Goal: Task Accomplishment & Management: Manage account settings

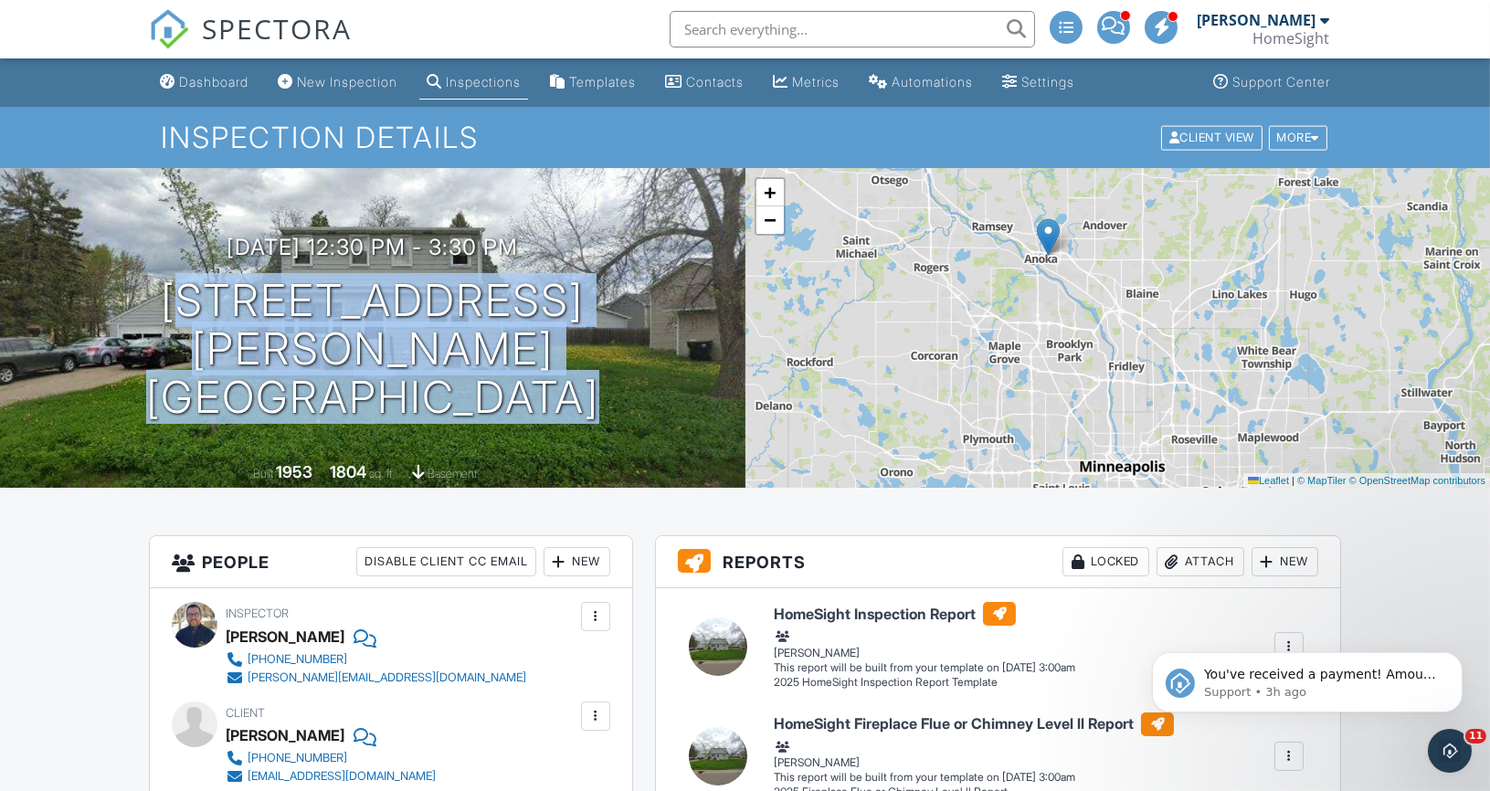
click at [189, 75] on div "Dashboard" at bounding box center [213, 82] width 69 height 16
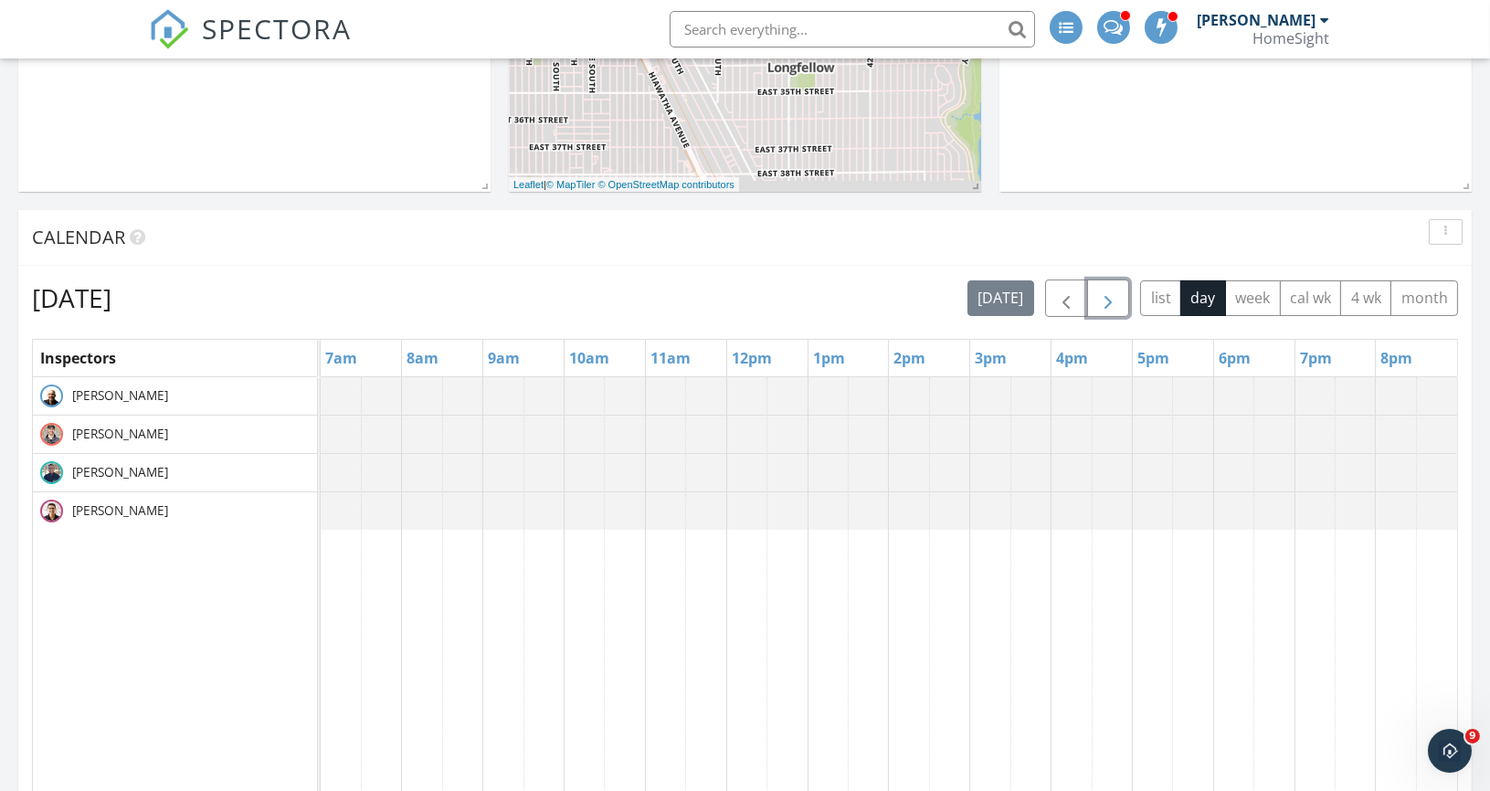
click at [1111, 292] on span "button" at bounding box center [1108, 299] width 22 height 22
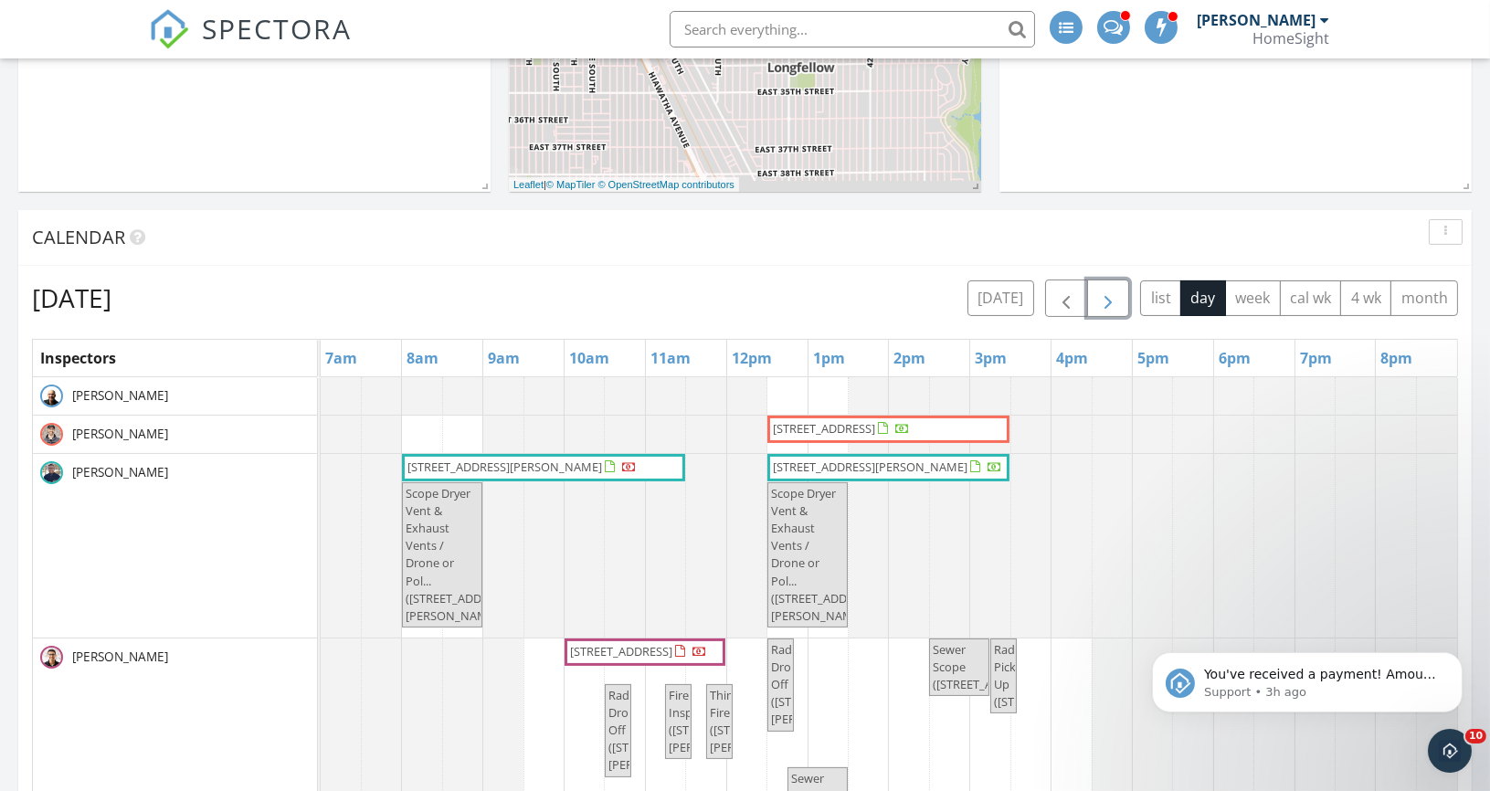
click at [1112, 293] on span "button" at bounding box center [1108, 299] width 22 height 22
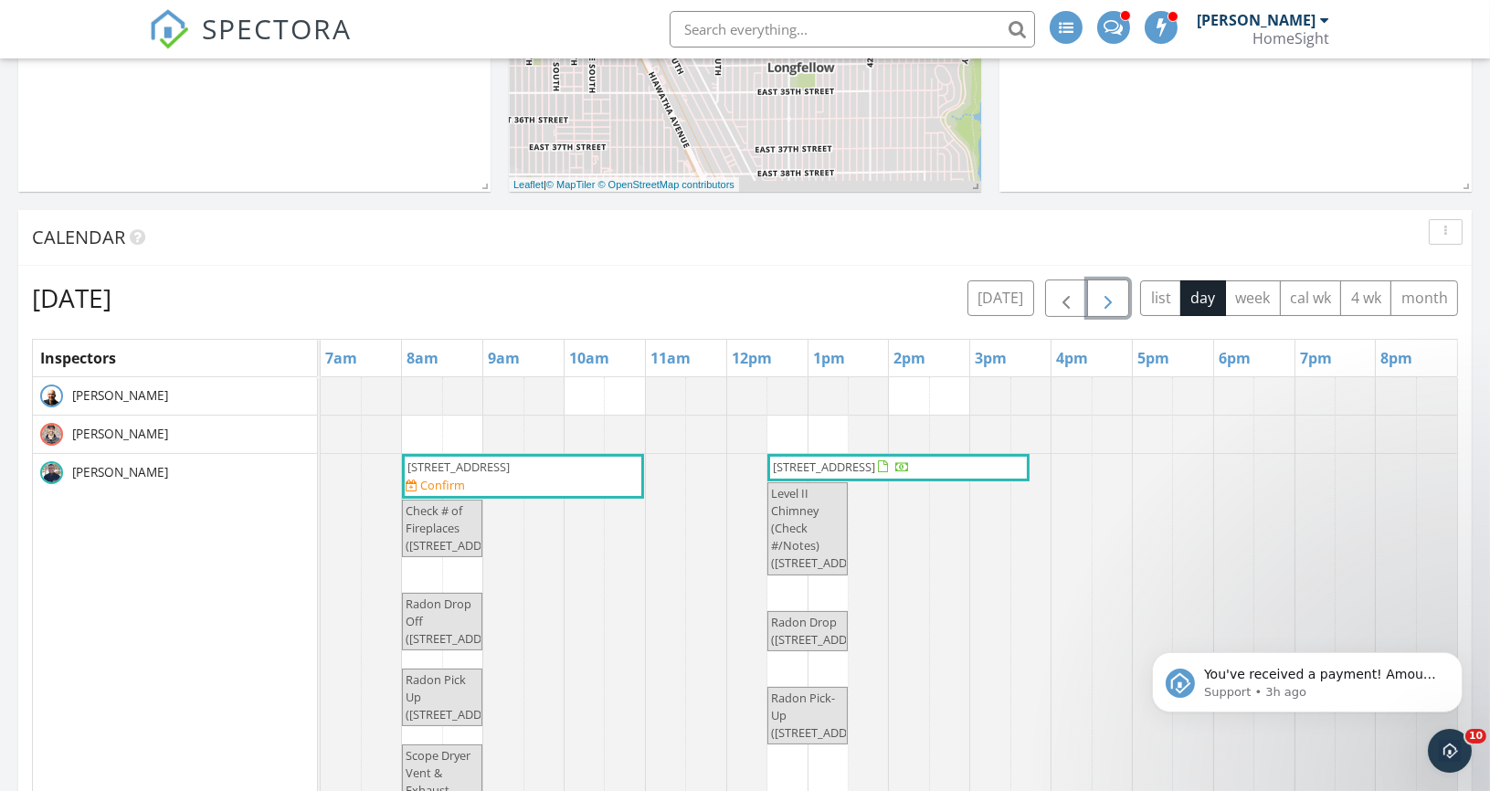
click at [460, 468] on span "17824 66th Ave N, Maple Grove 55311" at bounding box center [458, 467] width 102 height 16
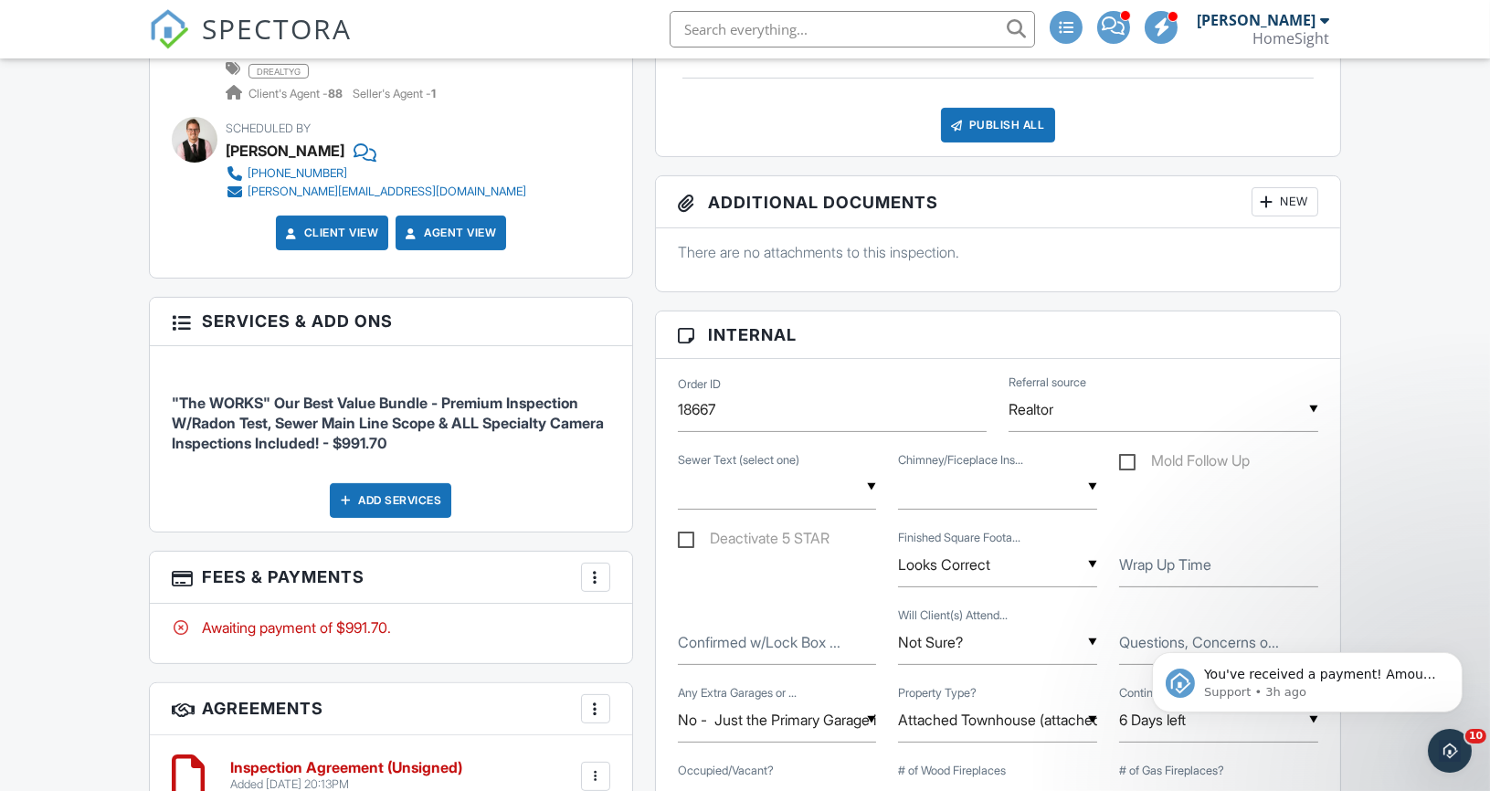
scroll to position [1040, 0]
click at [1147, 562] on label "Wrap Up Time" at bounding box center [1165, 564] width 92 height 20
click at [1147, 562] on input "Wrap Up Time" at bounding box center [1218, 564] width 199 height 45
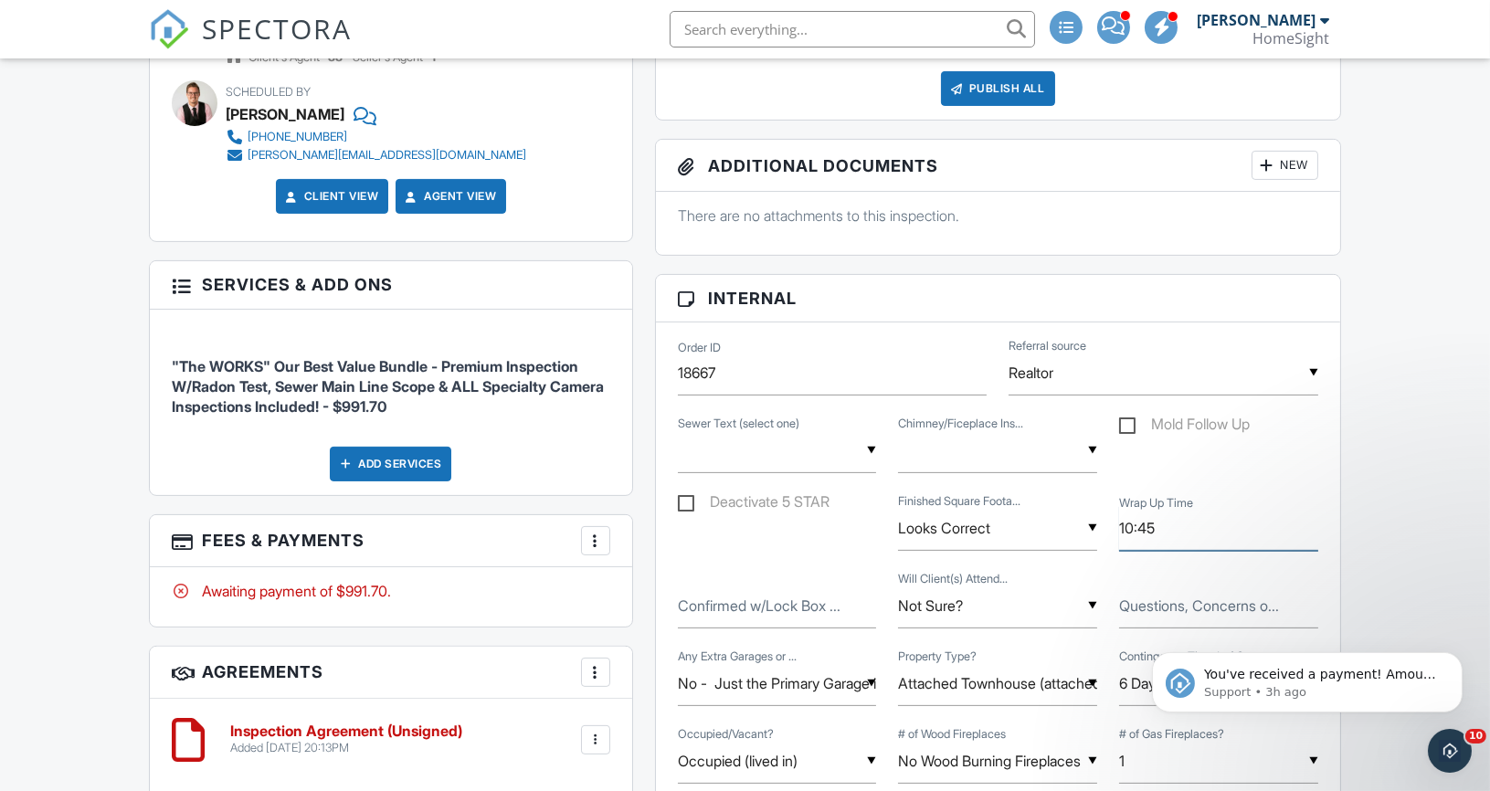
scroll to position [1079, 0]
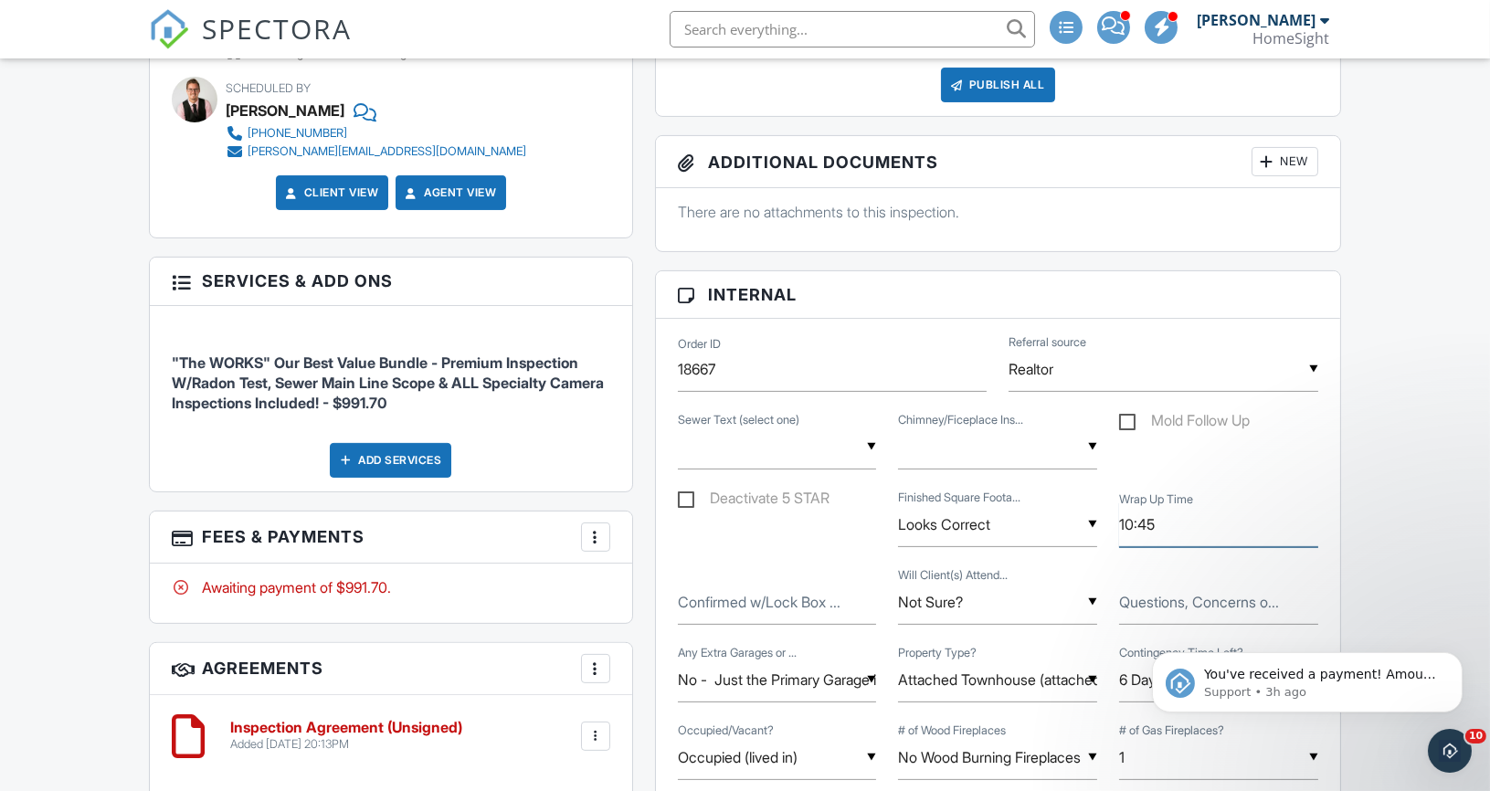
drag, startPoint x: 1125, startPoint y: 517, endPoint x: 1205, endPoint y: 518, distance: 79.5
click at [1205, 518] on input "10:45" at bounding box center [1218, 524] width 199 height 45
type input "11:00"
click at [1312, 461] on div "▼ Good Good/Need Cleaning Minor Issues Present Moderate Issues Present Signific…" at bounding box center [998, 449] width 662 height 78
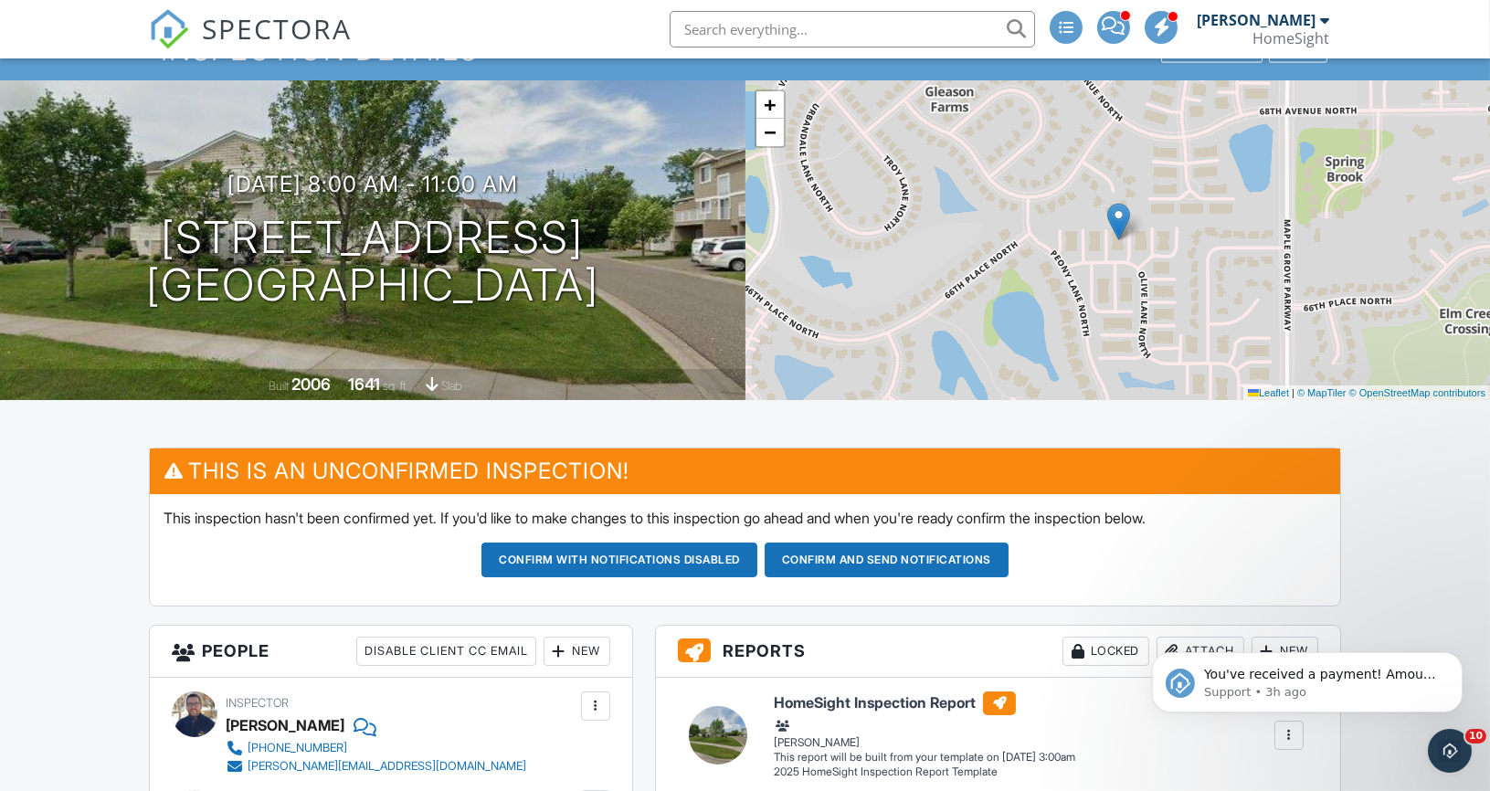
scroll to position [0, 0]
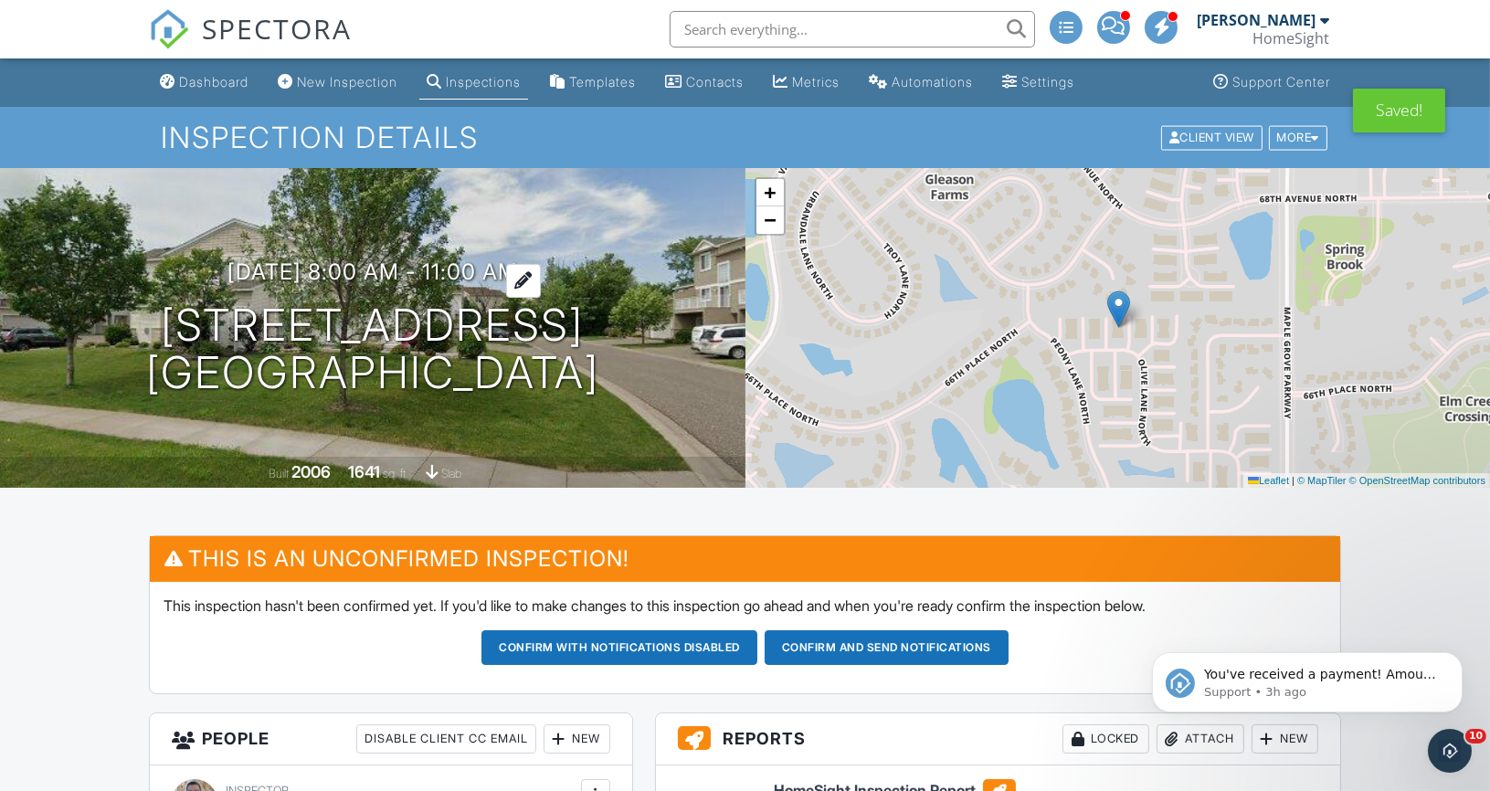
click at [512, 275] on h3 "09/30/2025 8:00 am - 11:00 am" at bounding box center [372, 271] width 290 height 25
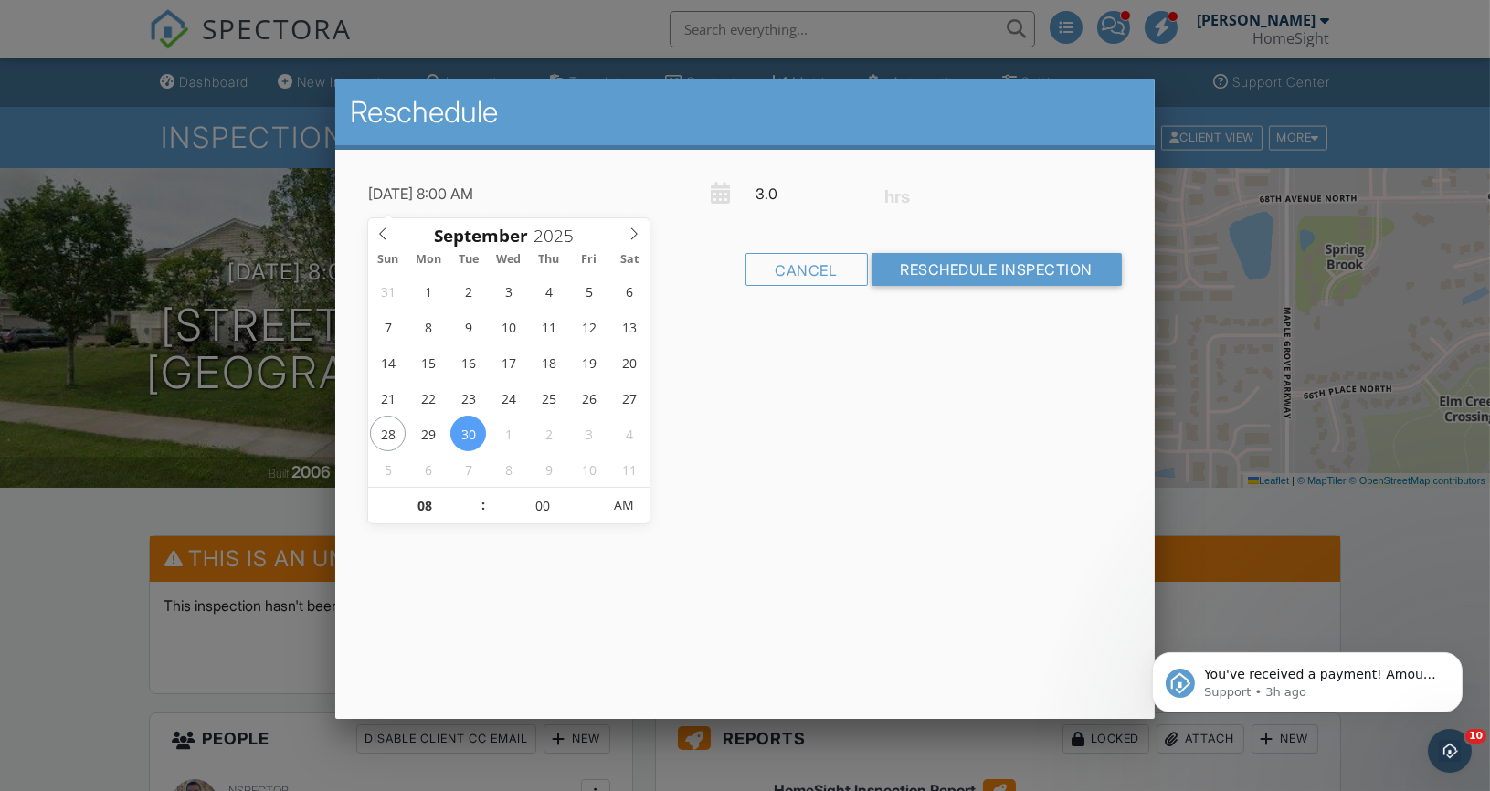
click at [473, 486] on div "31 1 2 3 4 5 6 7 8 9 10 11 12 13 14 15 16 17 18 19 20 21 22 23 24 25 26 27 28 2…" at bounding box center [508, 380] width 281 height 214
type input "09"
type input "09/30/2025 9:00 AM"
click at [474, 495] on span at bounding box center [474, 497] width 13 height 18
click at [787, 496] on div "Reschedule 09/30/2025 9:00 AM 3.0 Warning: this date/time is in the past. Cance…" at bounding box center [744, 398] width 819 height 639
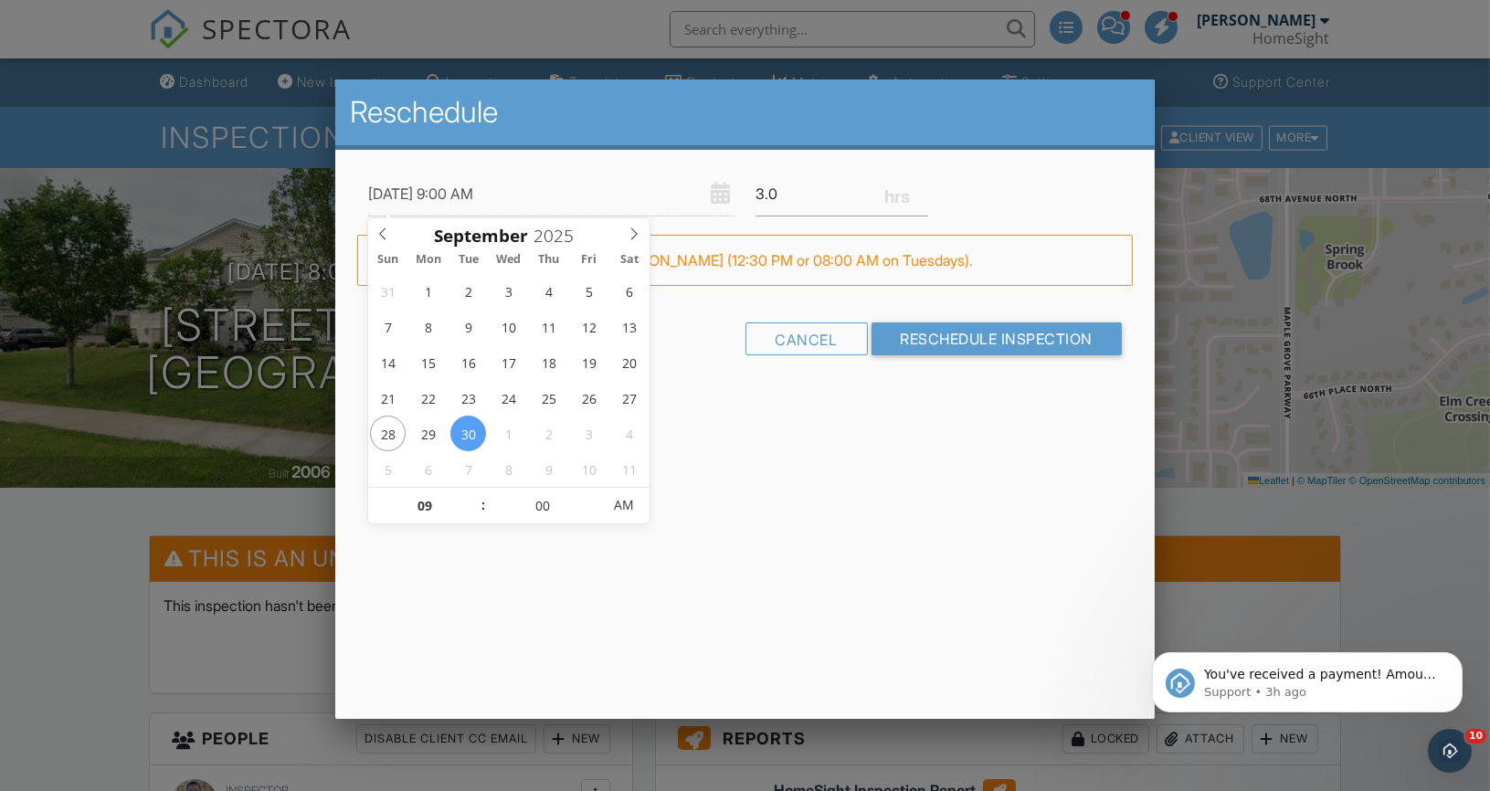
click at [623, 191] on input "09/30/2025 9:00 AM" at bounding box center [551, 194] width 366 height 45
type input "08"
type input "09/30/2025 8:00 AM"
click at [468, 514] on span at bounding box center [474, 515] width 13 height 18
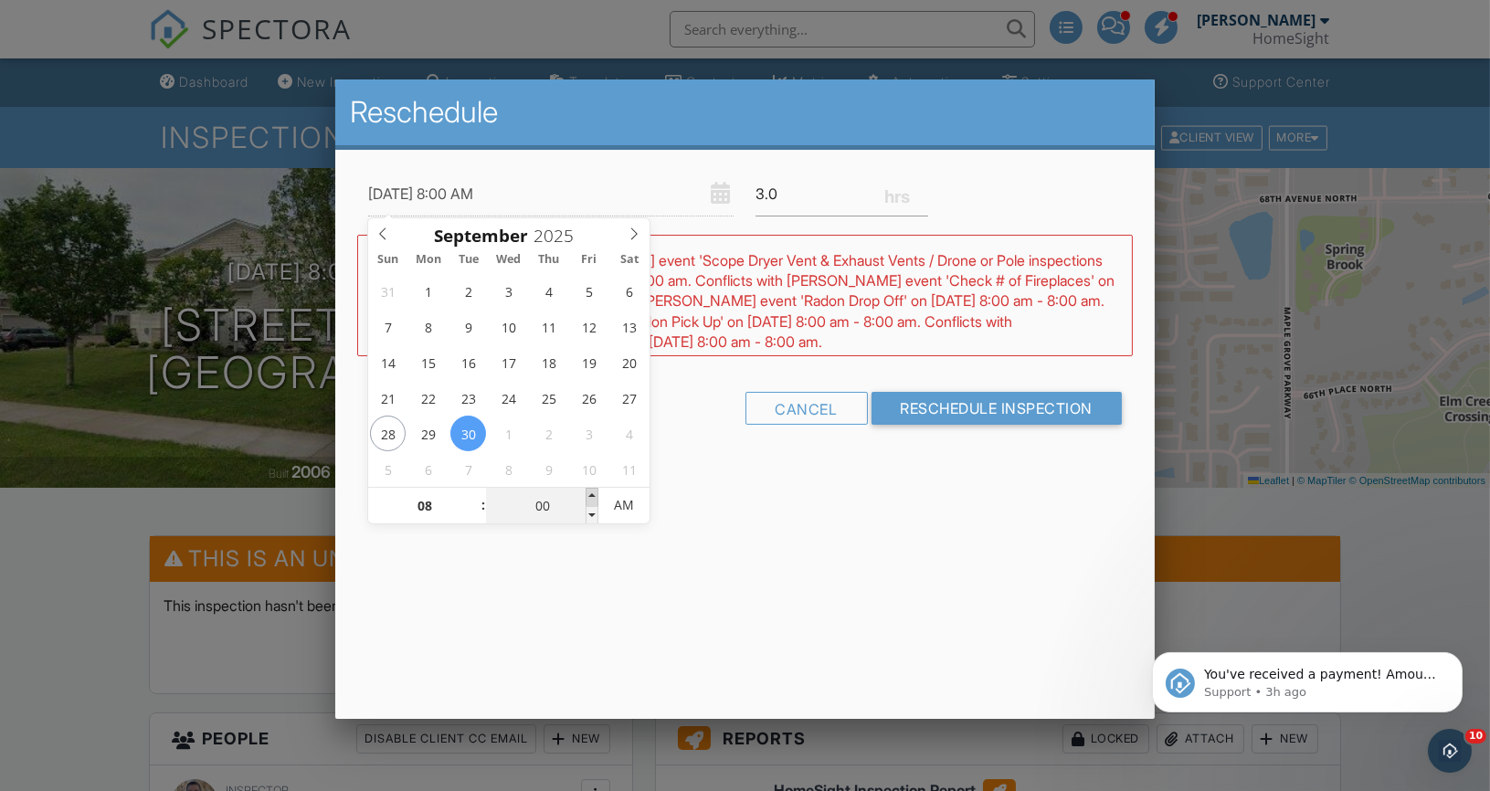
type input "05"
type input "09/30/2025 8:05 AM"
click at [596, 492] on span at bounding box center [592, 497] width 13 height 18
type input "10"
type input "09/30/2025 8:10 AM"
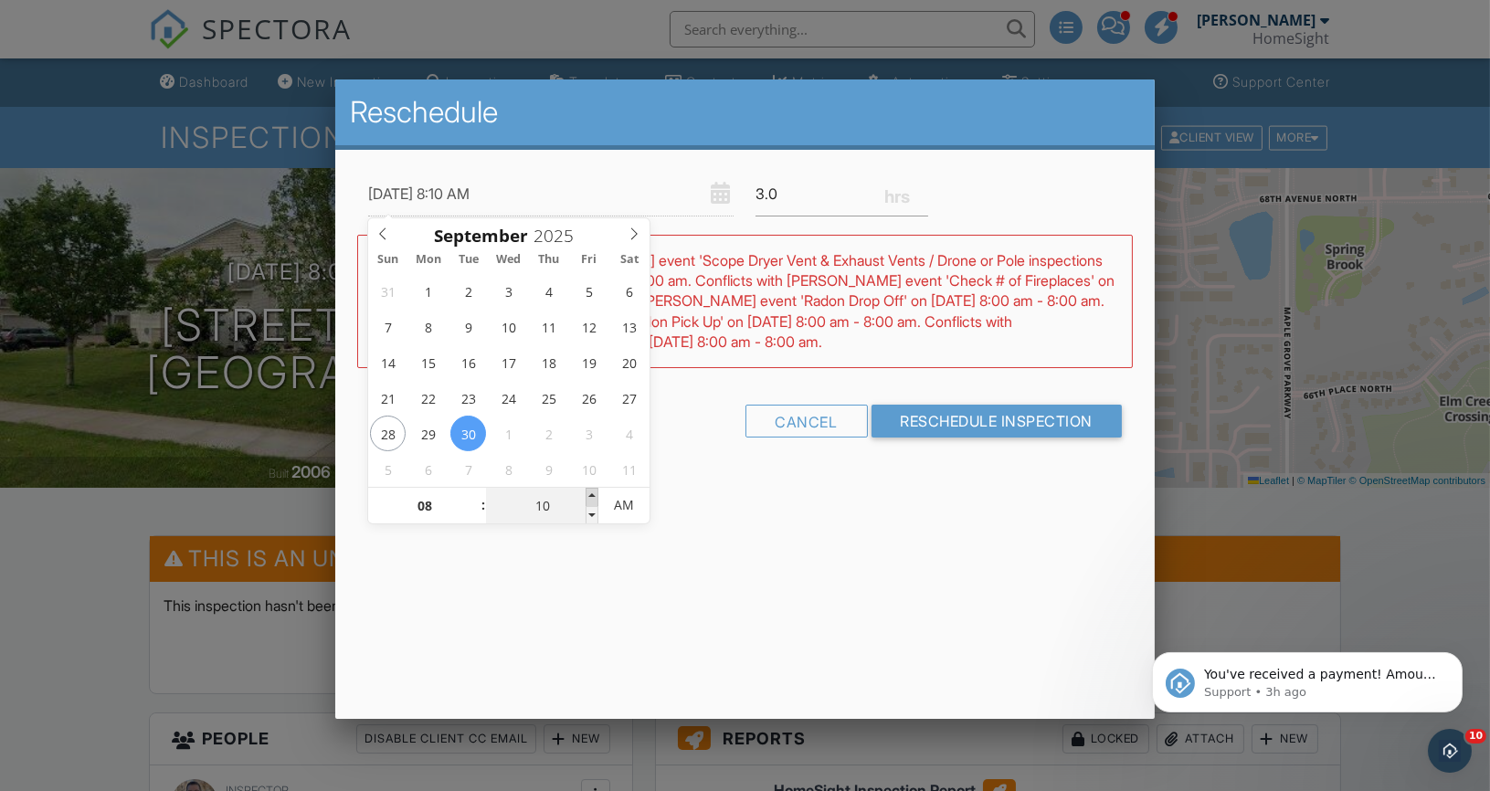
click at [596, 492] on span at bounding box center [592, 497] width 13 height 18
type input "15"
type input "09/30/2025 8:15 AM"
click at [596, 492] on span at bounding box center [592, 497] width 13 height 18
type input "20"
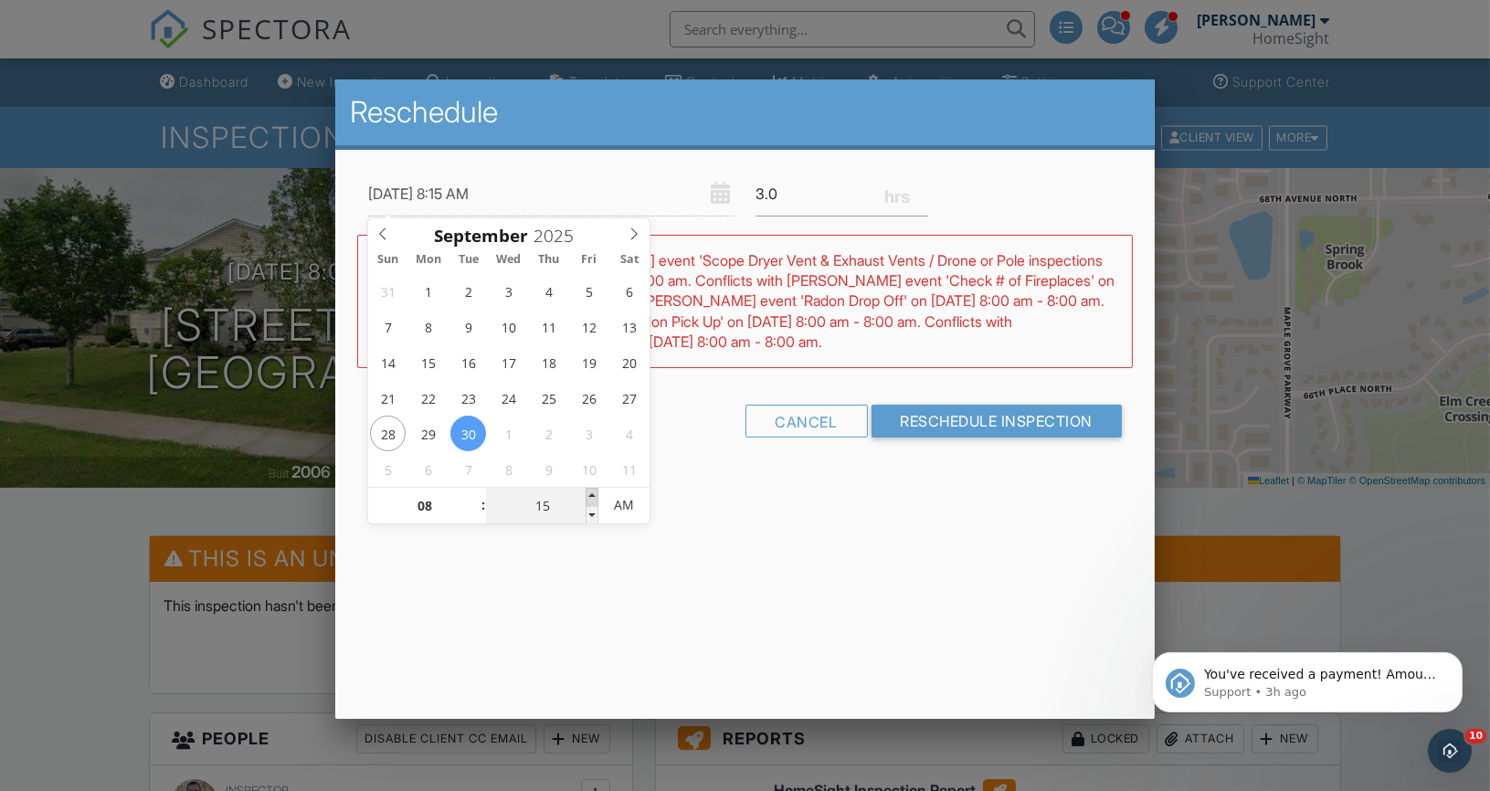
type input "09/30/2025 8:20 AM"
click at [596, 492] on span at bounding box center [592, 497] width 13 height 18
type input "25"
type input "09/30/2025 8:25 AM"
click at [596, 492] on span at bounding box center [592, 497] width 13 height 18
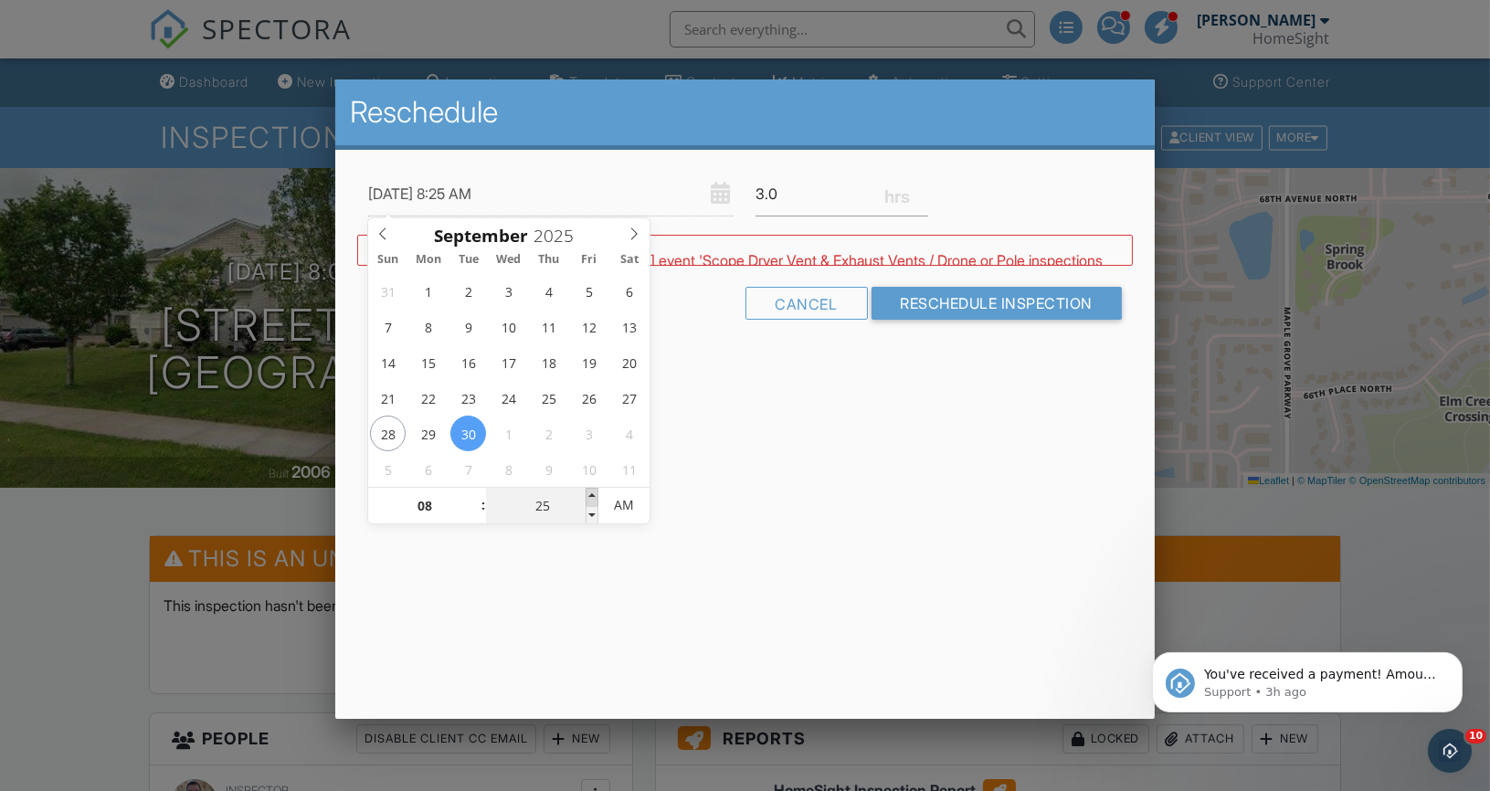
type input "30"
type input "09/30/2025 8:30 AM"
click at [596, 492] on span at bounding box center [592, 497] width 13 height 18
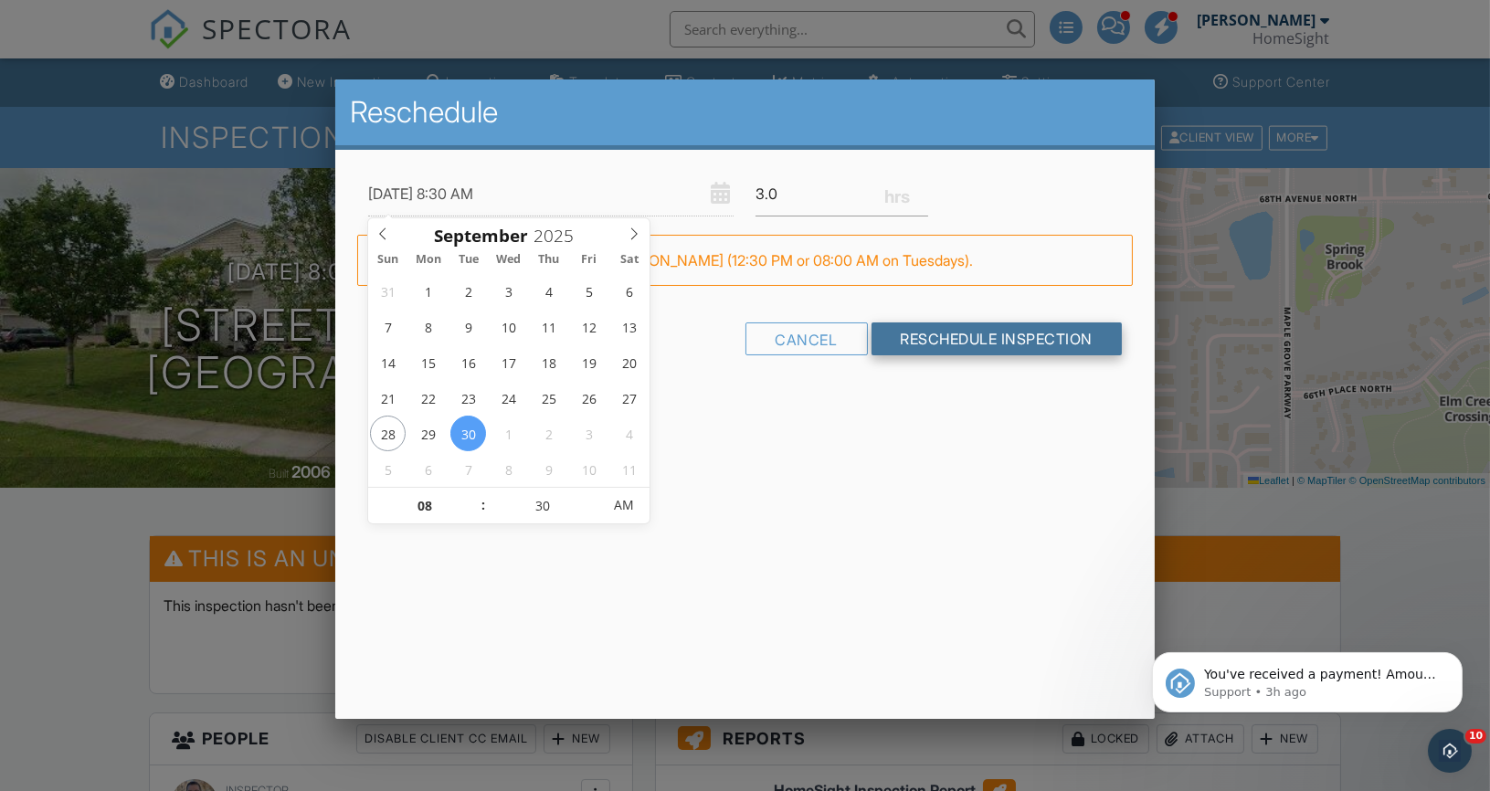
click at [942, 343] on input "Reschedule Inspection" at bounding box center [996, 338] width 251 height 33
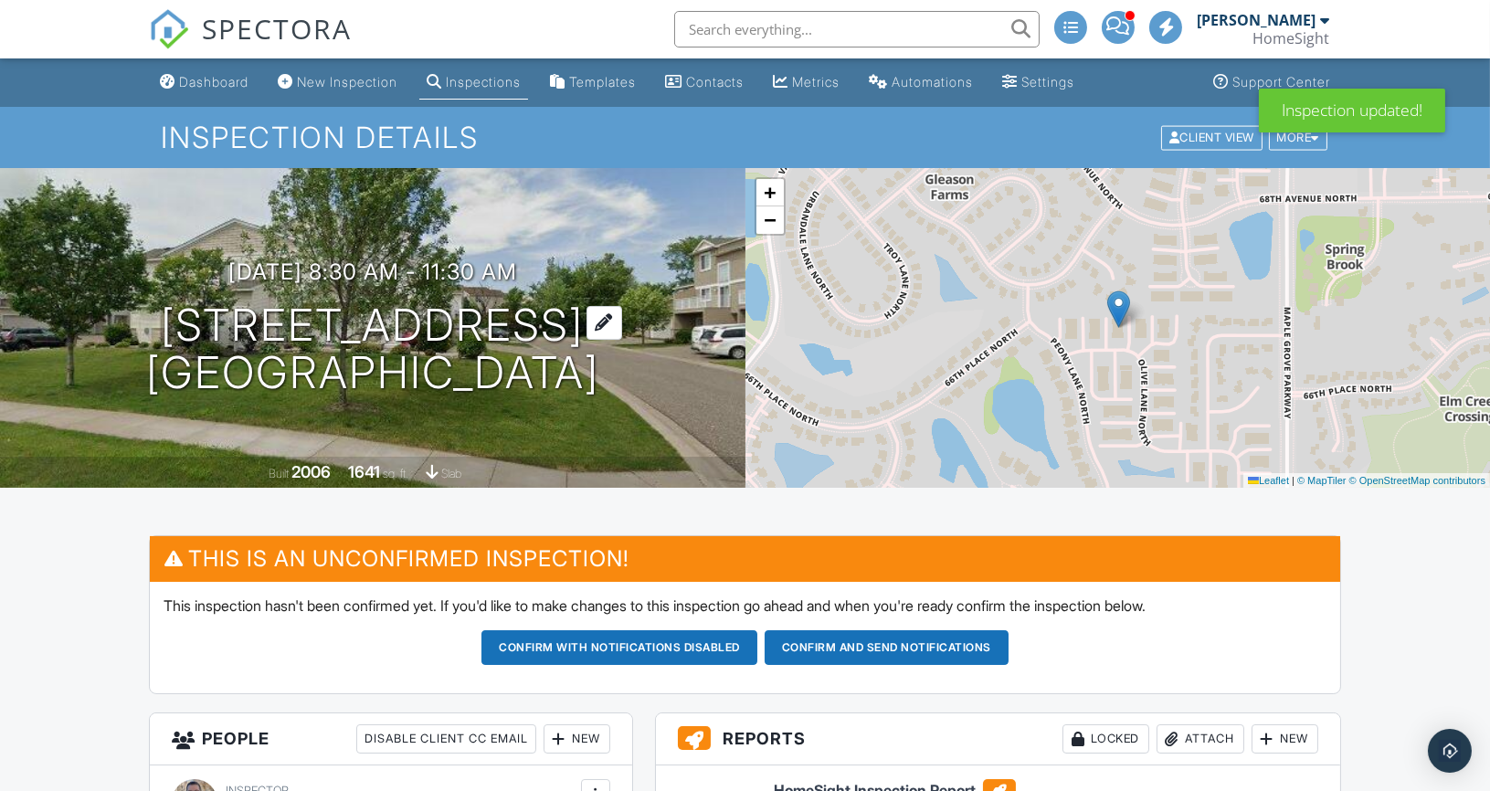
copy h1 "17824 66th Ave N"
drag, startPoint x: 0, startPoint y: 0, endPoint x: 590, endPoint y: 329, distance: 675.5
click at [590, 329] on h1 "17824 66th Ave N Maple Grove, MN 55311" at bounding box center [372, 349] width 453 height 97
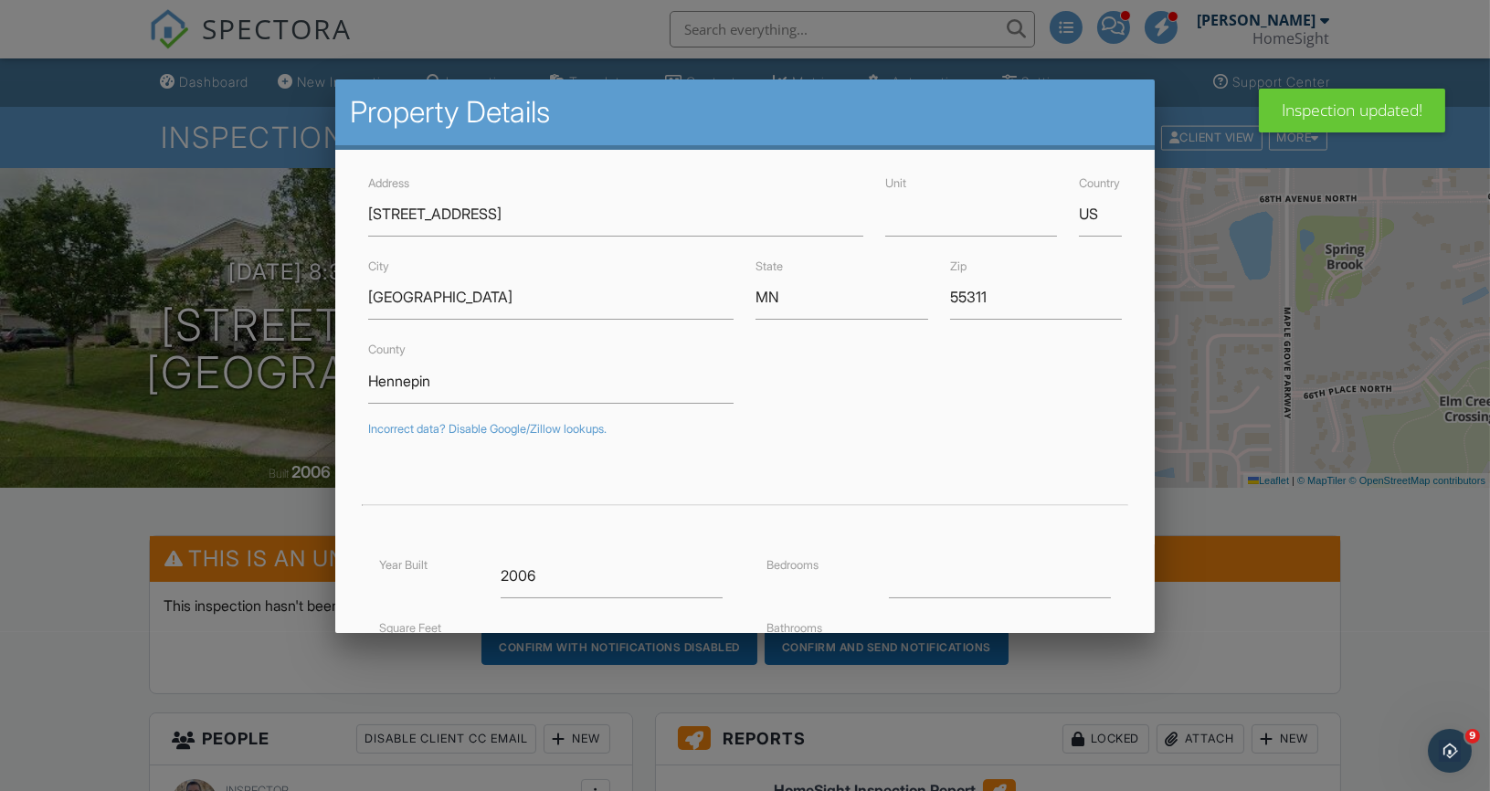
click at [222, 510] on div at bounding box center [745, 403] width 1490 height 989
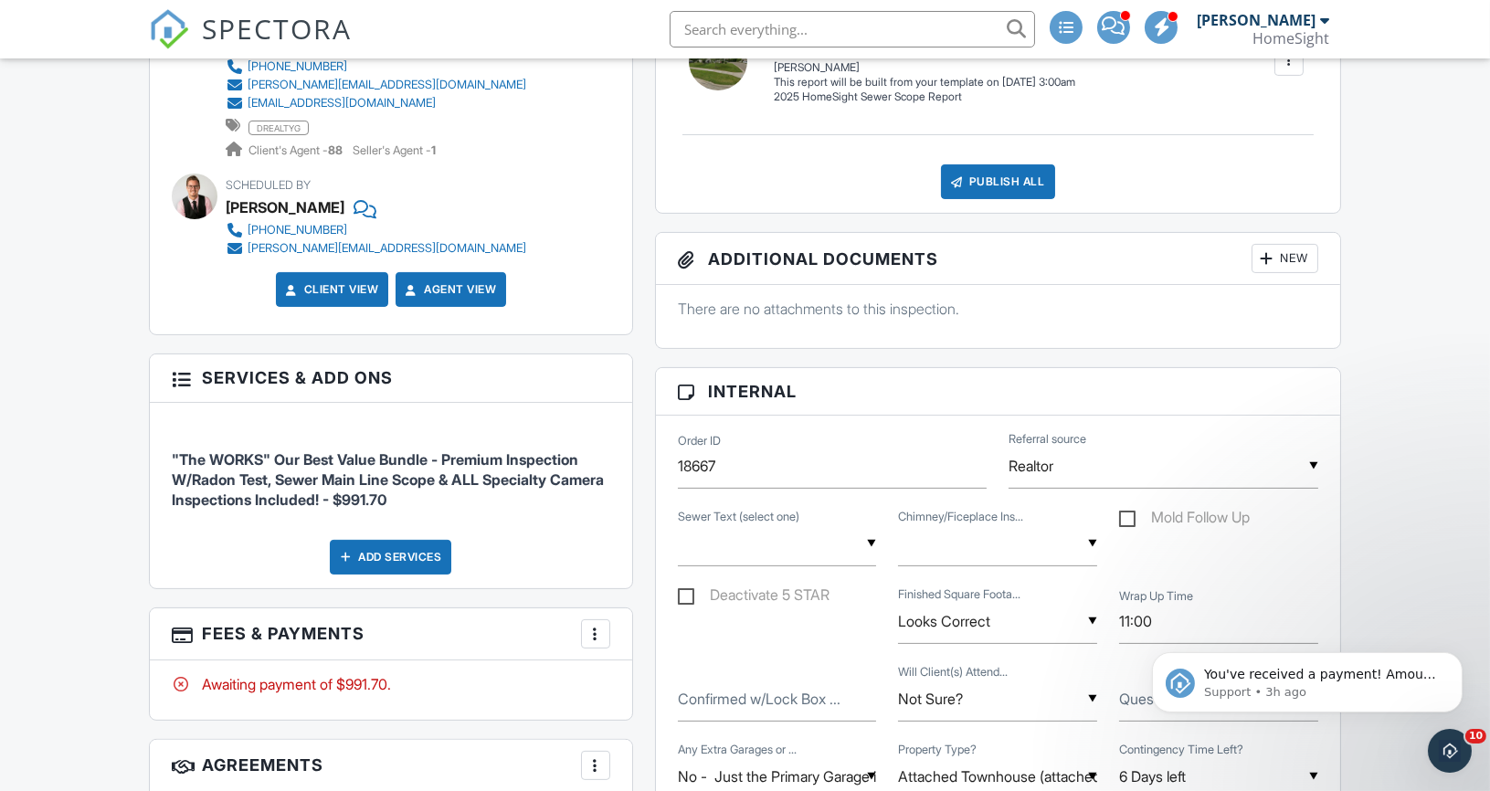
scroll to position [983, 0]
click at [1012, 527] on input "text" at bounding box center [997, 543] width 199 height 45
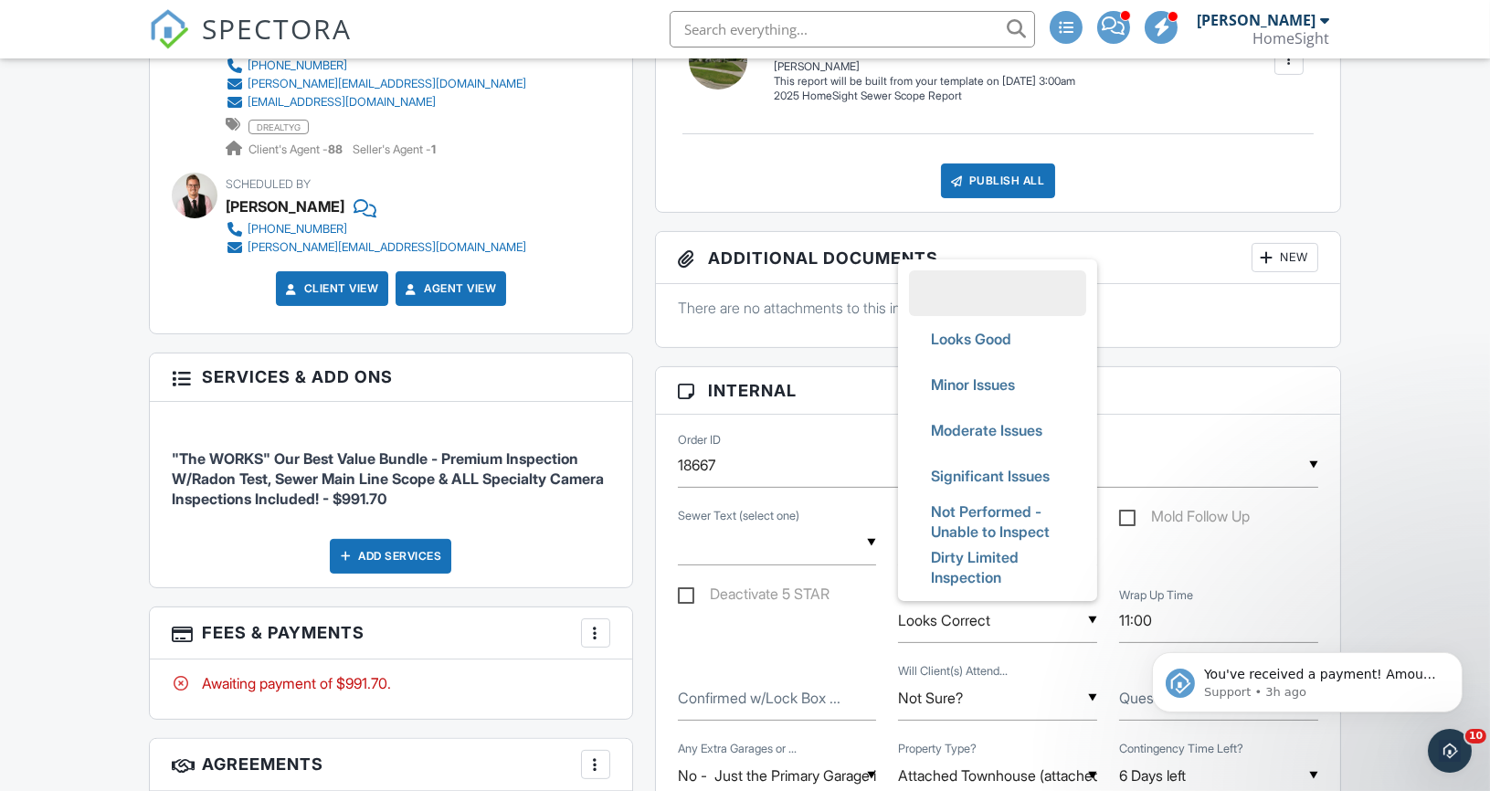
click at [1133, 443] on input "Realtor" at bounding box center [1163, 465] width 310 height 45
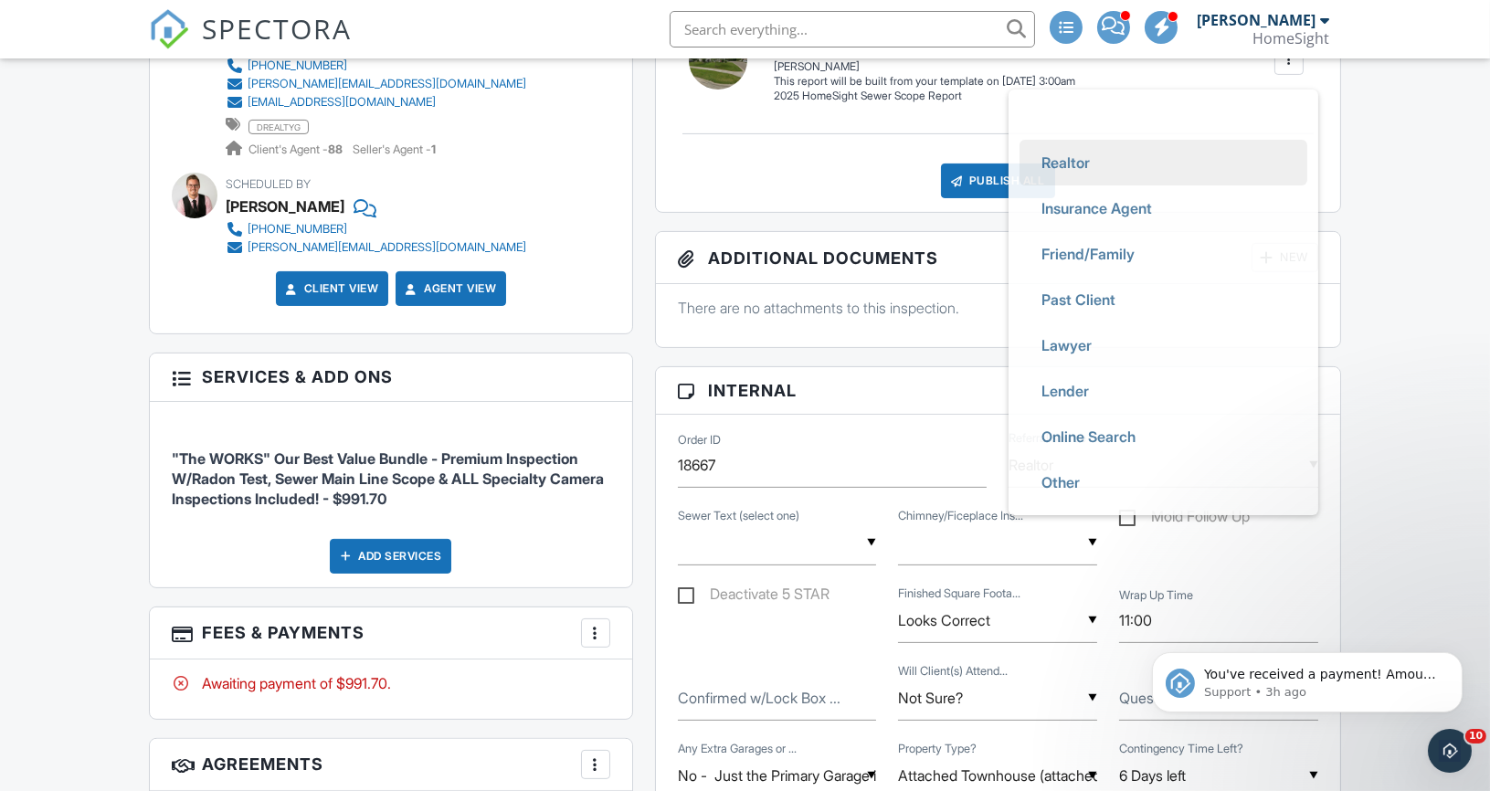
scroll to position [0, 0]
click at [966, 487] on div "Order ID 18667 ▼ Realtor Realtor Insurance Agent Friend/Family Past Client Lawy…" at bounding box center [998, 467] width 662 height 78
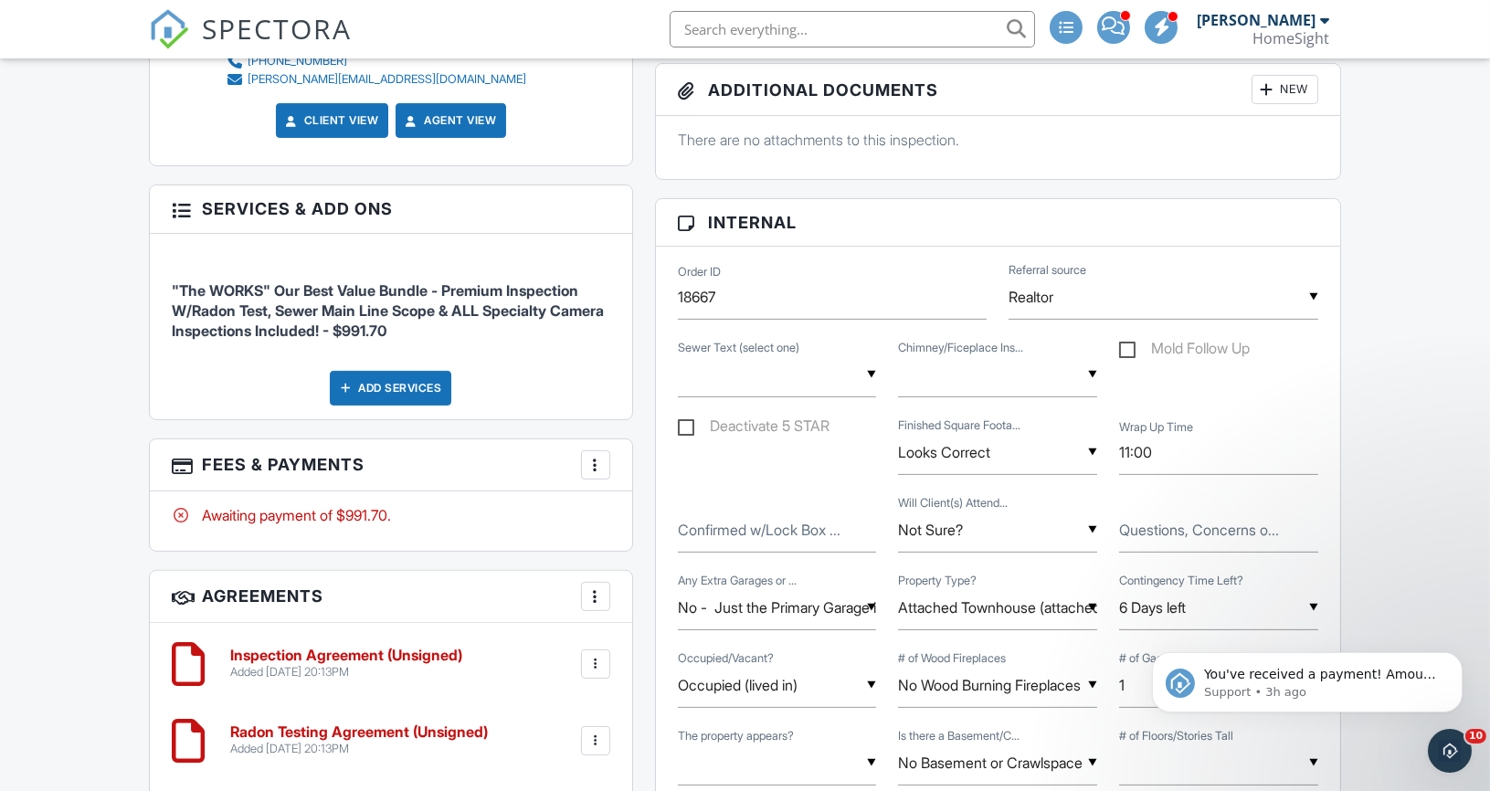
scroll to position [1152, 0]
click at [712, 521] on label "Confirmed w/Lock Box ..." at bounding box center [759, 529] width 163 height 20
click at [712, 521] on input "Confirmed w/Lock Box ..." at bounding box center [777, 529] width 199 height 45
type input "-"
click at [734, 483] on div "Deactivate 5 STAR ▼ Looks Correct Looks Correct Corrected (Looks Good Now) Not …" at bounding box center [998, 454] width 662 height 78
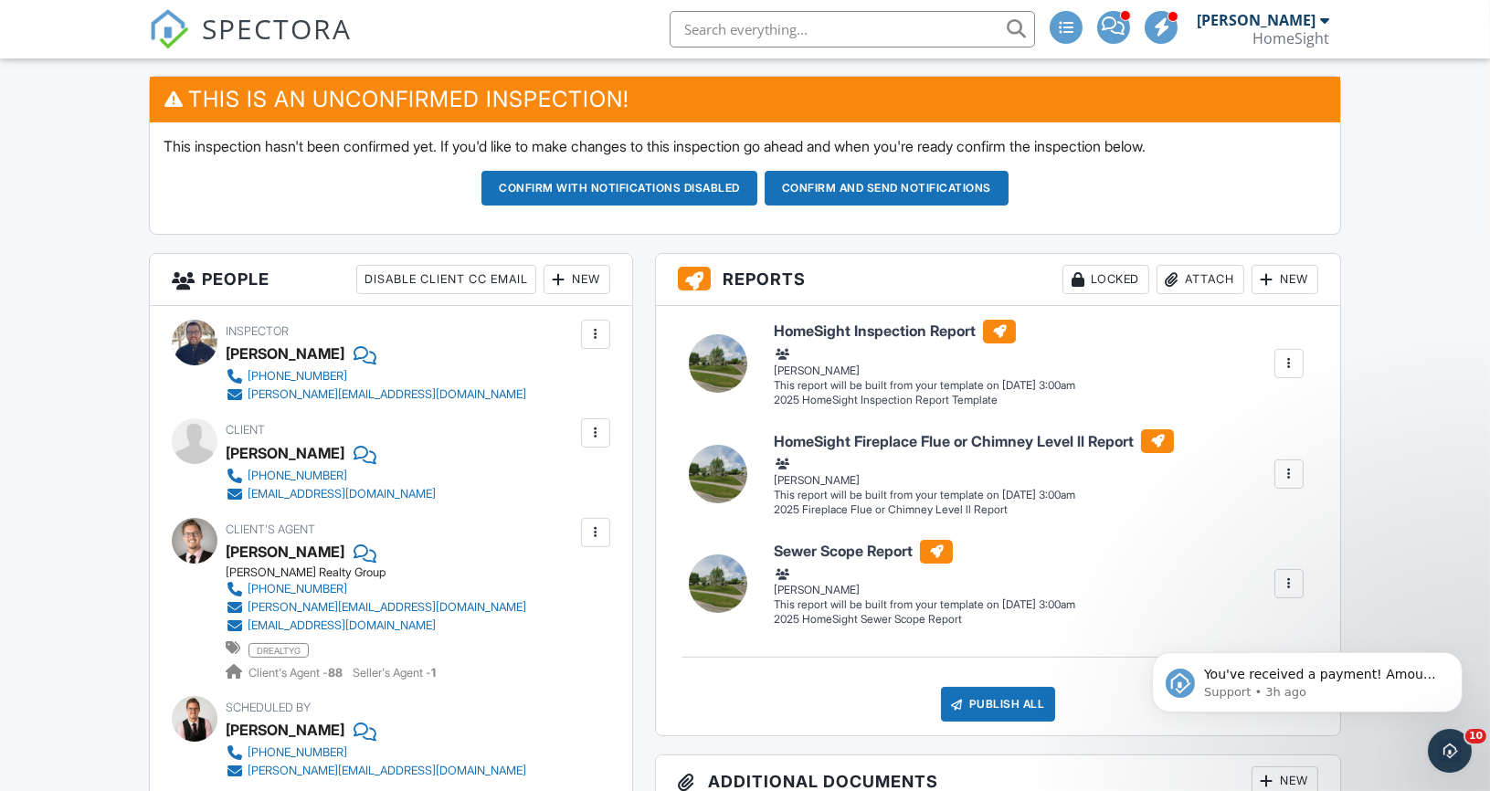
scroll to position [459, 0]
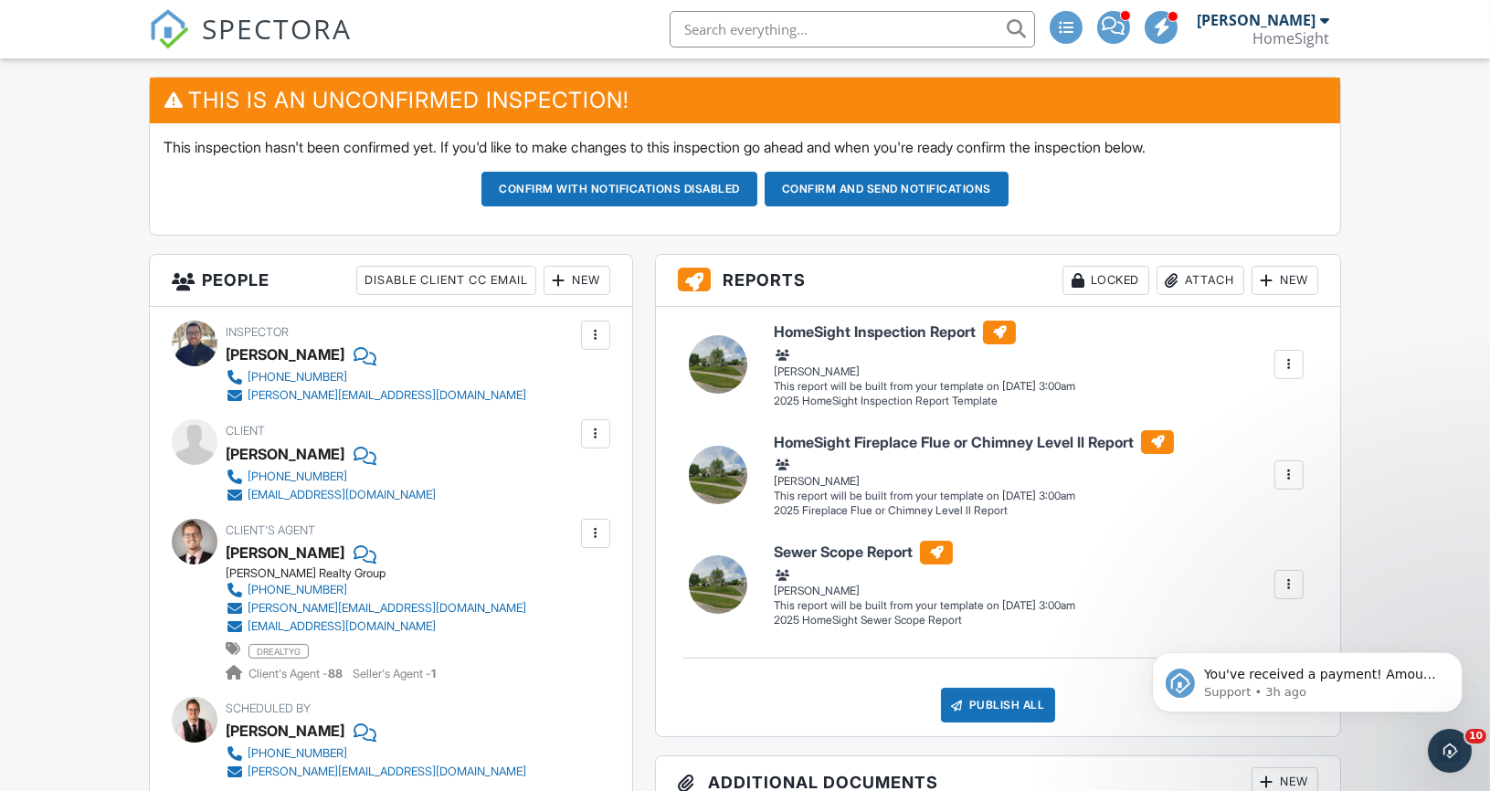
click at [569, 273] on div "New" at bounding box center [577, 280] width 67 height 29
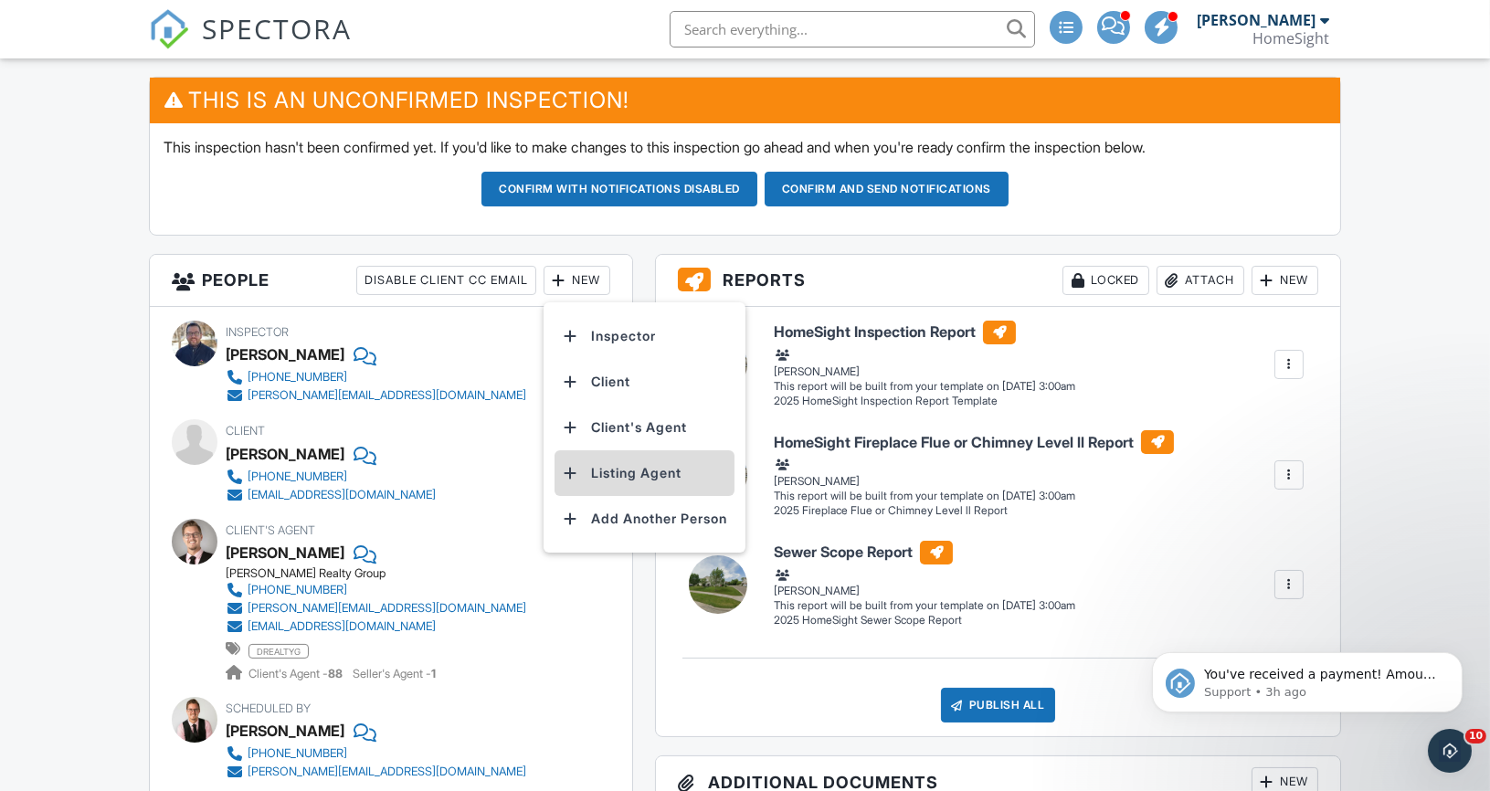
click at [595, 468] on li "Listing Agent" at bounding box center [644, 473] width 180 height 46
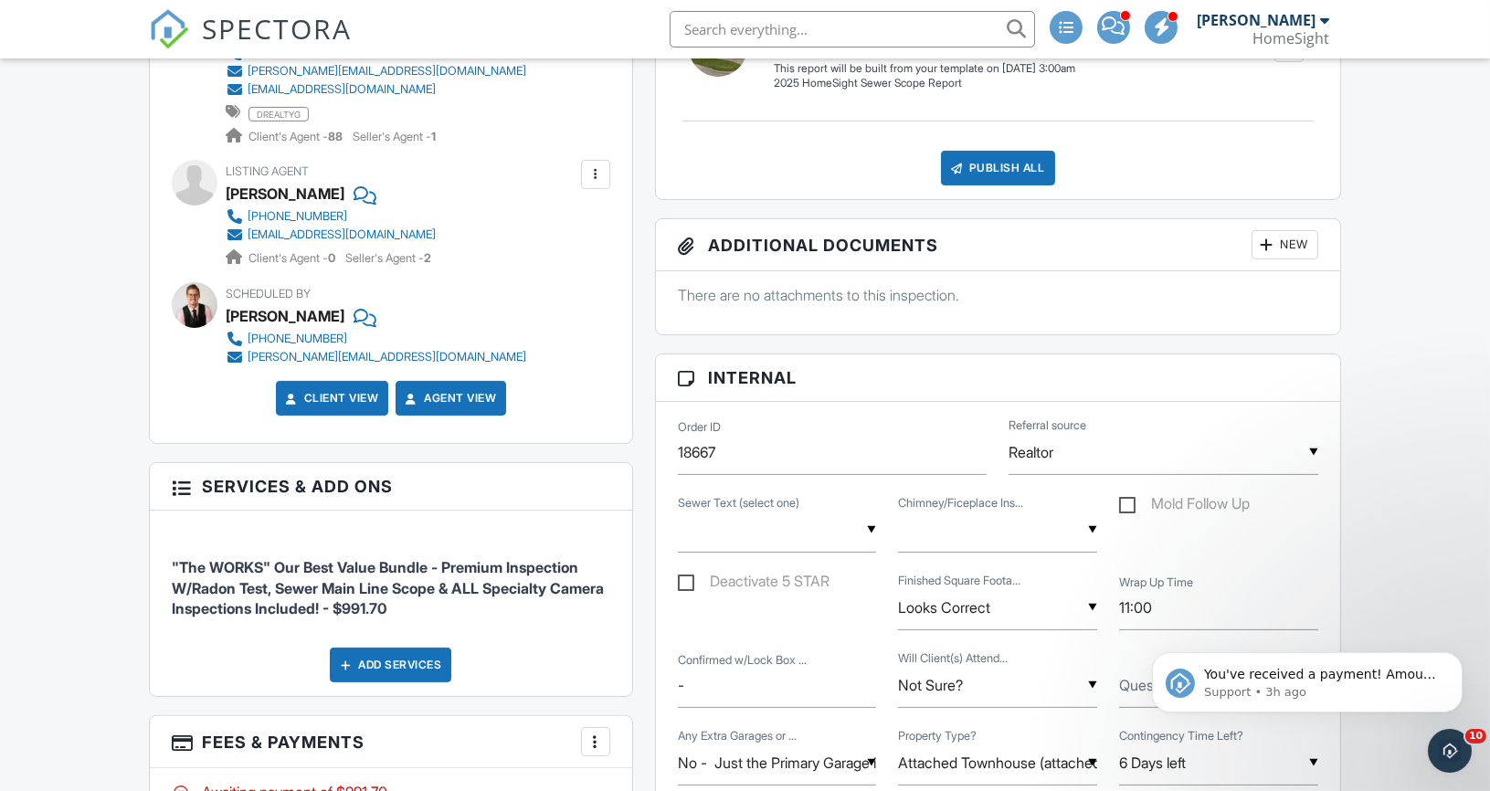
scroll to position [998, 0]
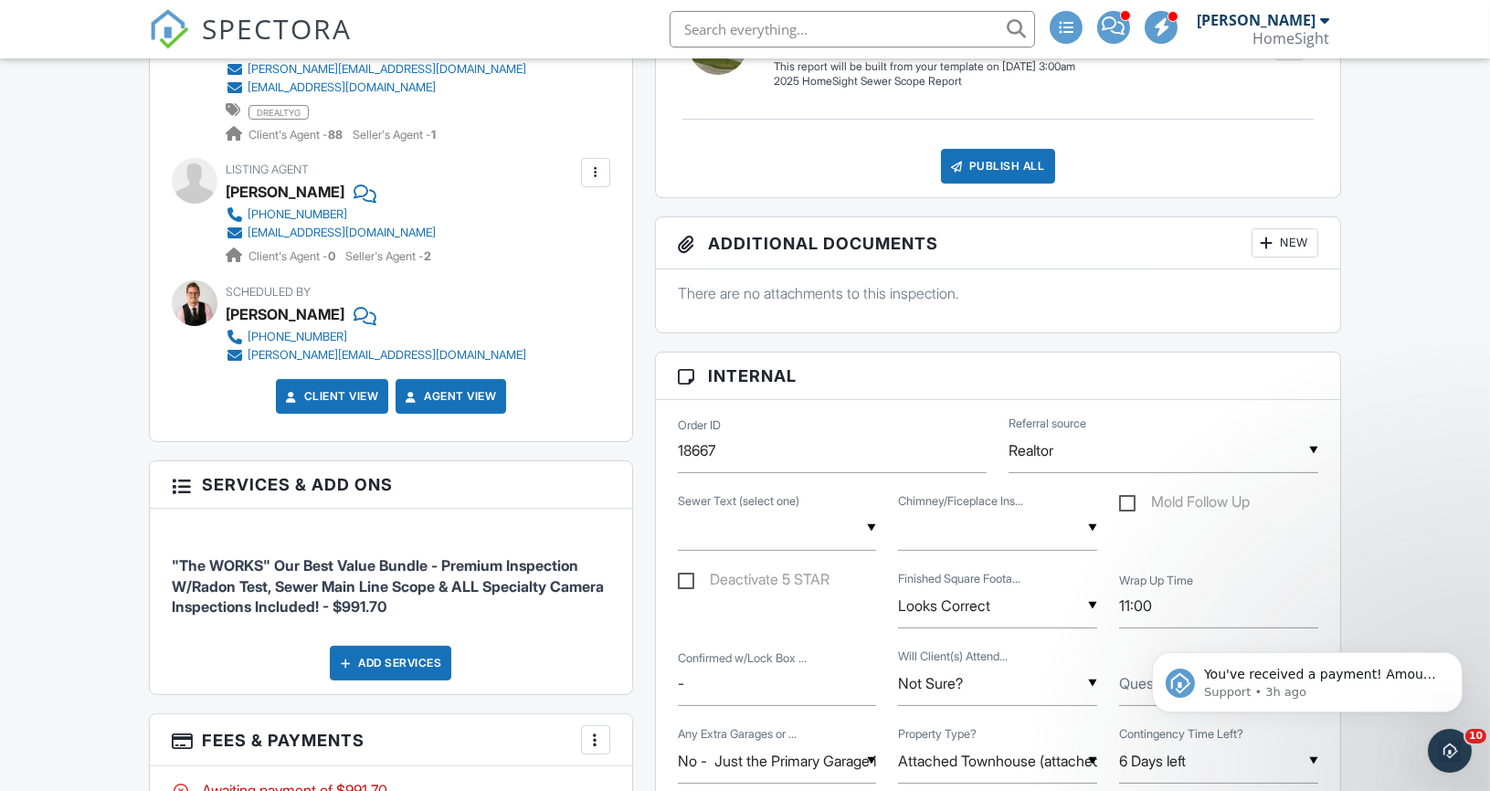
click at [790, 706] on div "Confirmed w/Lock Box ... - ▼ Not Sure? Not Sure? Yes - coming for the whole ins…" at bounding box center [998, 686] width 662 height 78
click at [786, 683] on input "-" at bounding box center [777, 683] width 199 height 45
paste input "Combination Combination: 0149"
click at [839, 600] on div "Deactivate 5 STAR ▼ Looks Correct Looks Correct Corrected (Looks Good Now) Not …" at bounding box center [998, 608] width 662 height 78
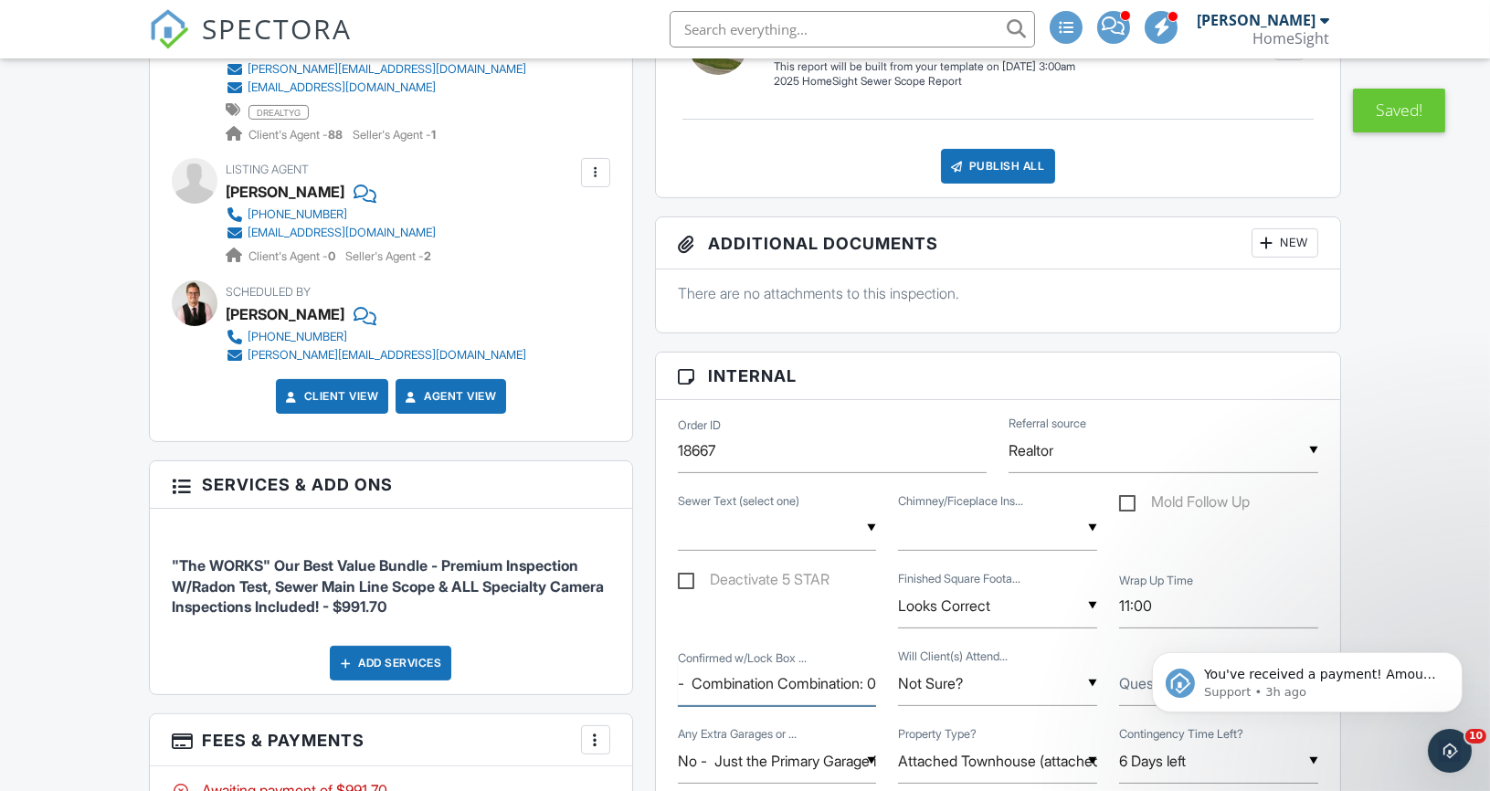
click at [777, 685] on input "- Combination Combination: 0149" at bounding box center [777, 683] width 199 height 45
drag, startPoint x: 786, startPoint y: 676, endPoint x: 705, endPoint y: 671, distance: 80.5
click at [705, 672] on input "- Combination Combination: 0149" at bounding box center [777, 683] width 199 height 45
drag, startPoint x: 786, startPoint y: 679, endPoint x: 696, endPoint y: 677, distance: 89.5
click at [695, 678] on input "- Combination: 0149" at bounding box center [777, 683] width 199 height 45
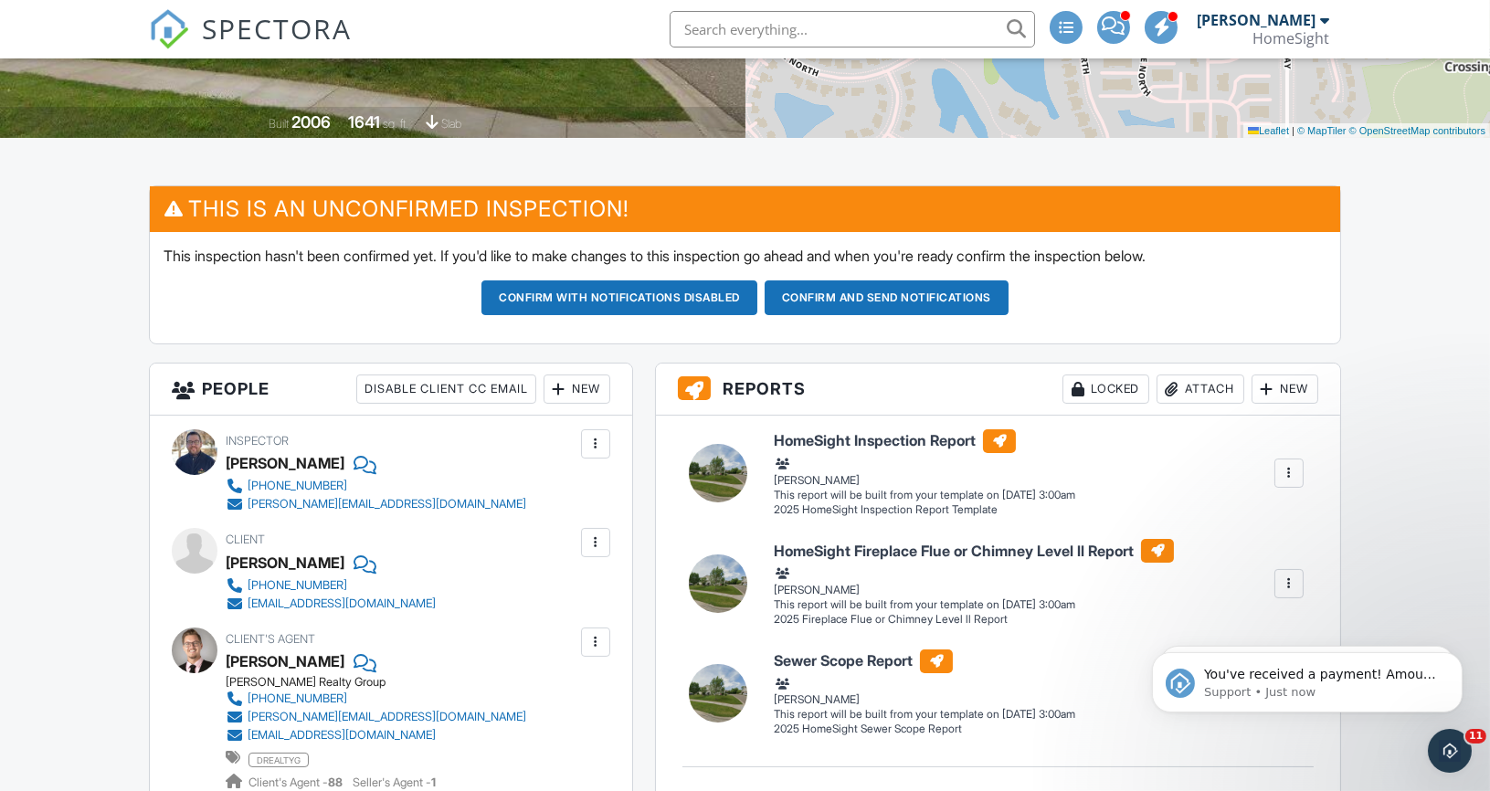
scroll to position [411, 0]
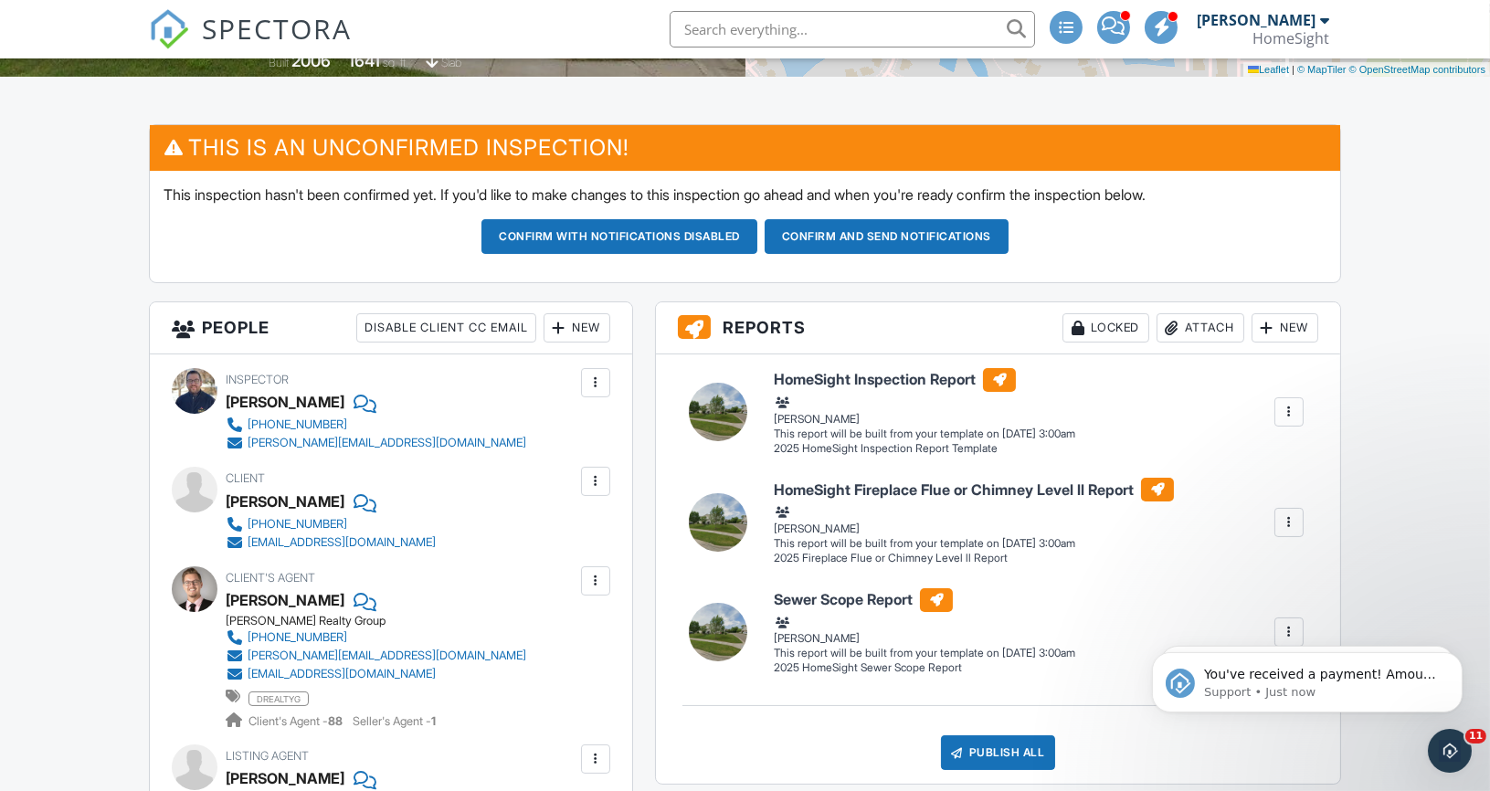
type input "- 0149"
click at [872, 236] on button "Confirm and send notifications" at bounding box center [887, 236] width 244 height 35
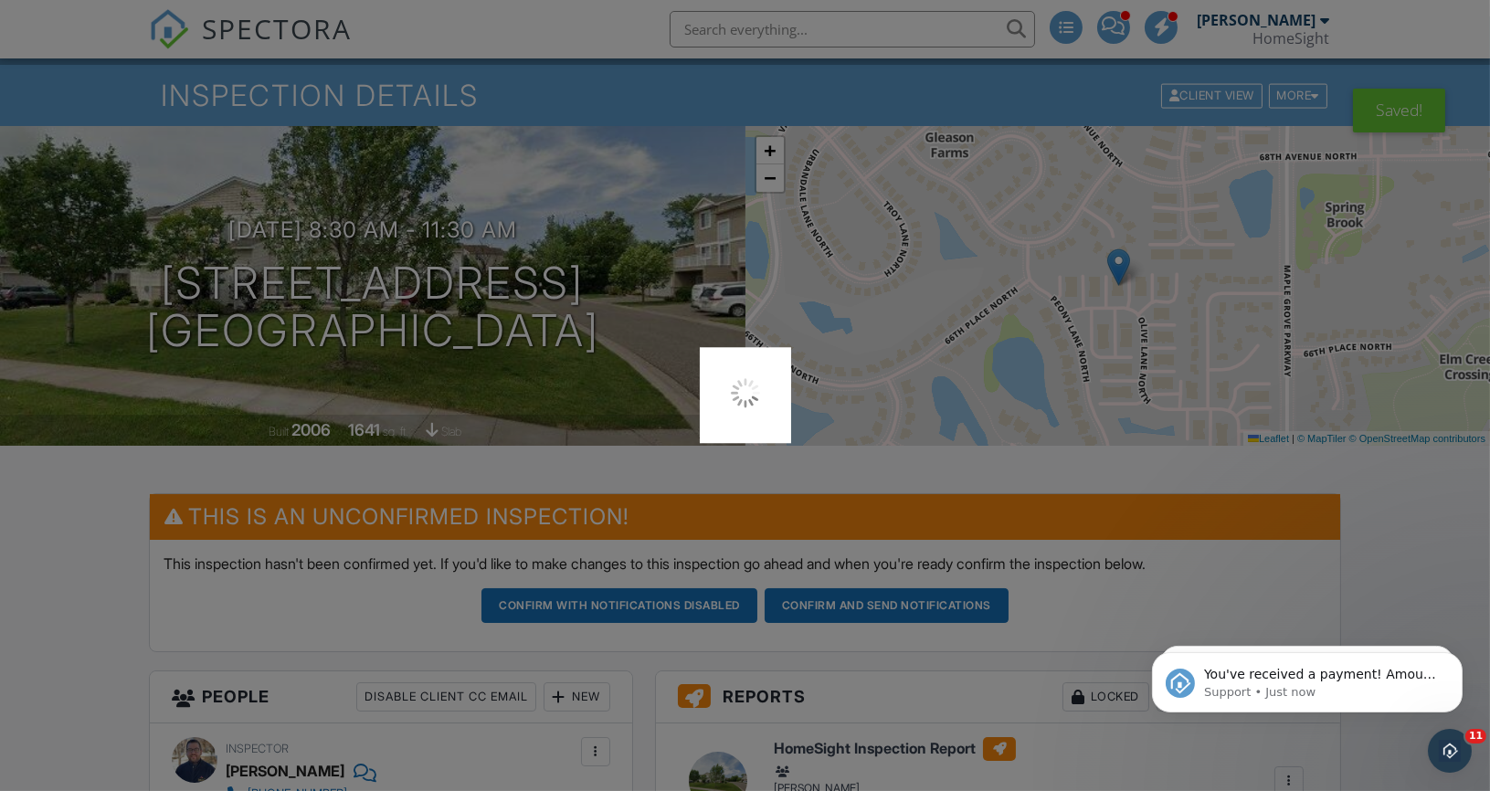
scroll to position [0, 0]
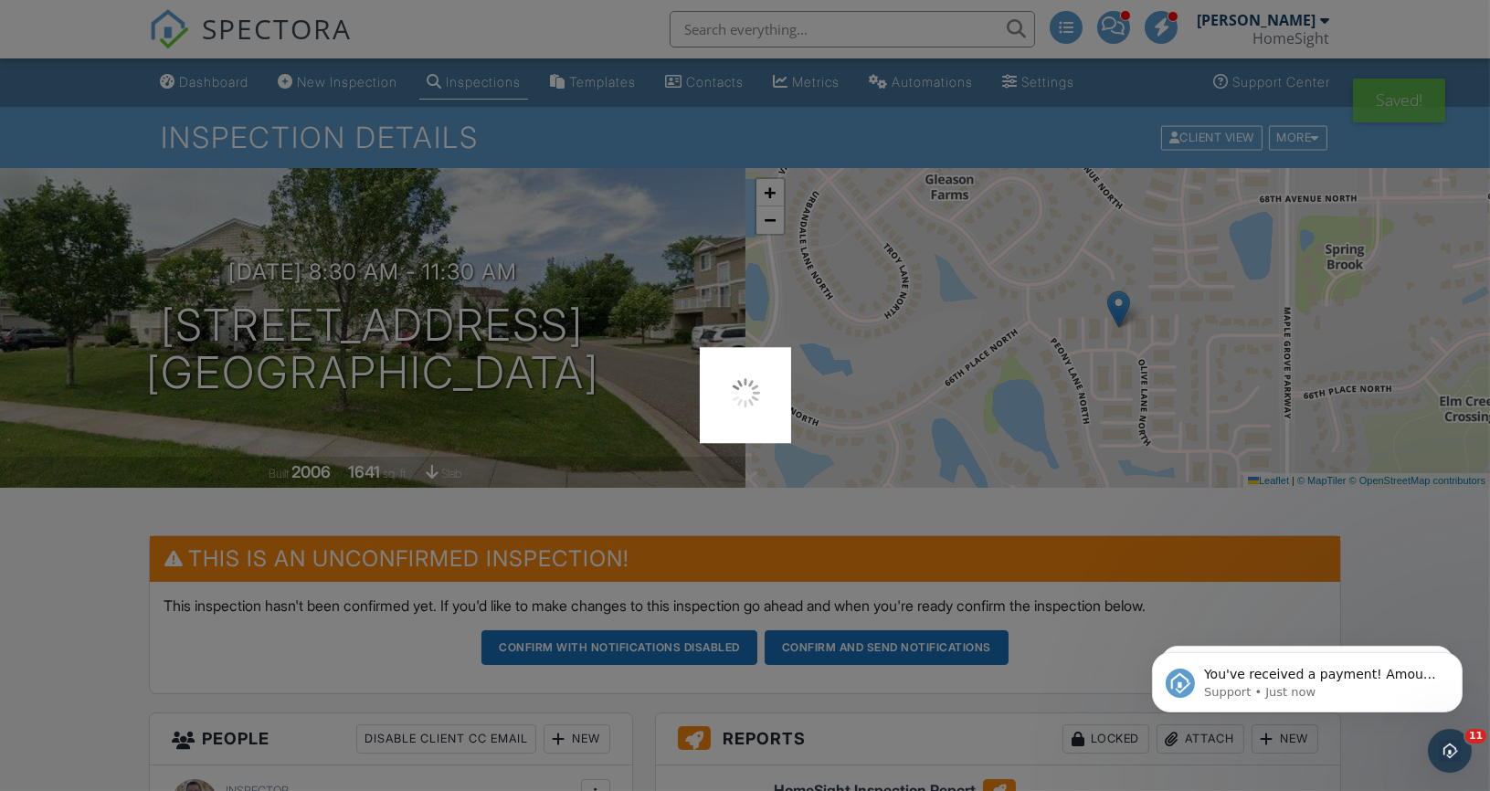
click at [211, 86] on div at bounding box center [745, 395] width 1490 height 791
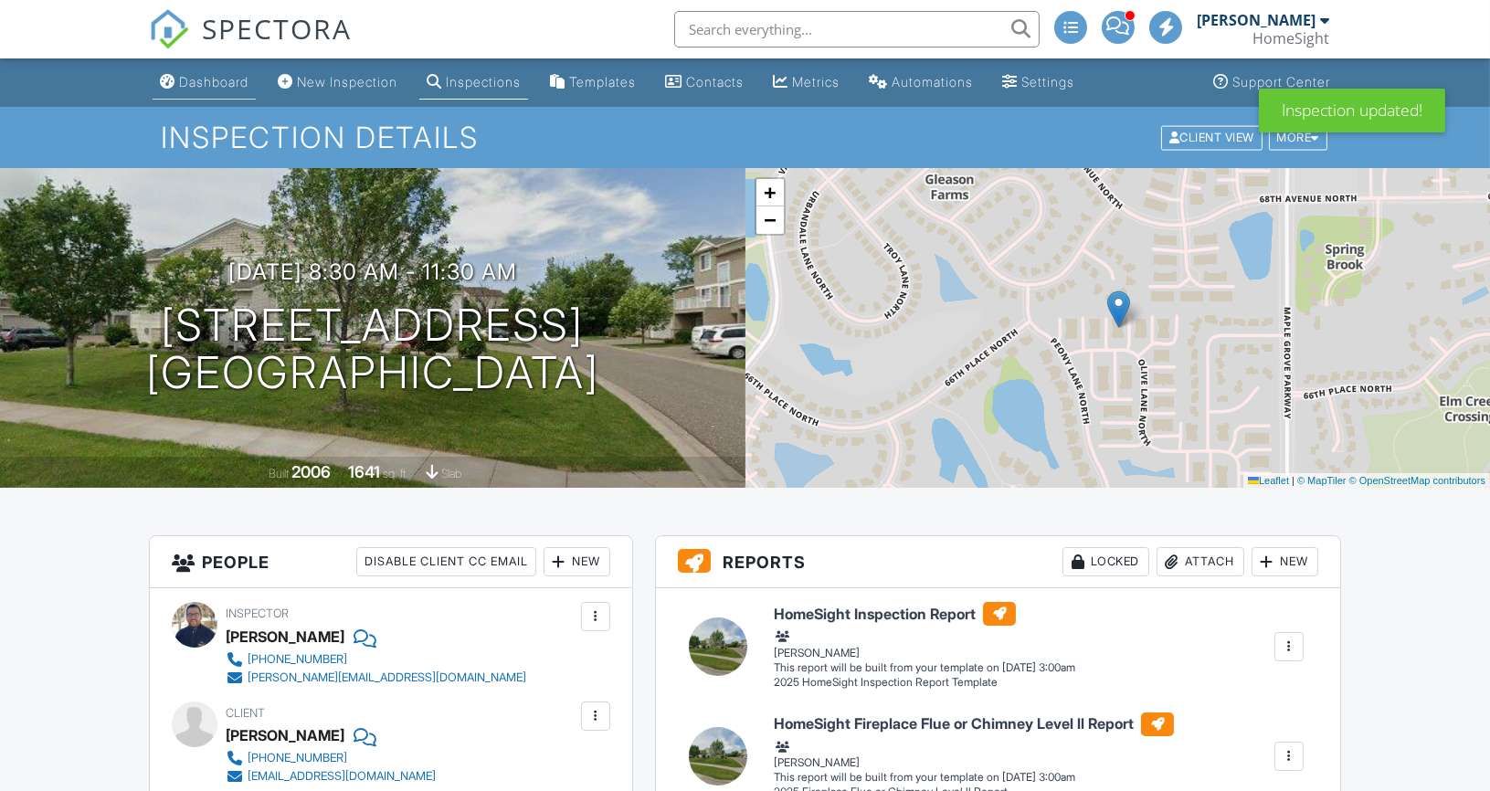
click at [213, 79] on div "Dashboard" at bounding box center [213, 82] width 69 height 16
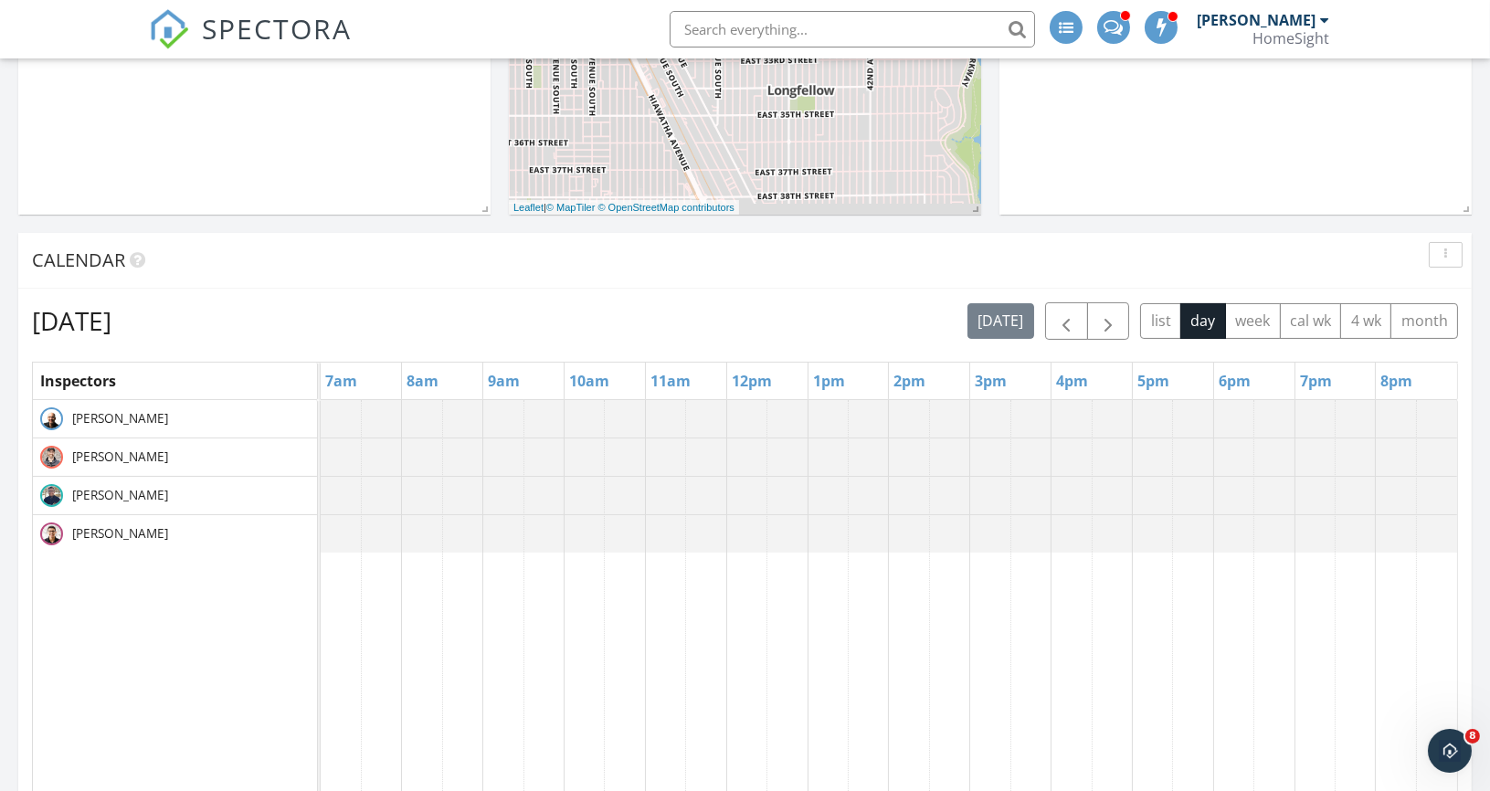
scroll to position [581, 0]
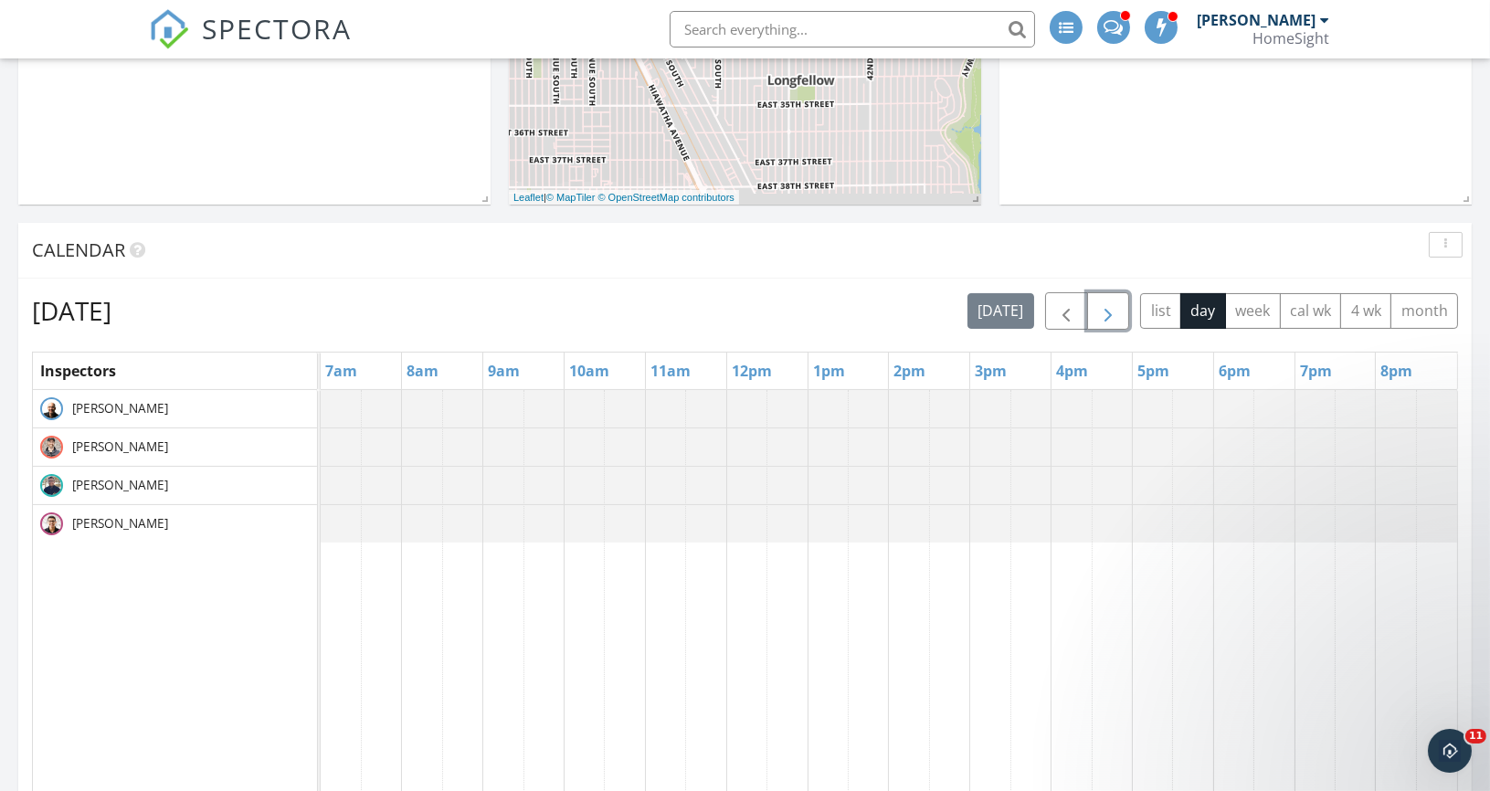
click at [1112, 301] on span "button" at bounding box center [1108, 312] width 22 height 22
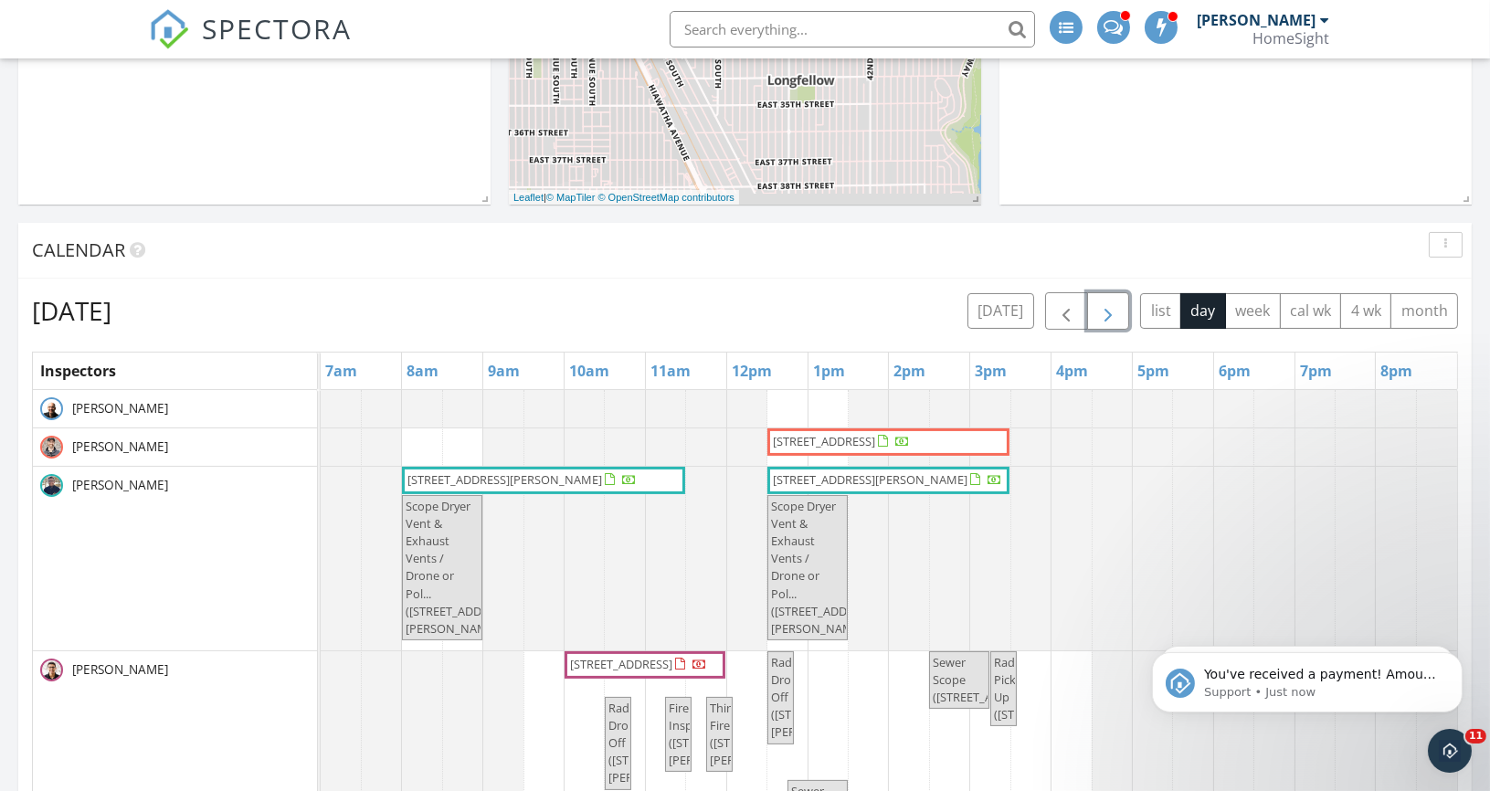
click at [1114, 312] on span "button" at bounding box center [1108, 312] width 22 height 22
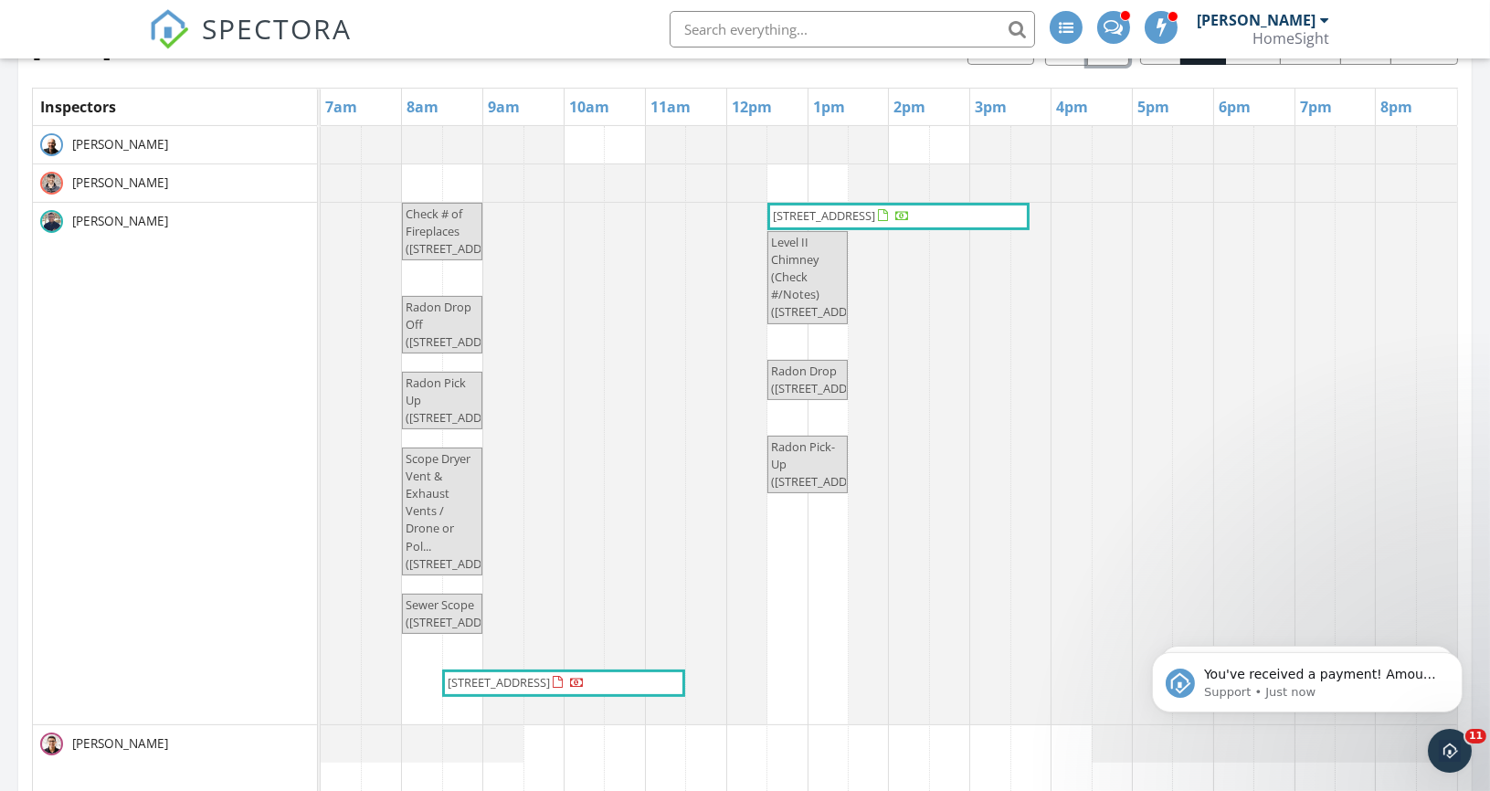
scroll to position [850, 0]
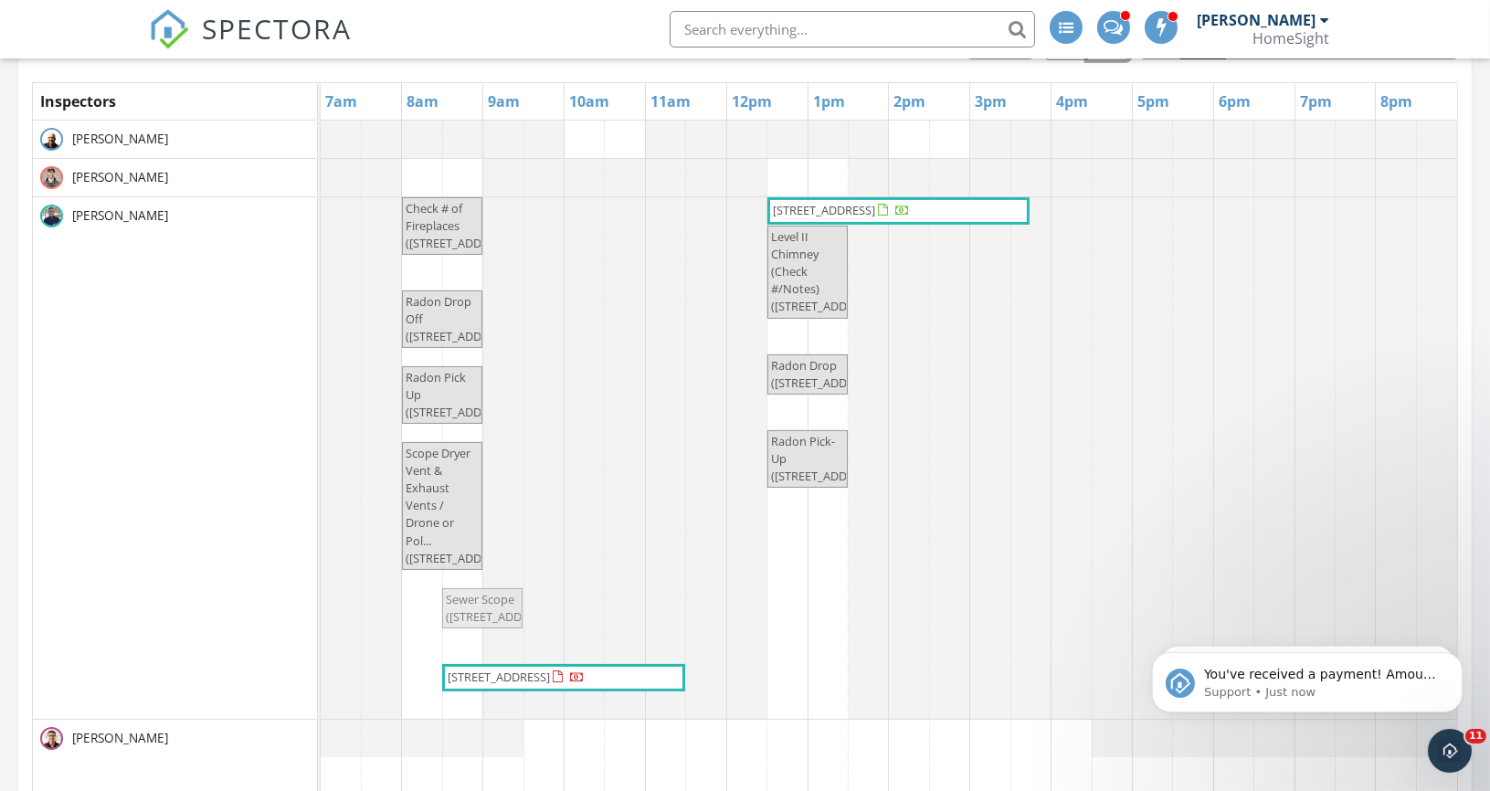
drag, startPoint x: 422, startPoint y: 588, endPoint x: 465, endPoint y: 591, distance: 43.0
click at [321, 591] on div "Check # of Fireplaces ([STREET_ADDRESS]) [STREET_ADDRESS] Level II Chimney (Che…" at bounding box center [321, 458] width 0 height 522
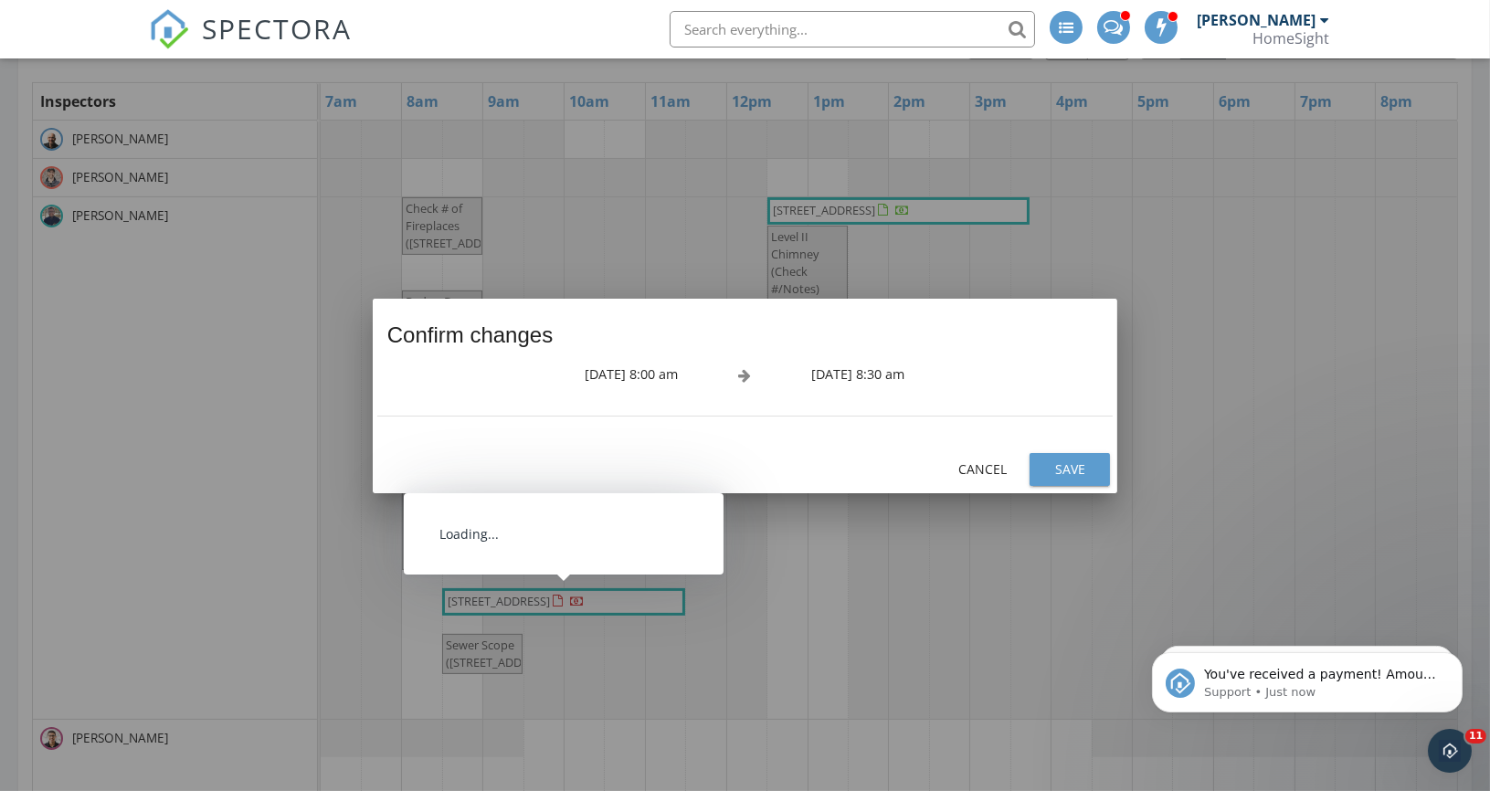
click at [1047, 461] on div "Save" at bounding box center [1069, 468] width 51 height 19
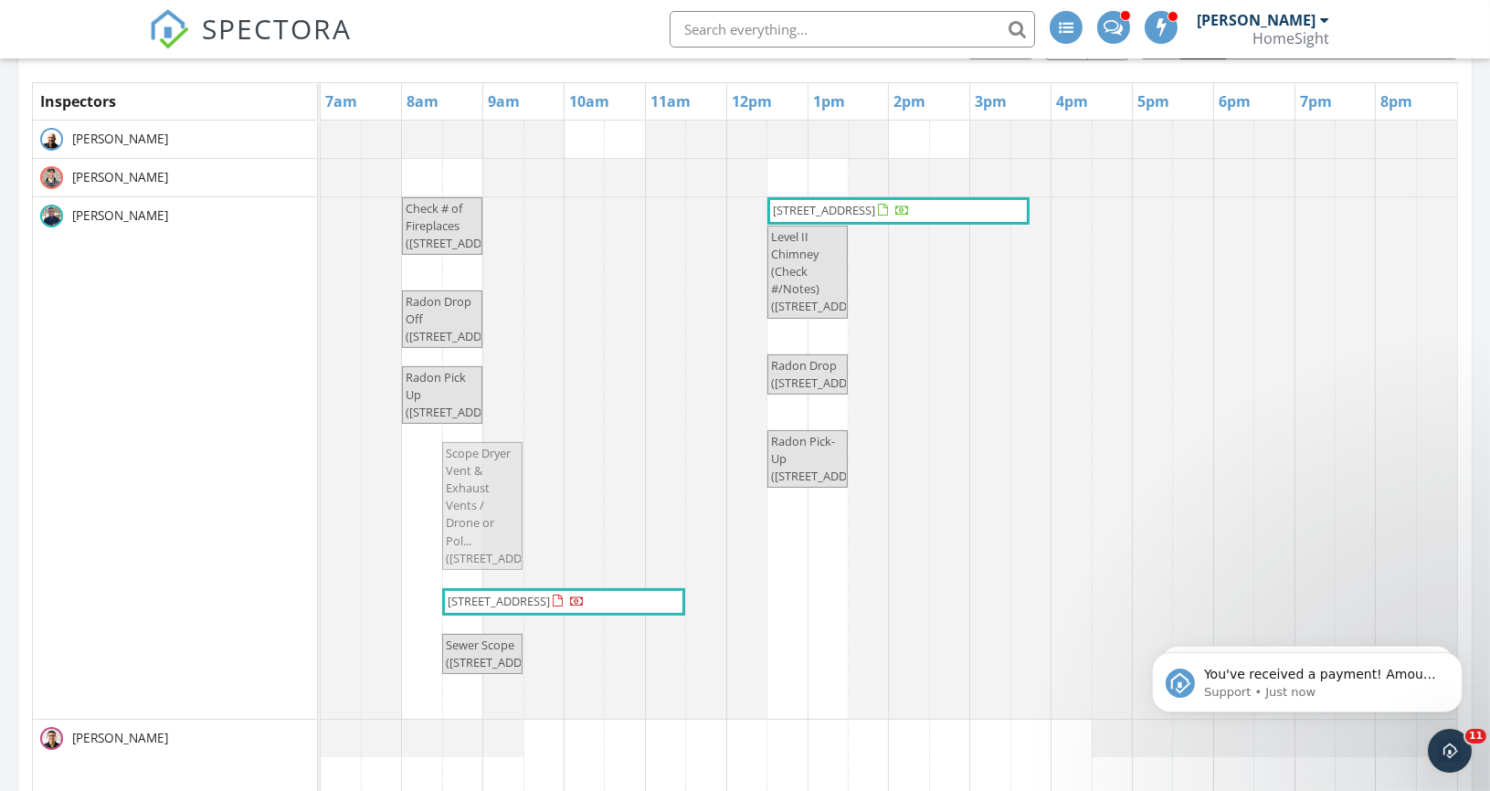
click at [321, 534] on div "Check # of Fireplaces ([STREET_ADDRESS]) [STREET_ADDRESS] Level II Chimney (Che…" at bounding box center [321, 458] width 0 height 522
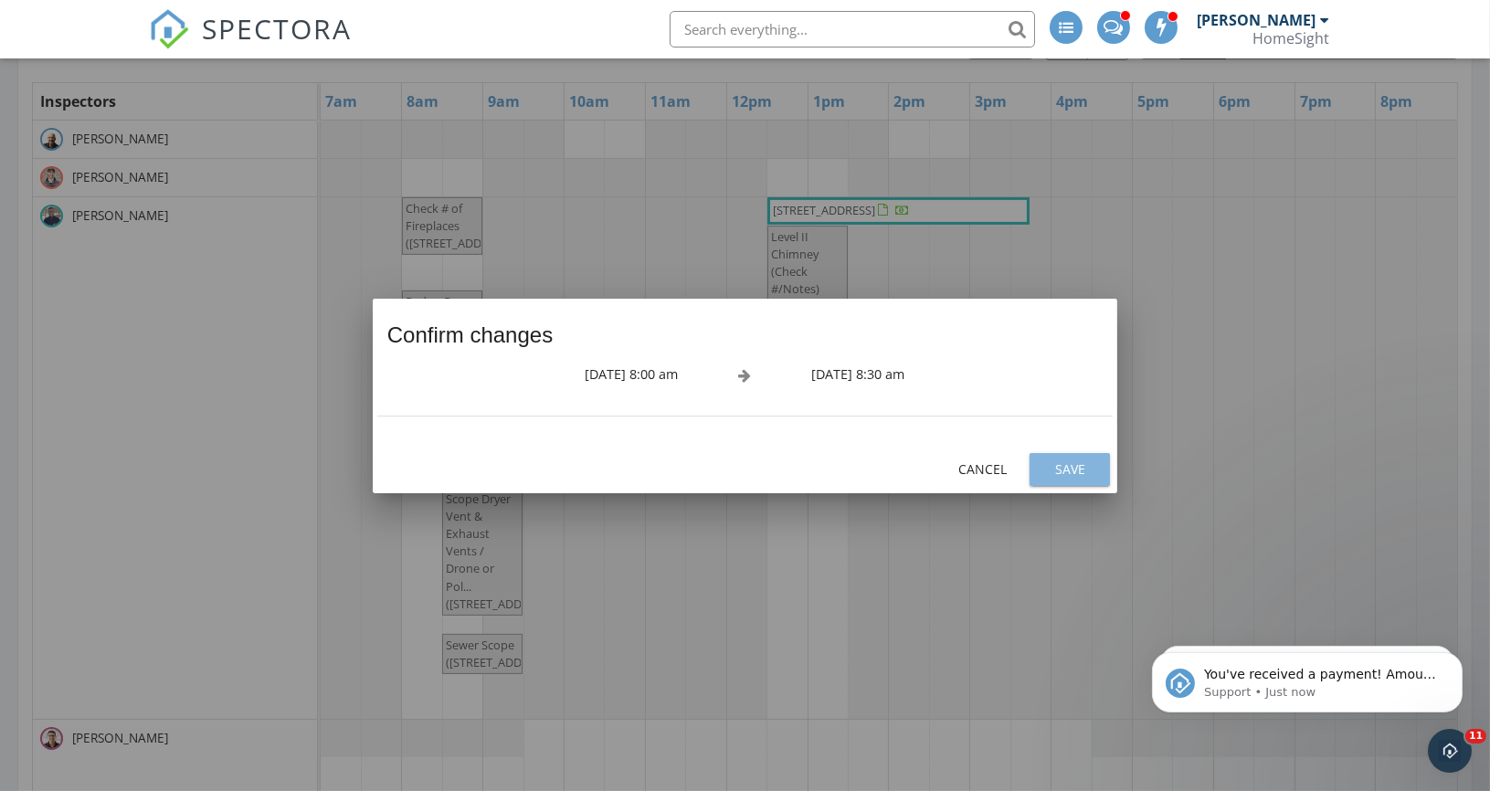
click at [1067, 455] on button "Save" at bounding box center [1069, 469] width 80 height 33
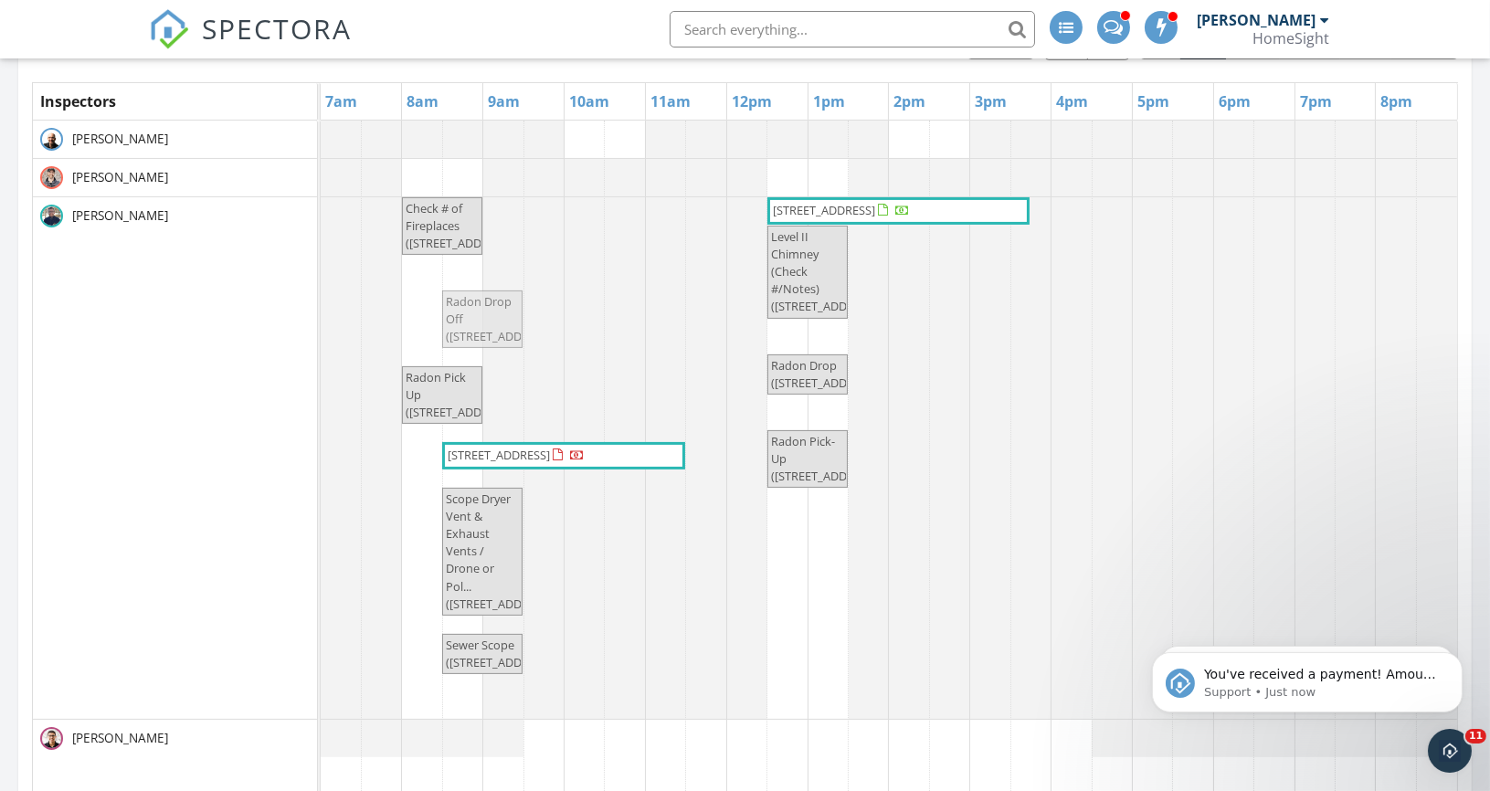
drag, startPoint x: 450, startPoint y: 358, endPoint x: 510, endPoint y: 358, distance: 59.4
click at [321, 358] on div "Check # of Fireplaces ([STREET_ADDRESS]) [STREET_ADDRESS] Level II Chimney (Che…" at bounding box center [321, 458] width 0 height 522
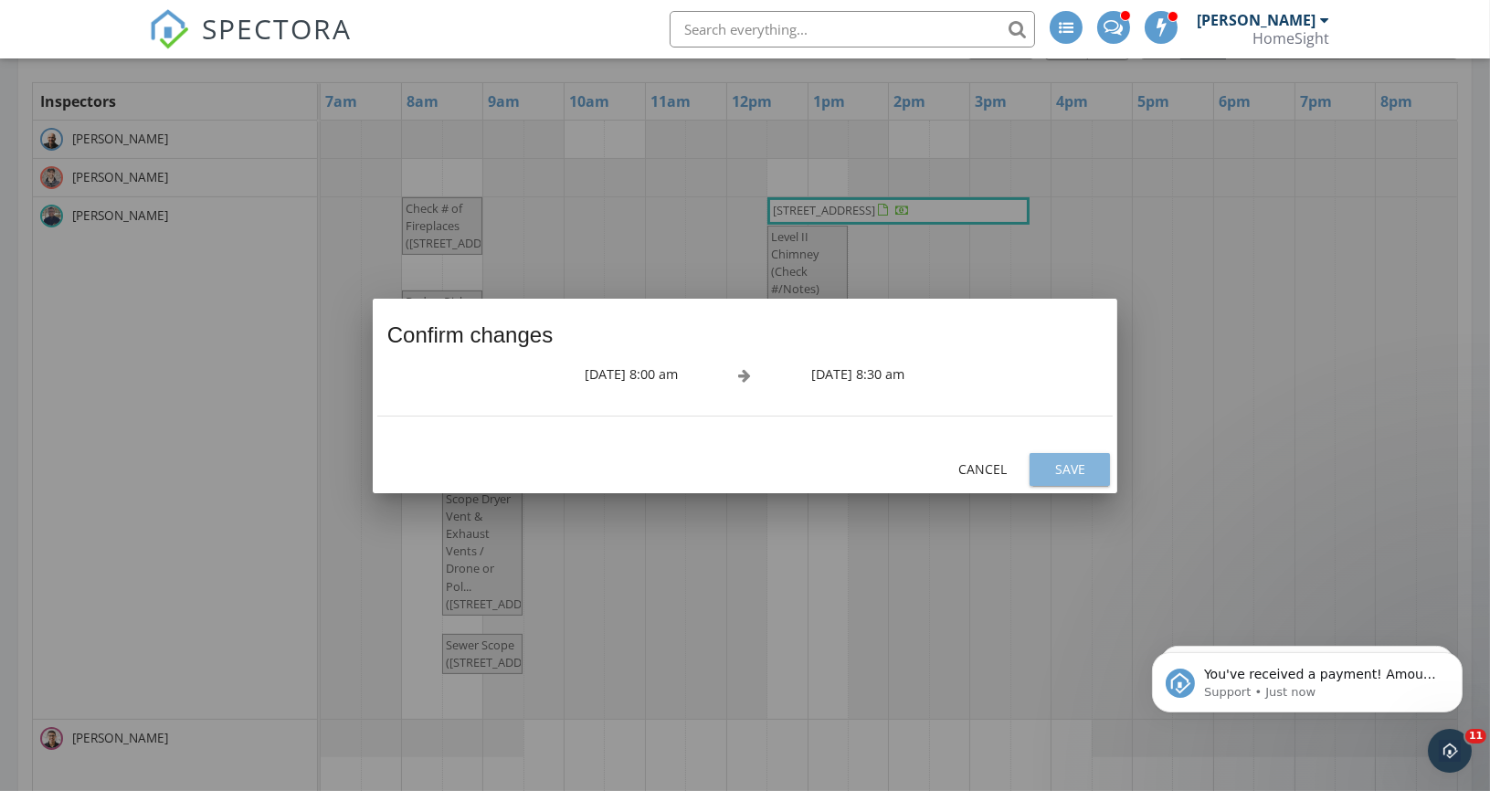
click at [1080, 472] on div "Save" at bounding box center [1069, 468] width 51 height 19
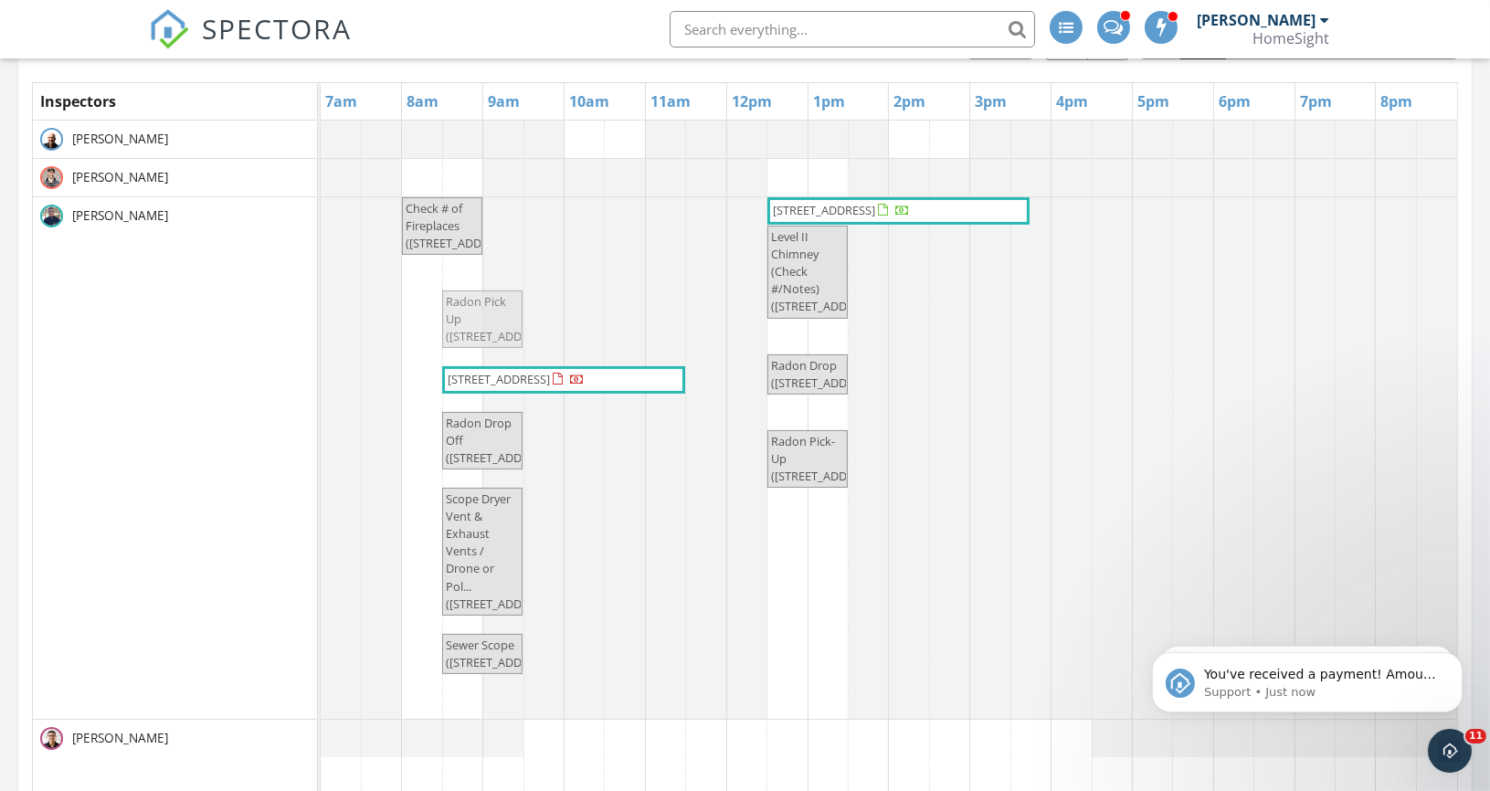
drag, startPoint x: 465, startPoint y: 333, endPoint x: 487, endPoint y: 333, distance: 21.9
click at [321, 333] on div "Check # of Fireplaces ([STREET_ADDRESS]) [STREET_ADDRESS] Level II Chimney (Che…" at bounding box center [321, 458] width 0 height 522
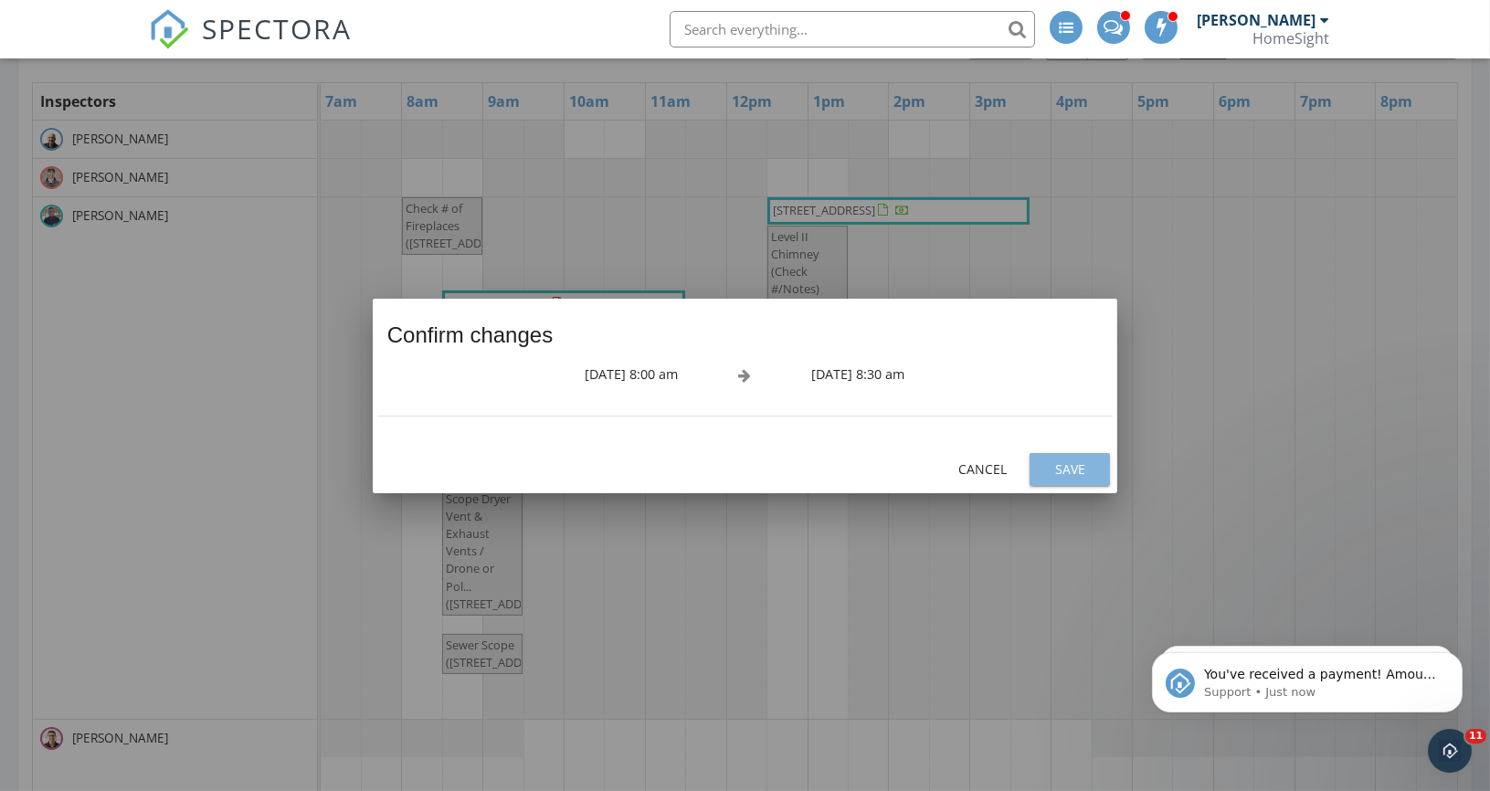
click at [1061, 467] on div "Save" at bounding box center [1069, 468] width 51 height 19
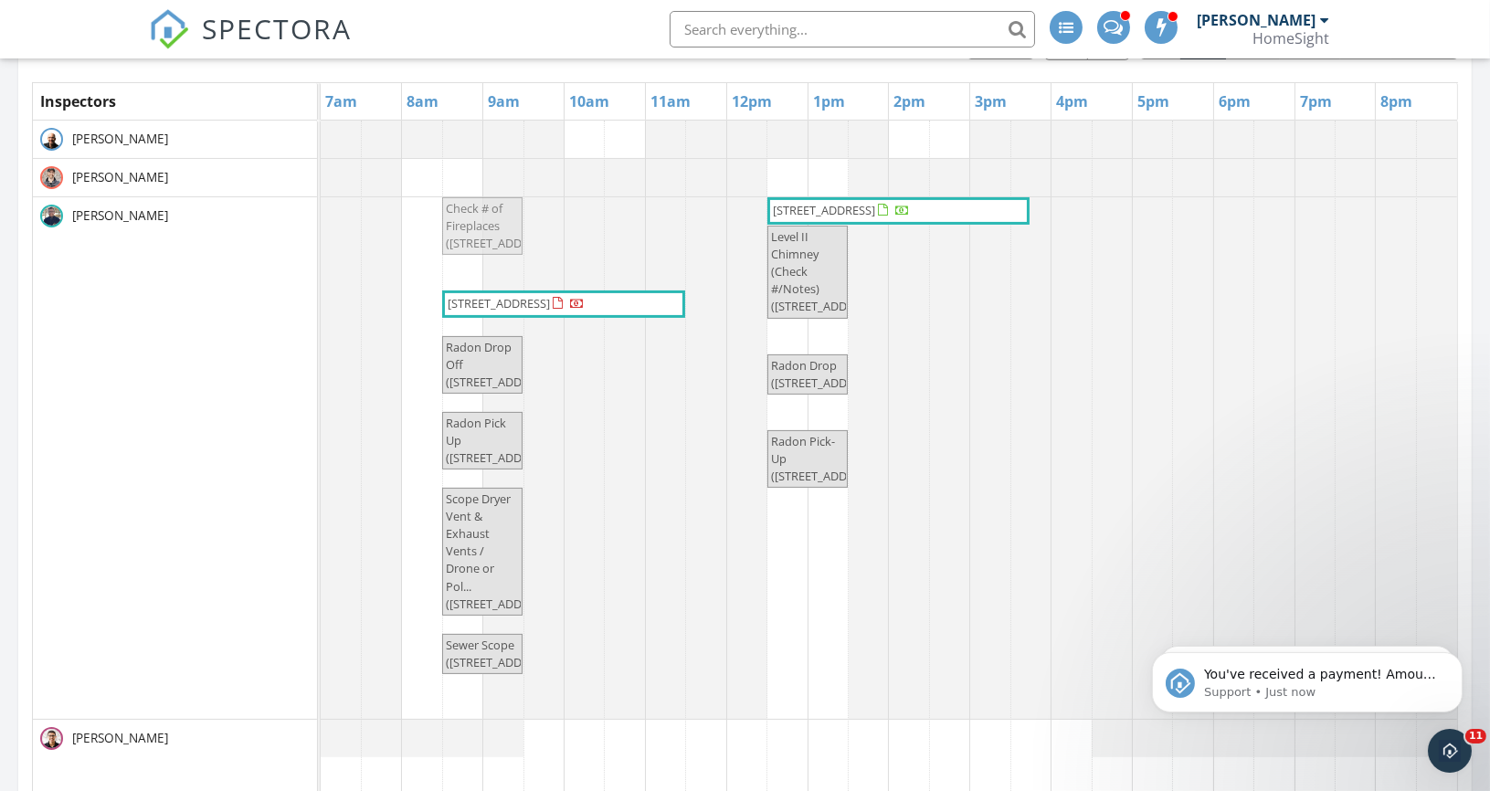
click at [321, 248] on div "Check # of Fireplaces ([STREET_ADDRESS]) [STREET_ADDRESS] Level II Chimney (Che…" at bounding box center [321, 458] width 0 height 522
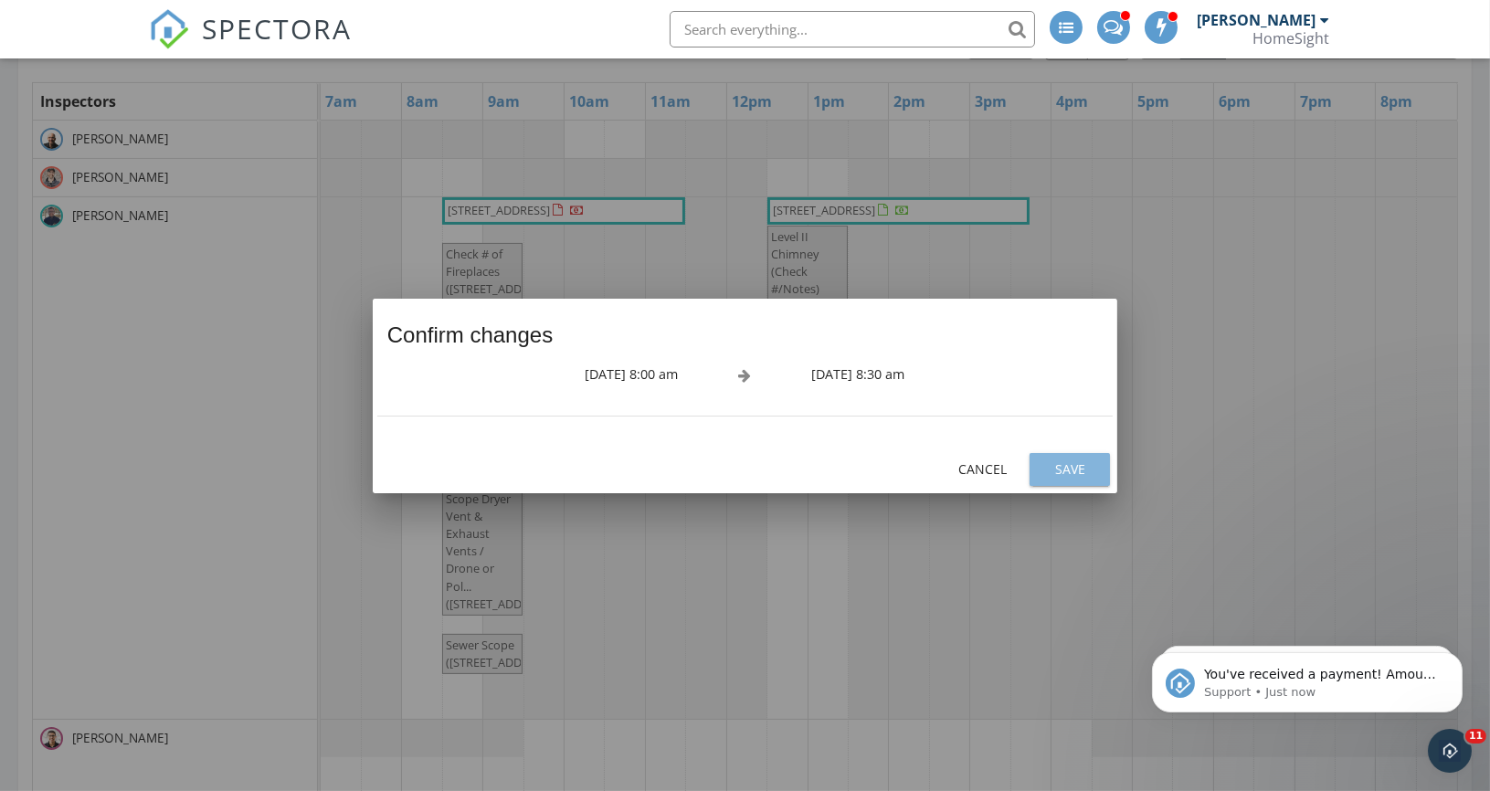
click at [1083, 466] on div "Save" at bounding box center [1069, 468] width 51 height 19
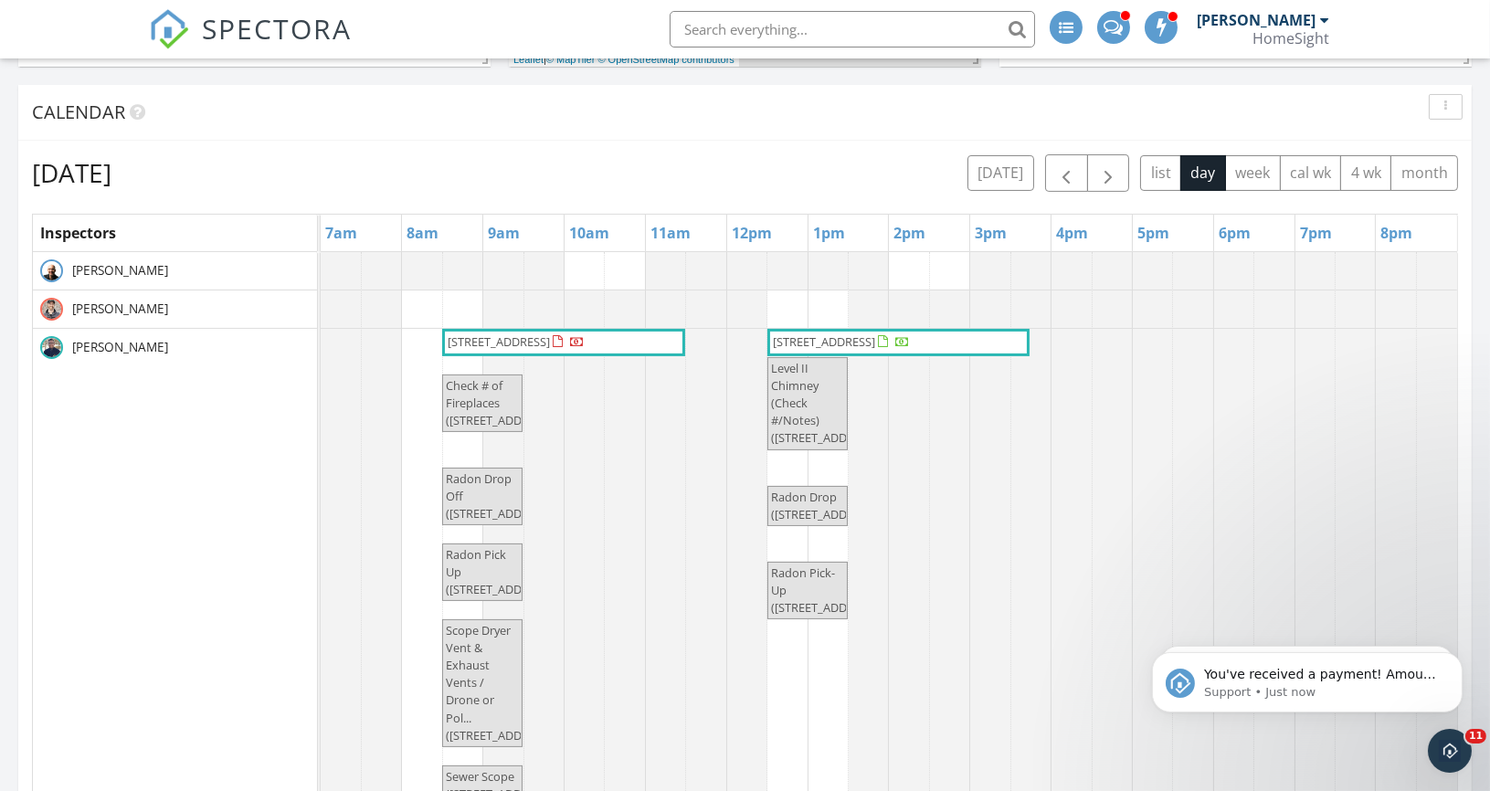
scroll to position [722, 0]
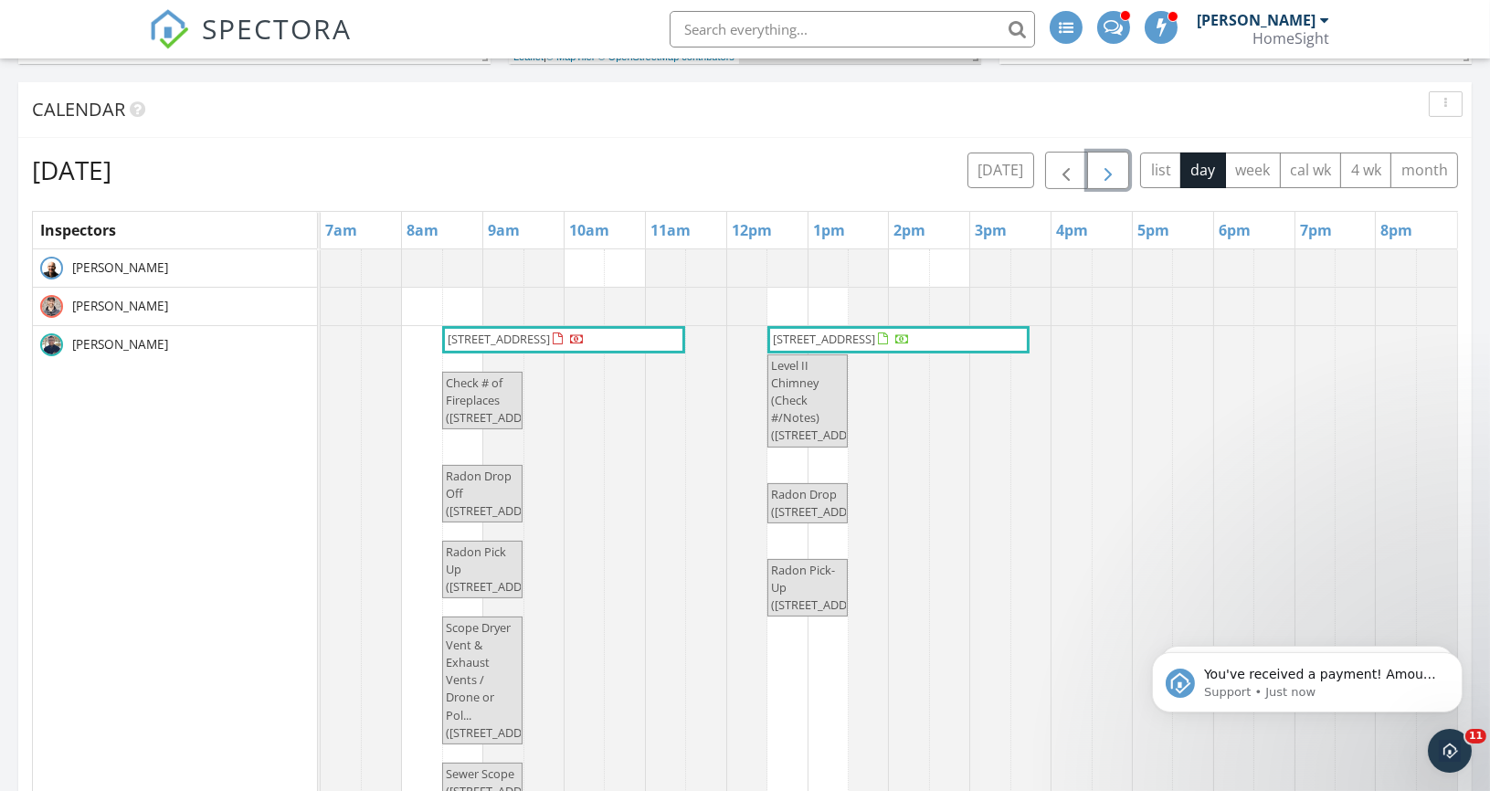
click at [1116, 174] on span "button" at bounding box center [1108, 171] width 22 height 22
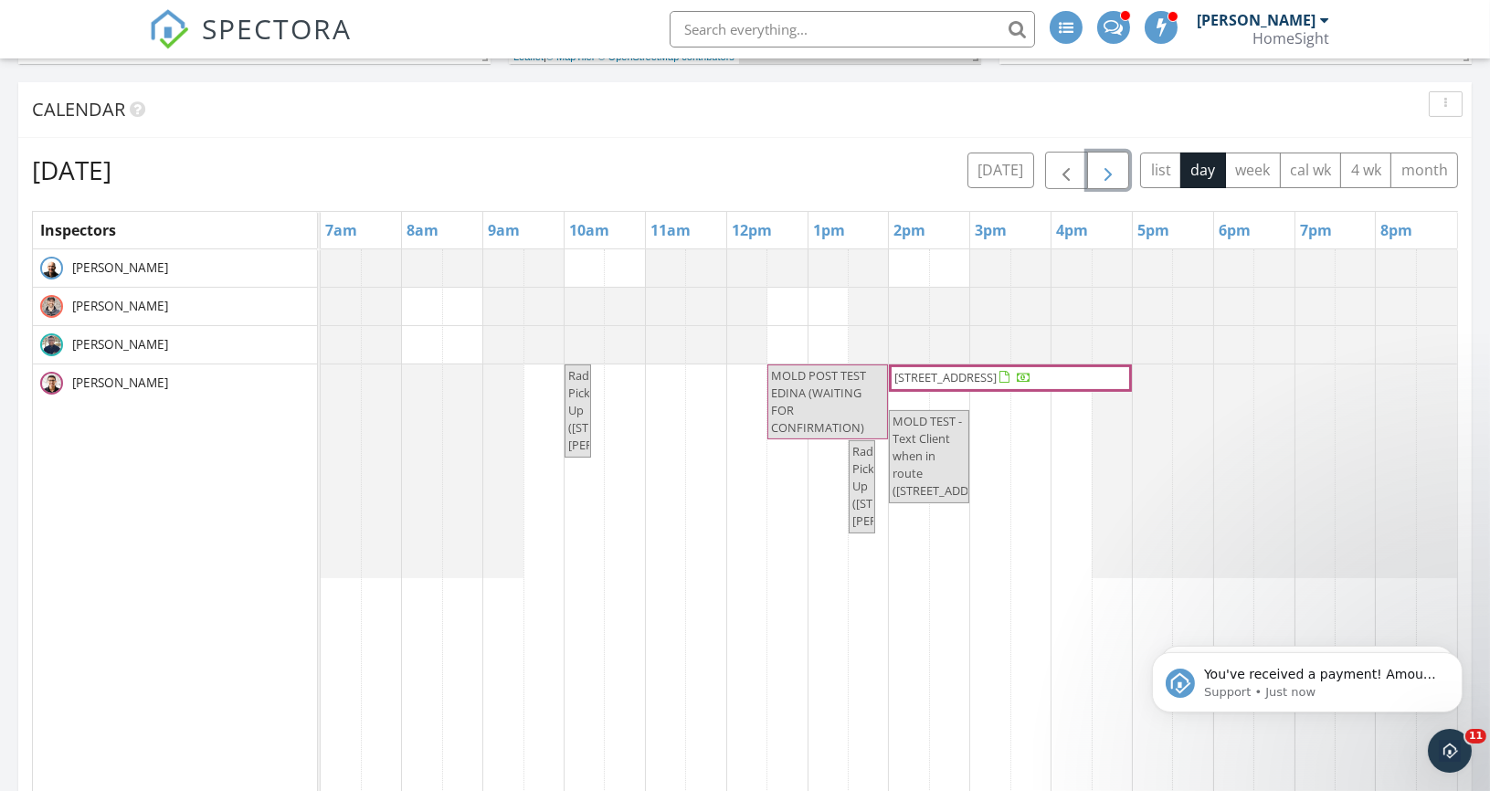
click at [1111, 174] on span "button" at bounding box center [1108, 171] width 22 height 22
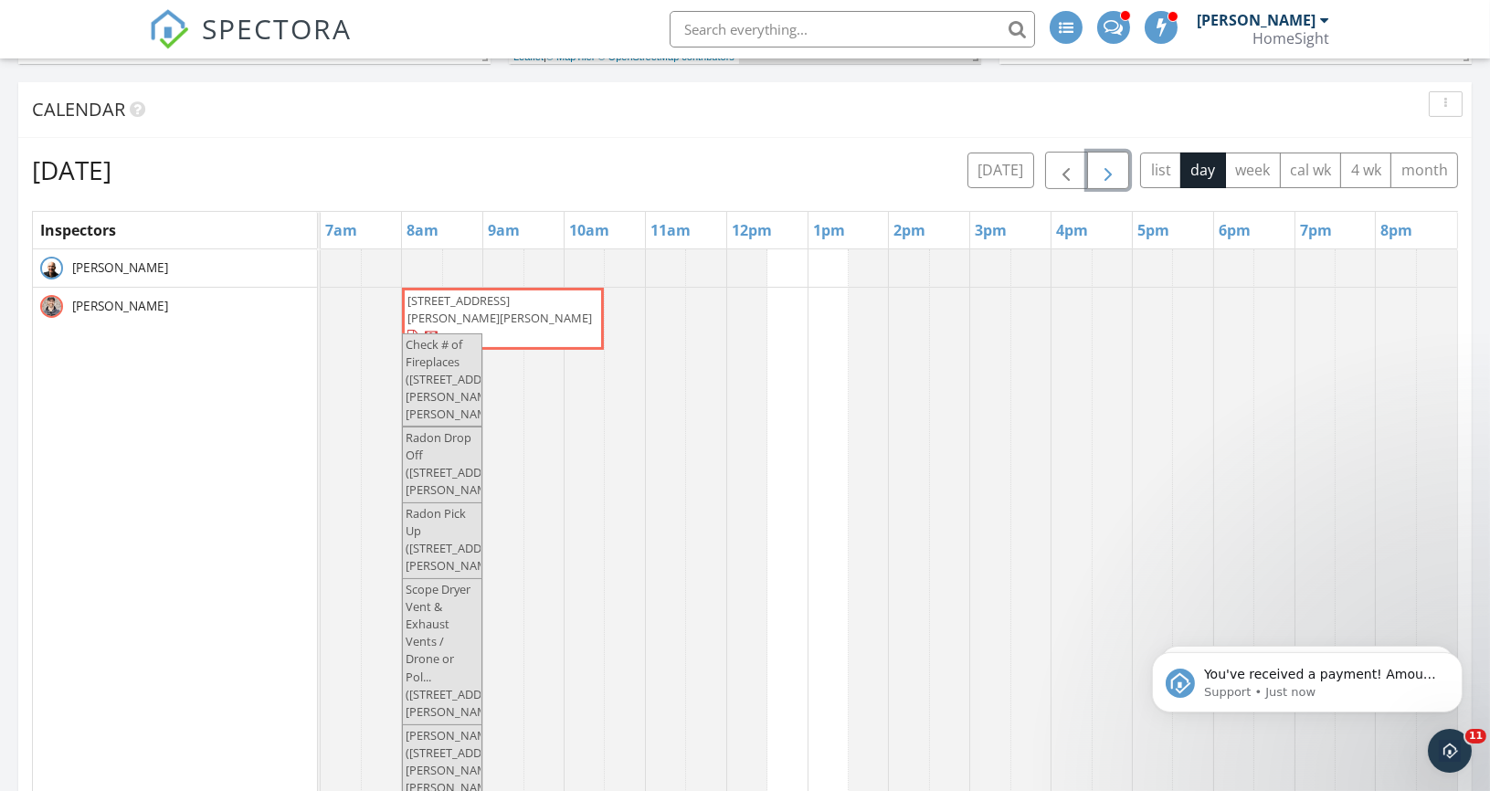
click at [1119, 161] on span "button" at bounding box center [1108, 171] width 22 height 22
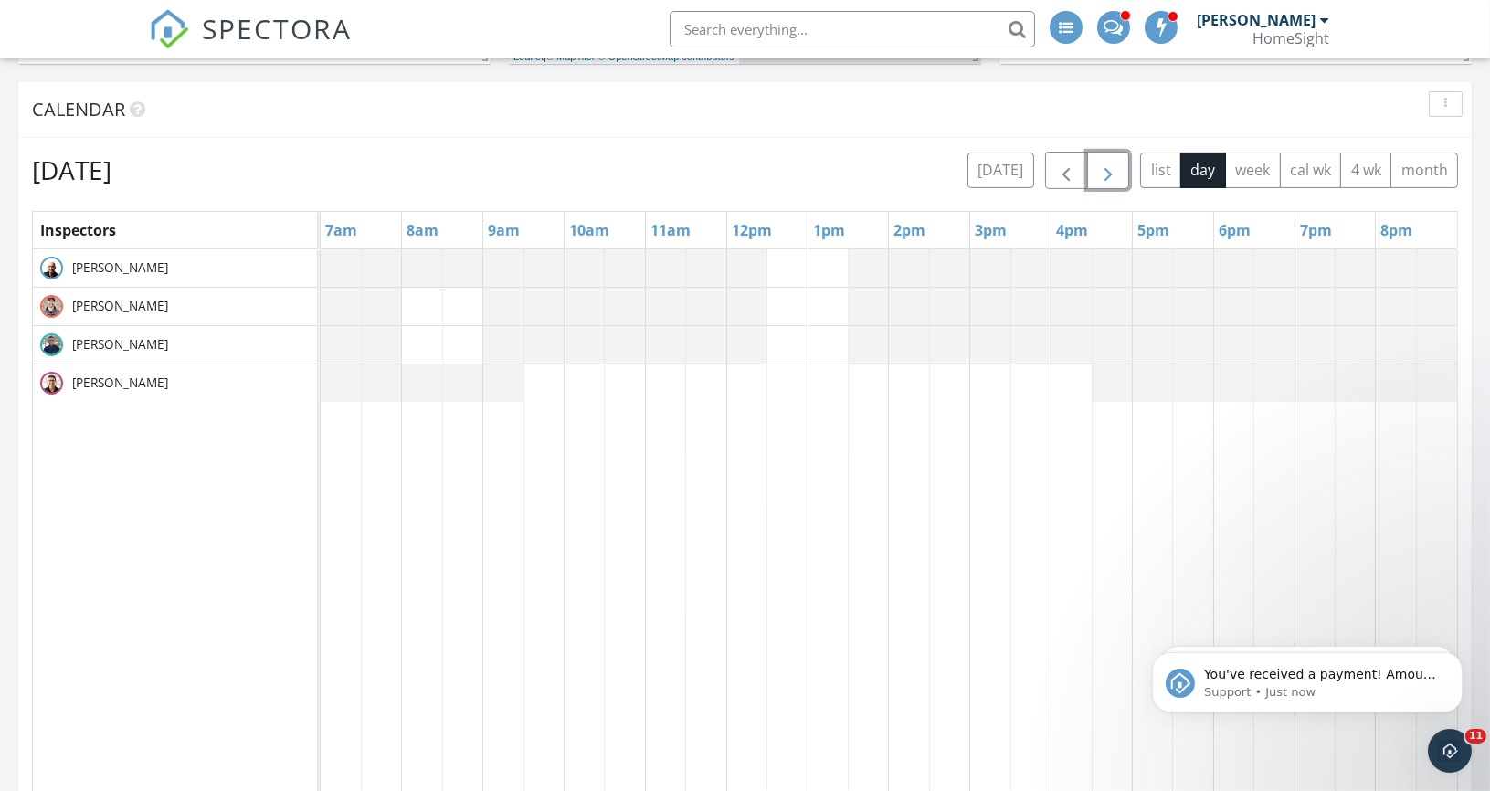
click at [1119, 162] on span "button" at bounding box center [1108, 171] width 22 height 22
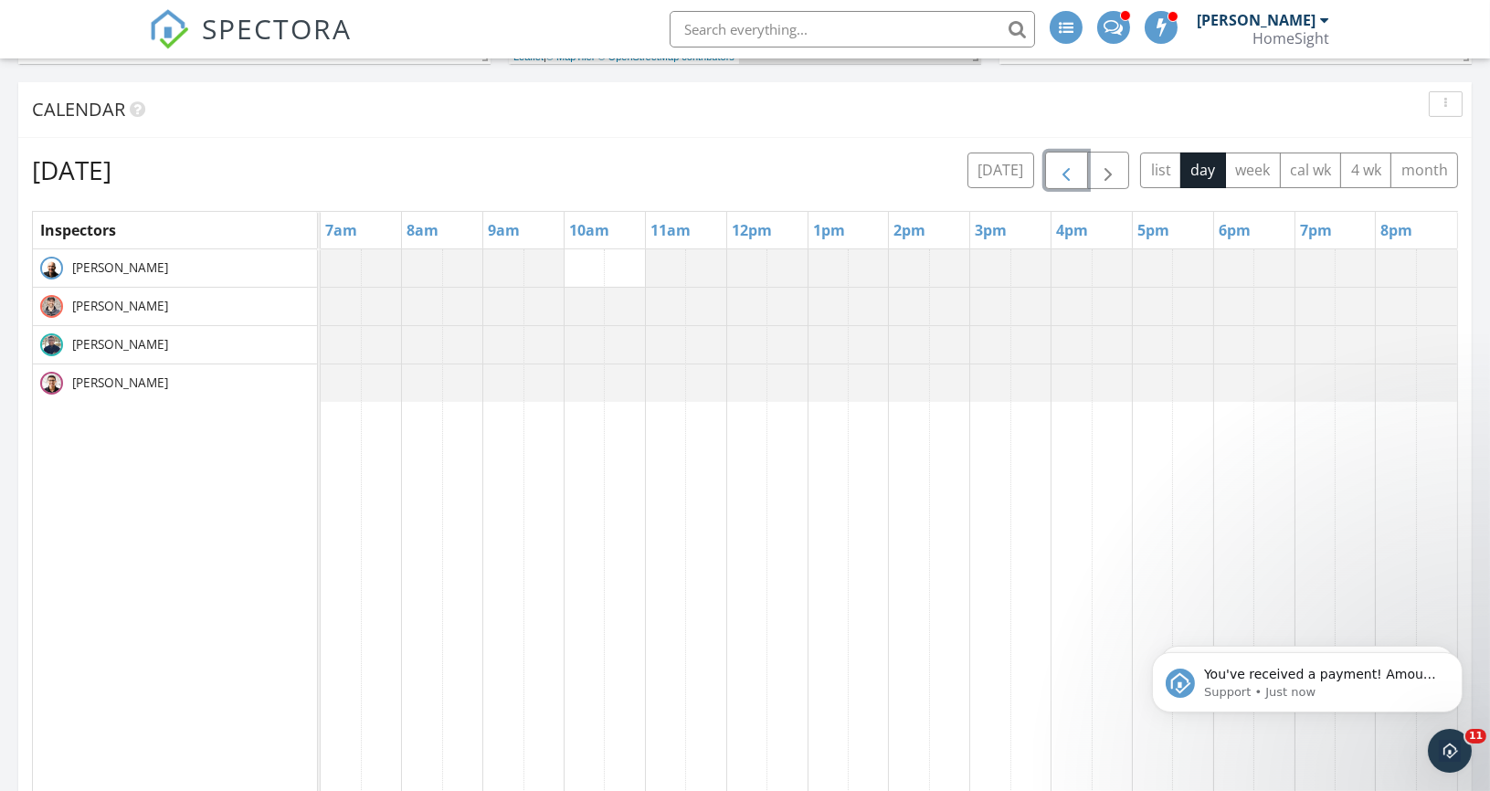
click at [1076, 162] on span "button" at bounding box center [1066, 171] width 22 height 22
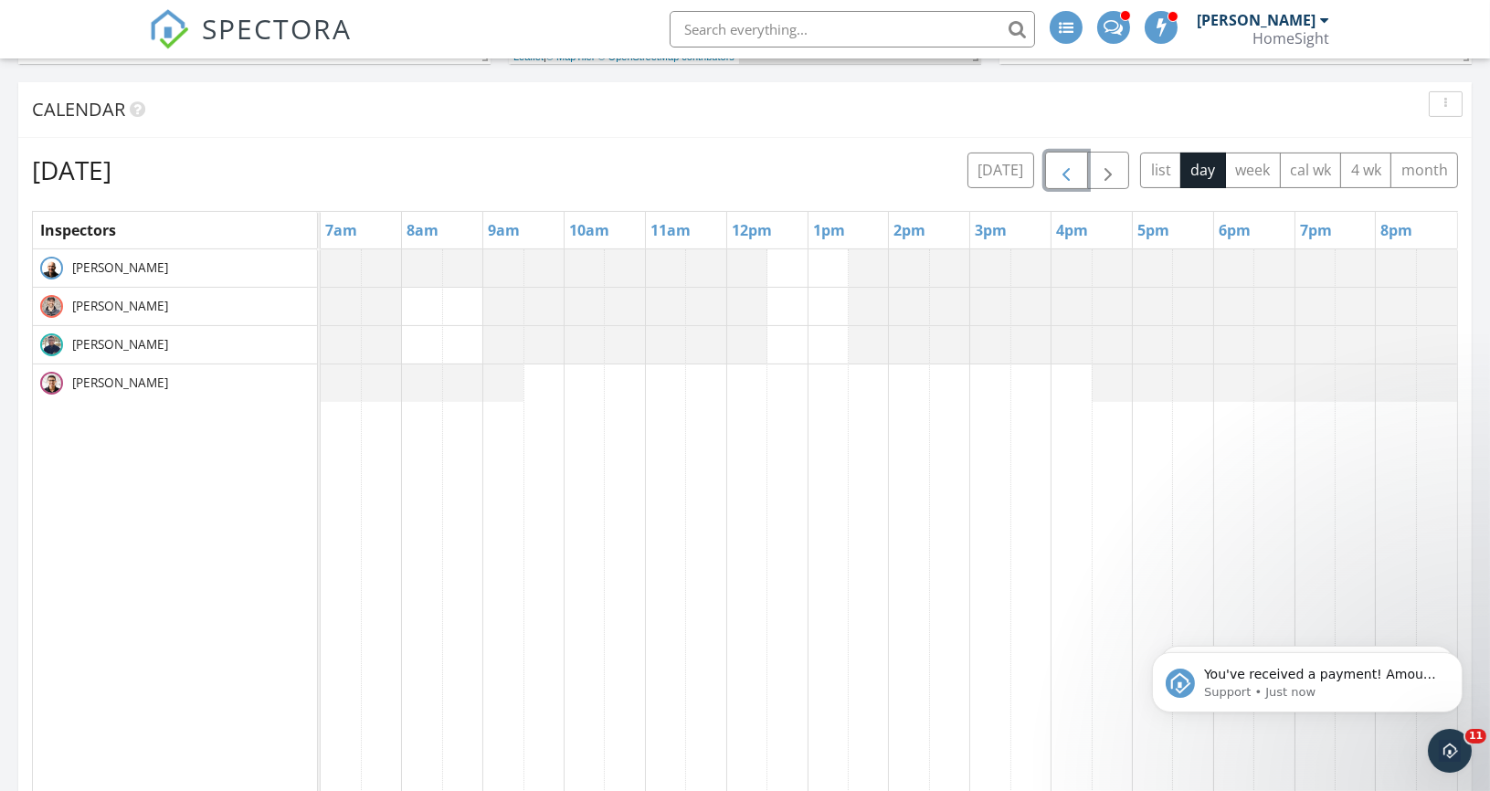
click at [1076, 162] on span "button" at bounding box center [1066, 171] width 22 height 22
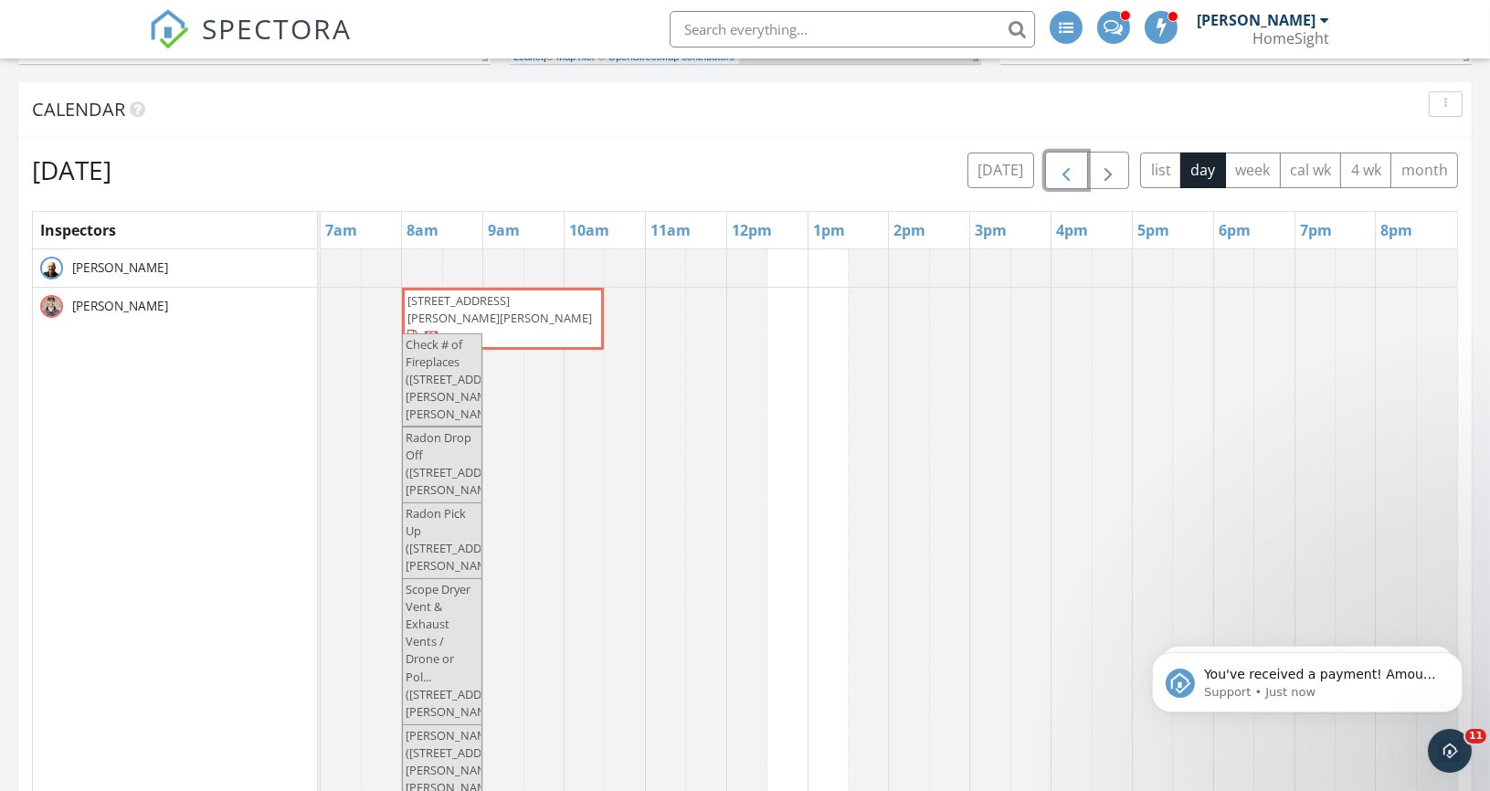
click at [1076, 162] on span "button" at bounding box center [1066, 171] width 22 height 22
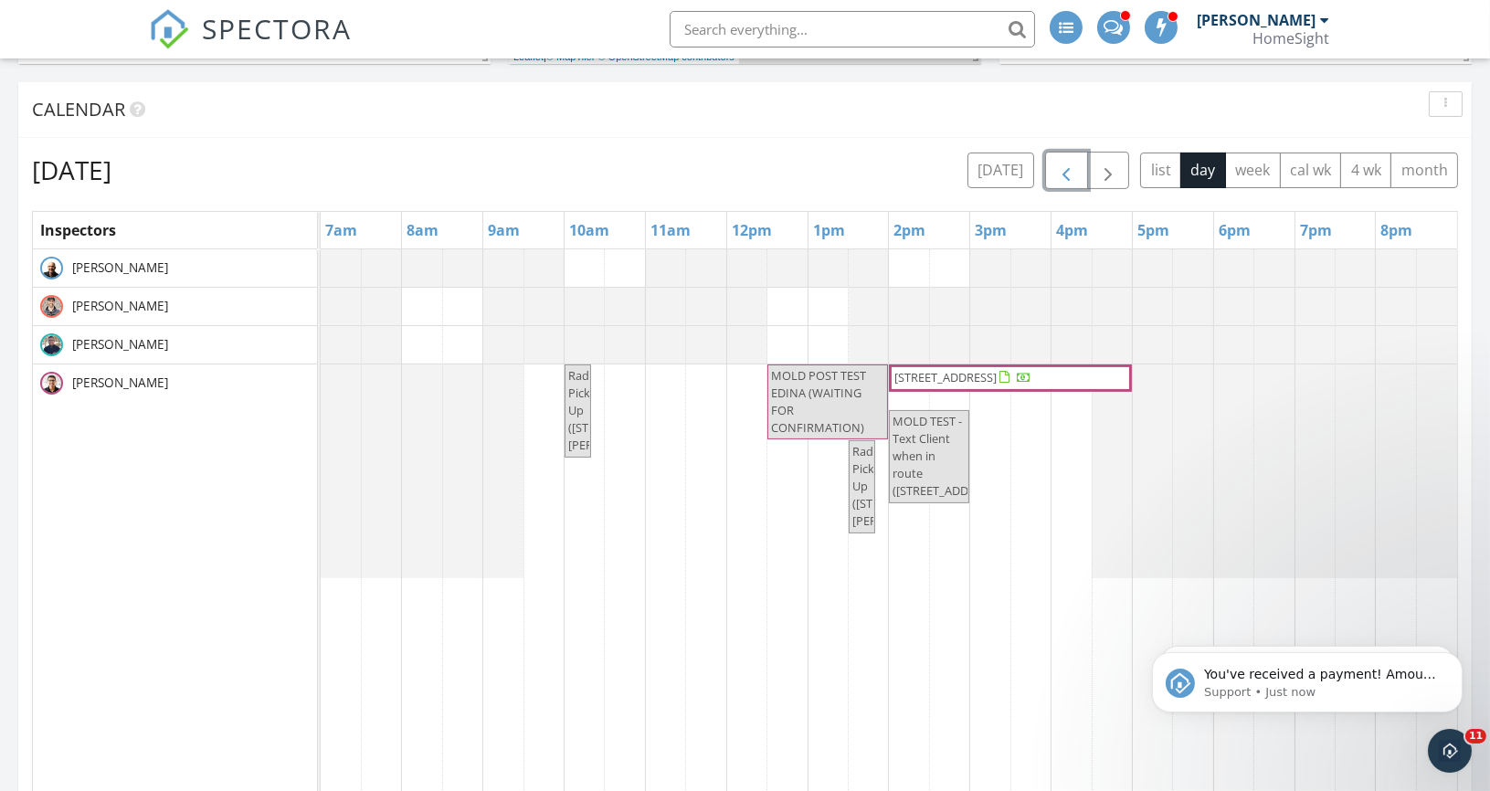
click at [1076, 162] on span "button" at bounding box center [1066, 171] width 22 height 22
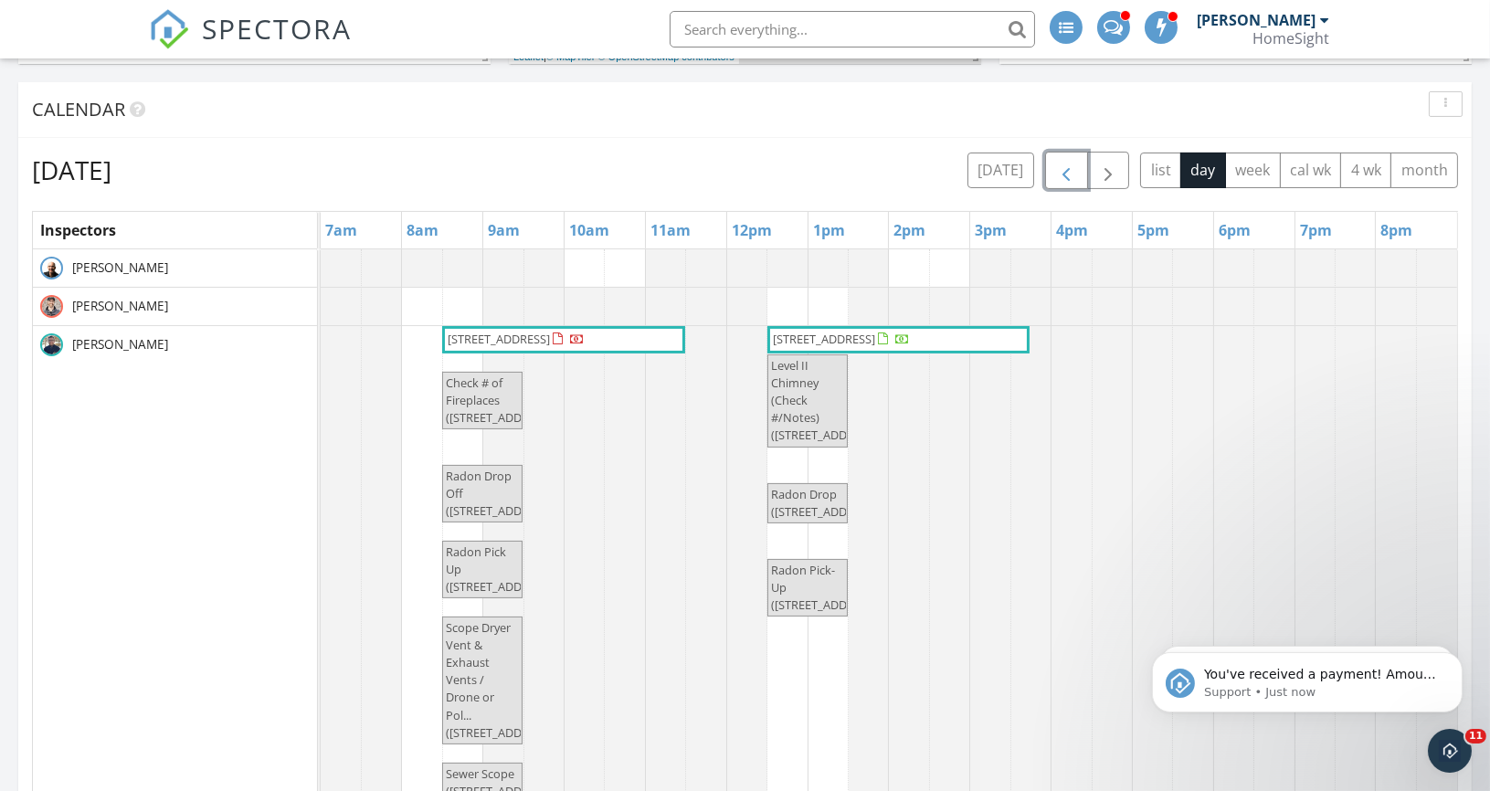
click at [1076, 162] on span "button" at bounding box center [1066, 171] width 22 height 22
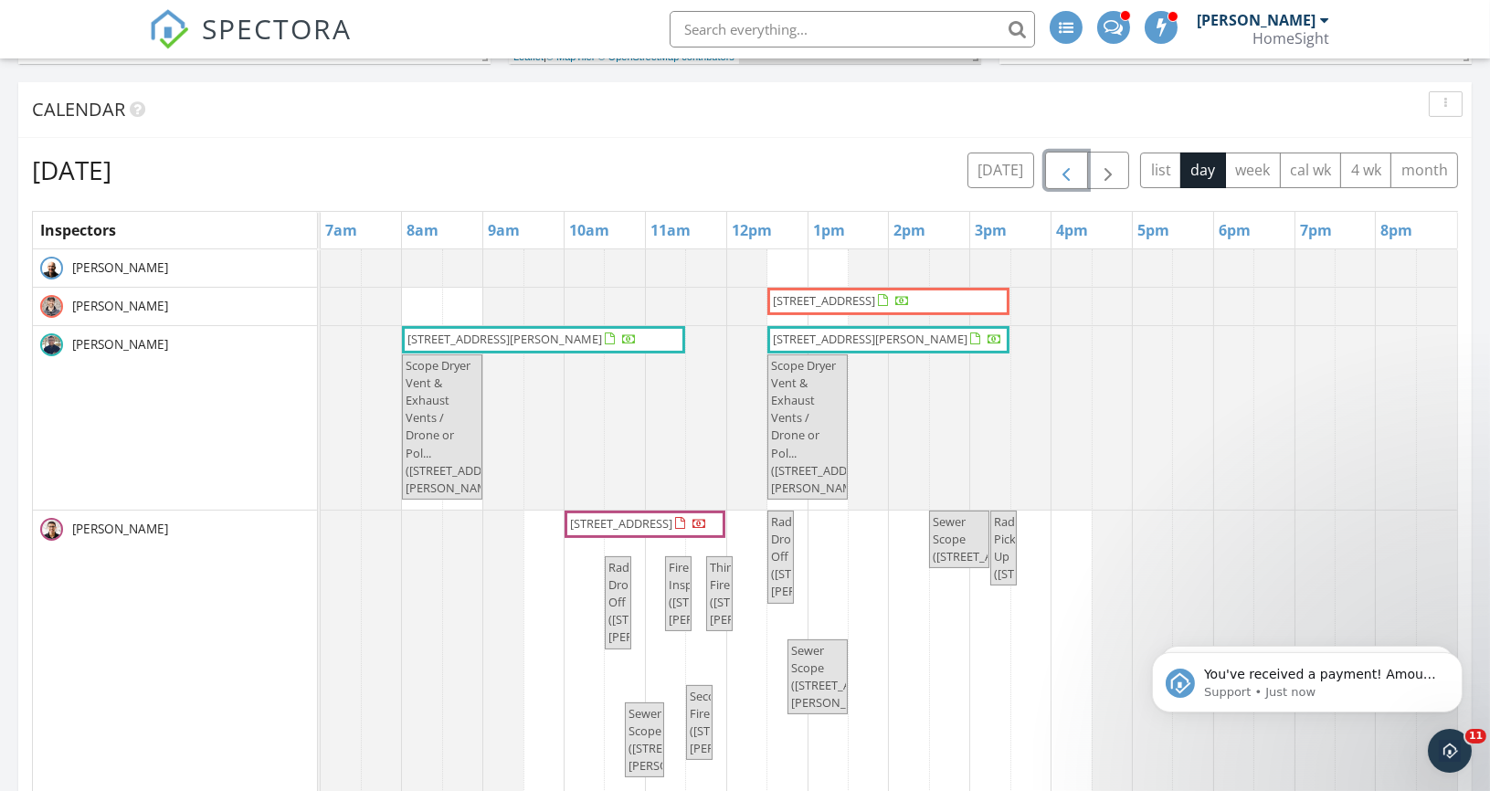
click at [413, 290] on div "[STREET_ADDRESS] [STREET_ADDRESS][PERSON_NAME] [STREET_ADDRESS][PERSON_NAME] Sc…" at bounding box center [889, 602] width 1136 height 706
click at [420, 246] on link "Event" at bounding box center [420, 246] width 94 height 29
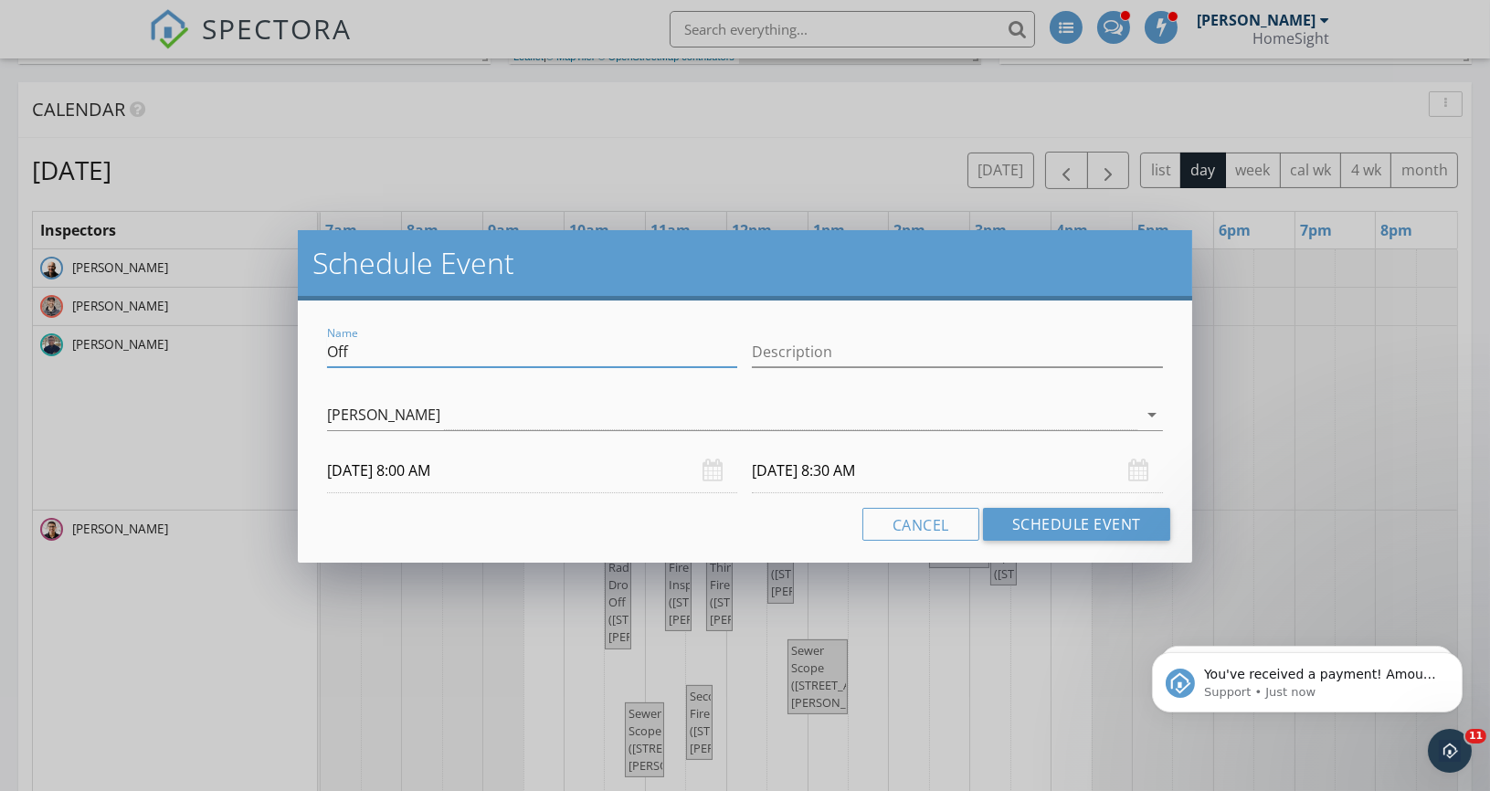
drag, startPoint x: 363, startPoint y: 351, endPoint x: 396, endPoint y: 355, distance: 33.2
click at [396, 355] on input "Off" at bounding box center [532, 352] width 410 height 30
click at [385, 349] on input "Off No work" at bounding box center [532, 352] width 410 height 30
click at [518, 350] on input "Off No Work" at bounding box center [532, 352] width 410 height 30
type input "Off No Work"
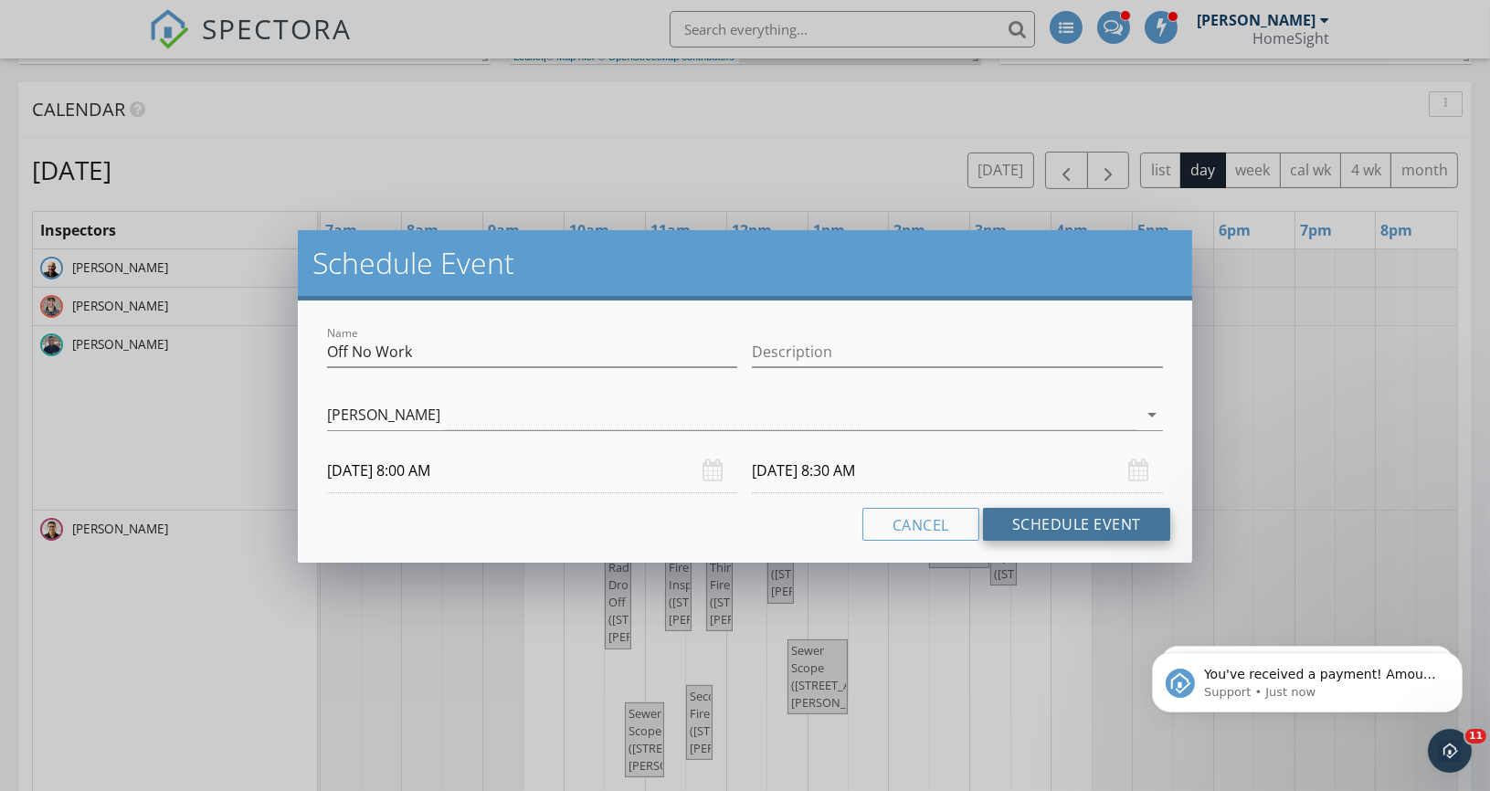
click at [1090, 518] on button "Schedule Event" at bounding box center [1076, 524] width 187 height 33
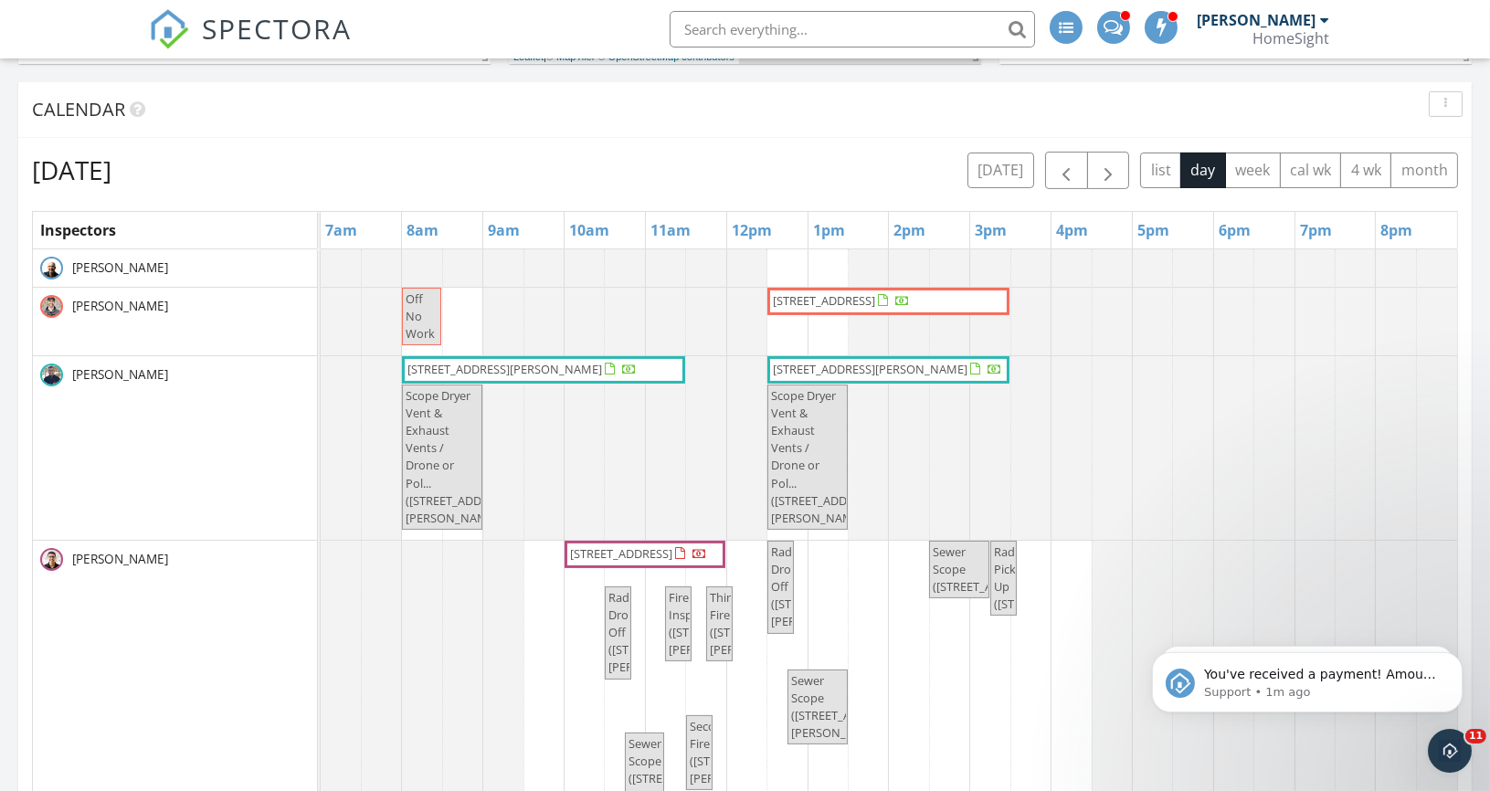
click at [425, 297] on span "Off No Work" at bounding box center [422, 316] width 36 height 53
select select "8"
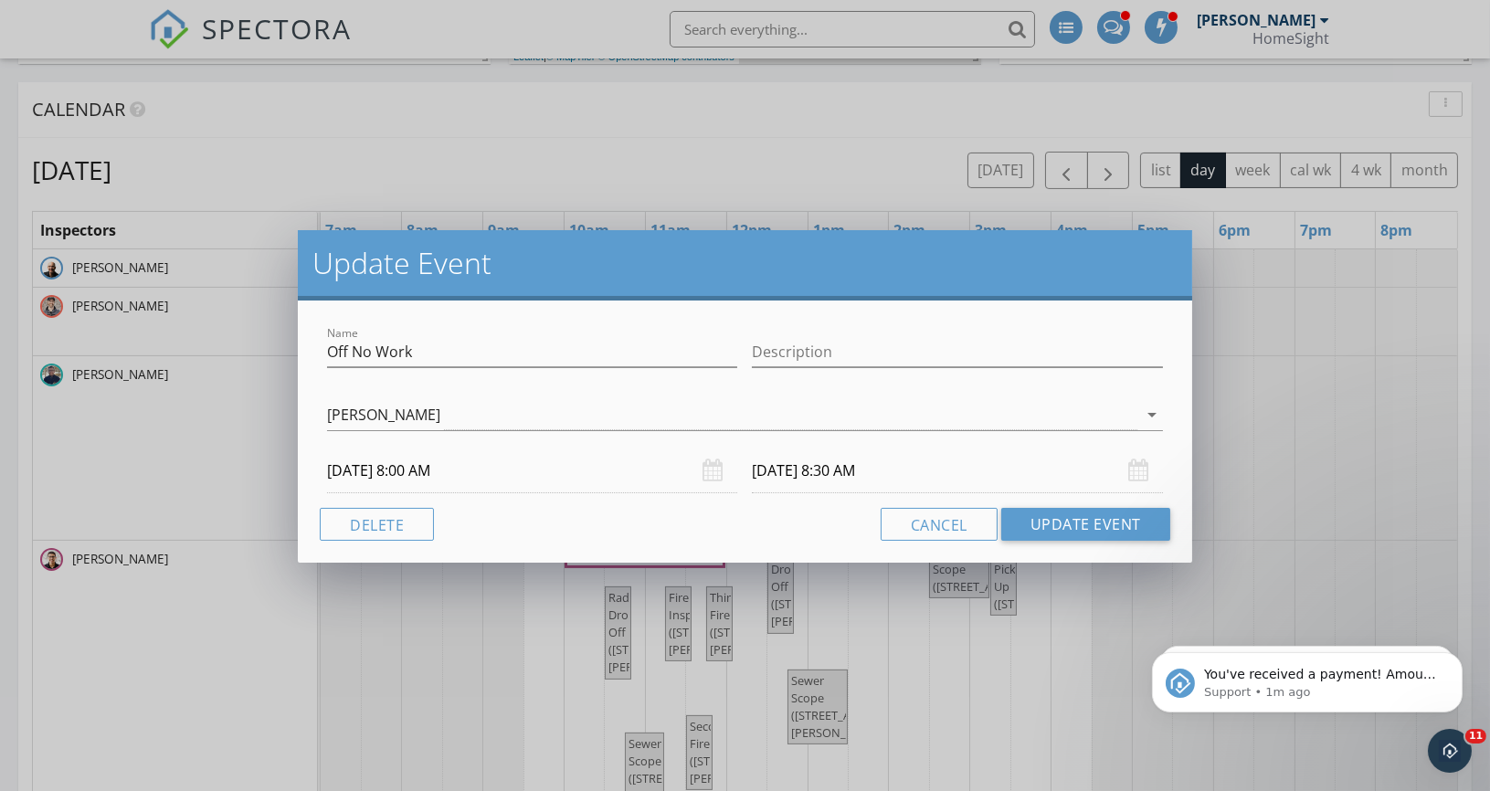
click at [850, 471] on input "[DATE] 8:30 AM" at bounding box center [957, 471] width 410 height 45
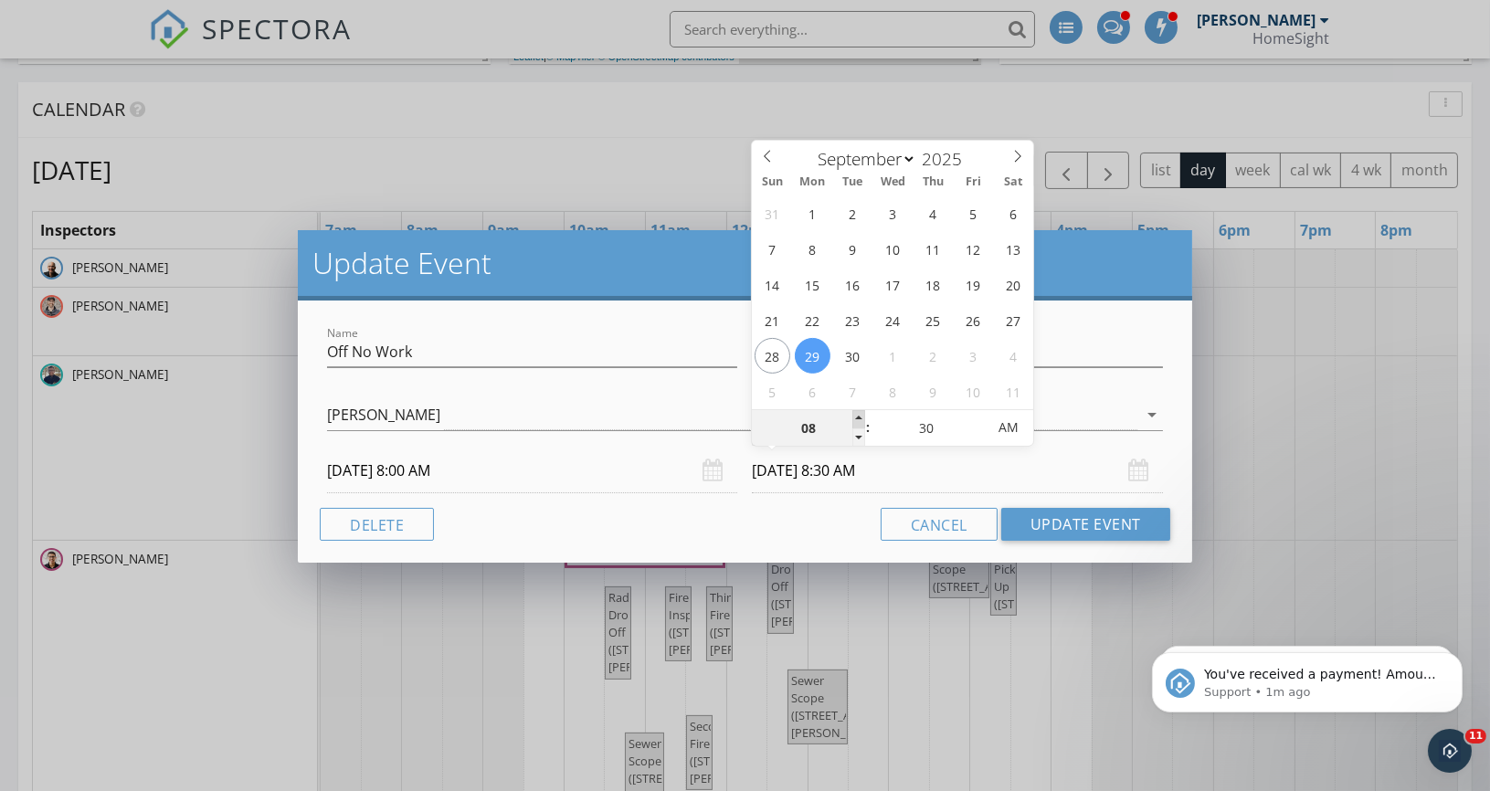
type input "09"
type input "[DATE] 9:30 AM"
click at [856, 419] on span at bounding box center [858, 419] width 13 height 18
type input "10"
type input "[DATE] 10:30 AM"
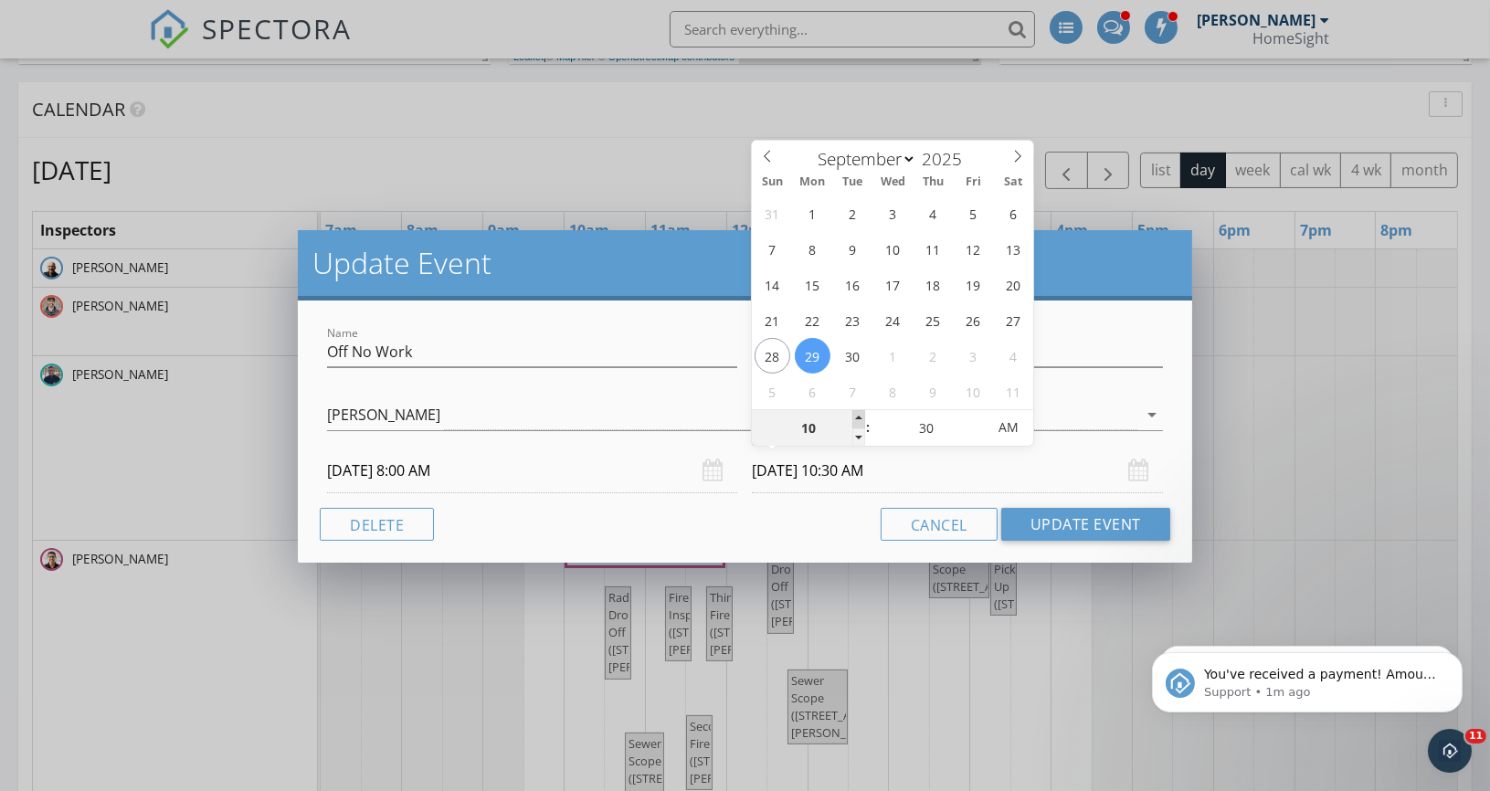
click at [856, 419] on span at bounding box center [858, 419] width 13 height 18
click at [1121, 518] on button "Update Event" at bounding box center [1085, 524] width 169 height 33
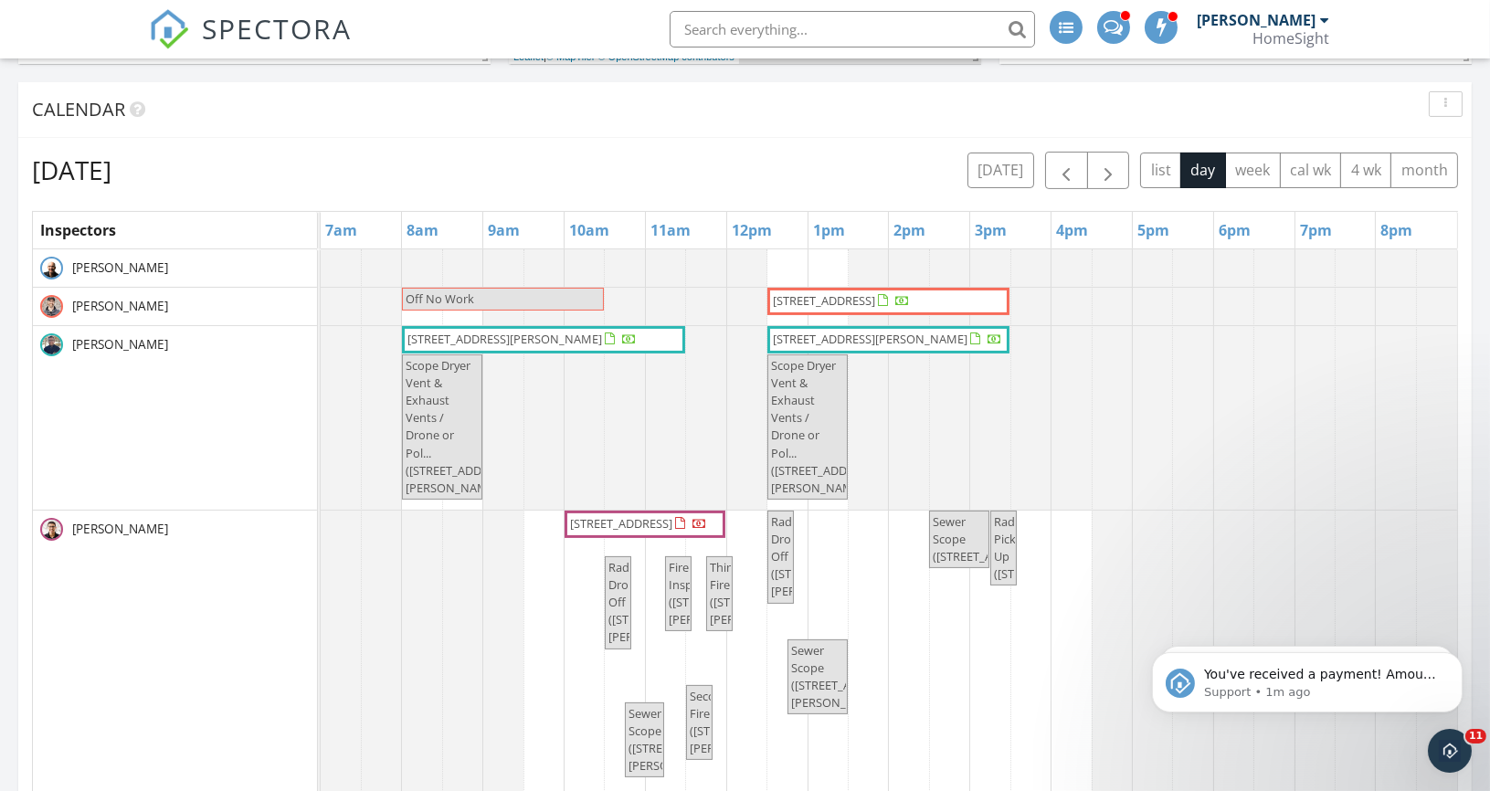
click at [556, 290] on span "Off No Work" at bounding box center [503, 298] width 198 height 17
select select "8"
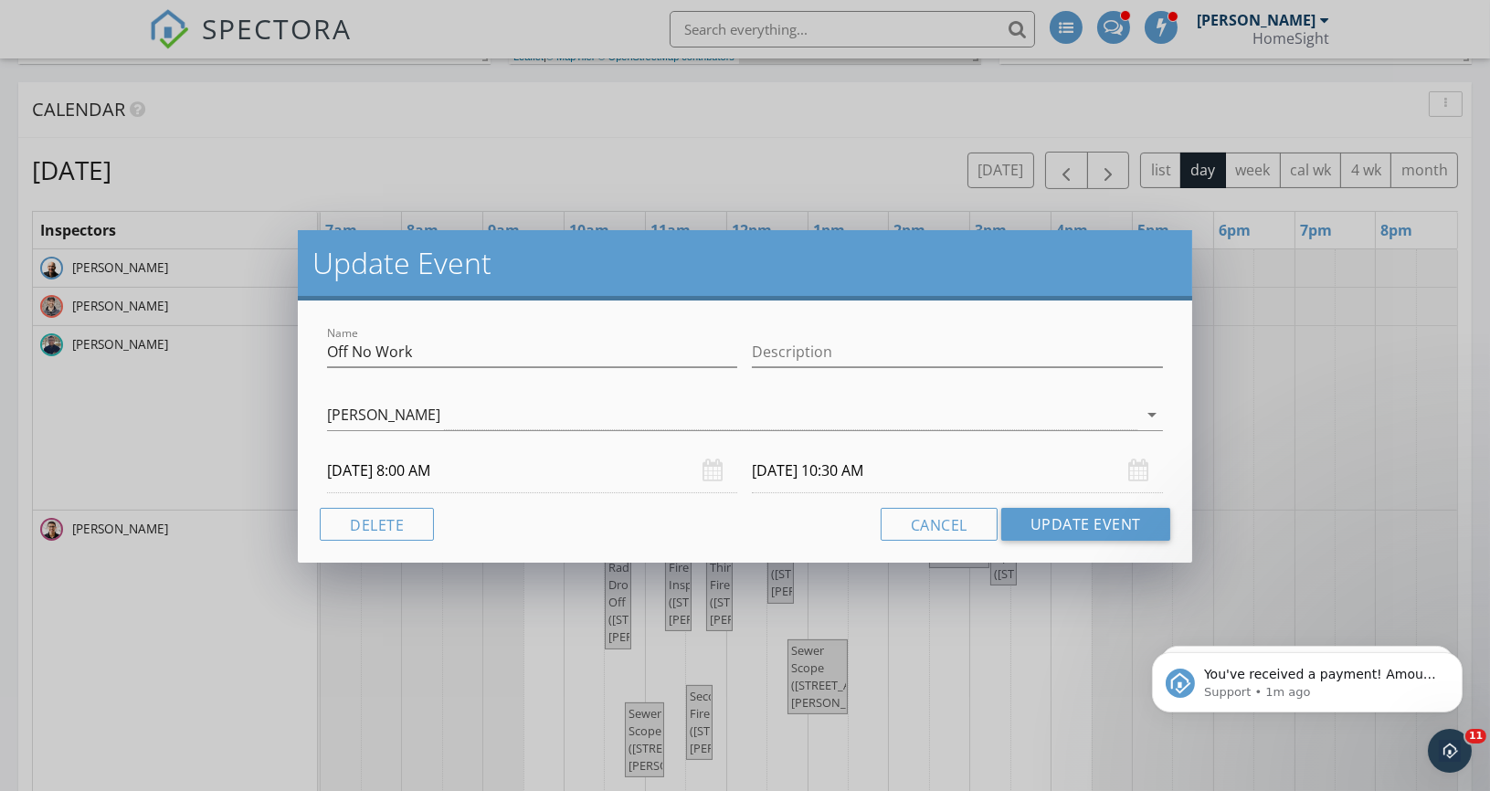
click at [819, 460] on input "[DATE] 10:30 AM" at bounding box center [957, 471] width 410 height 45
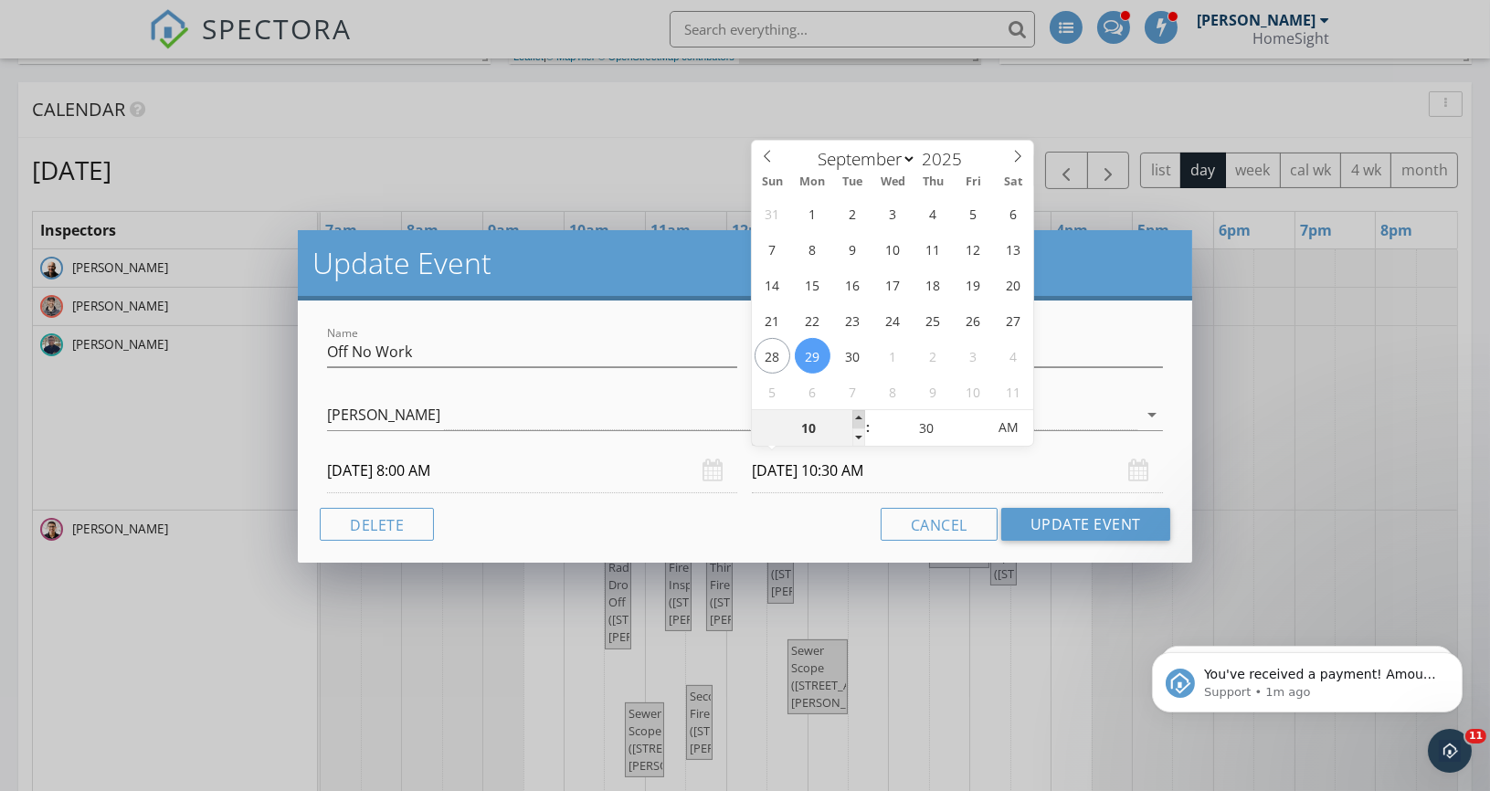
type input "11"
type input "[DATE] 11:30 AM"
click at [856, 418] on span at bounding box center [858, 419] width 13 height 18
type input "12"
type input "[DATE] 12:30 PM"
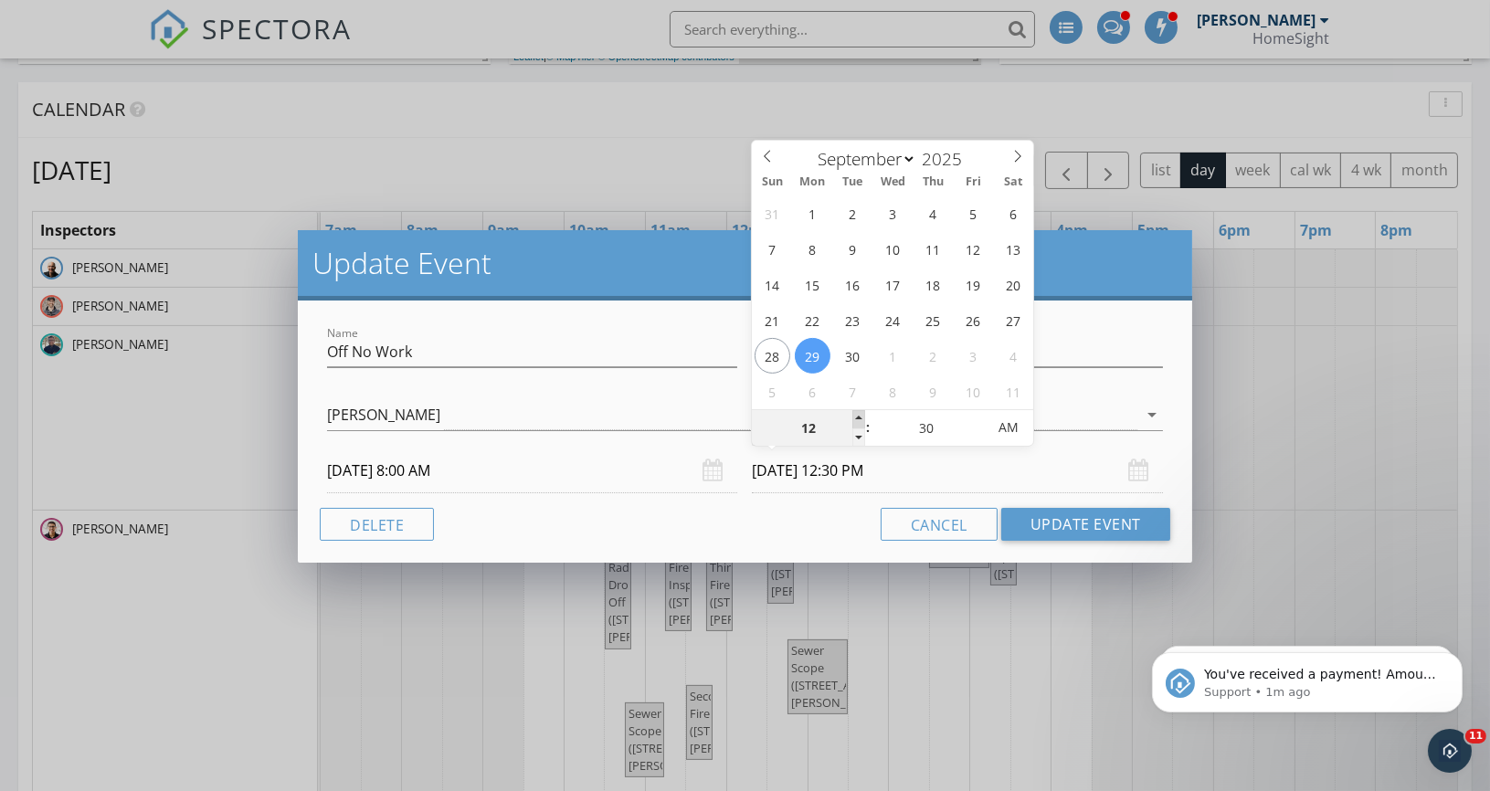
click at [856, 418] on span at bounding box center [858, 419] width 13 height 18
type input "11"
type input "[DATE] 11:30 AM"
click at [856, 434] on span at bounding box center [858, 437] width 13 height 18
click at [1061, 526] on button "Update Event" at bounding box center [1085, 524] width 169 height 33
